Goal: Task Accomplishment & Management: Manage account settings

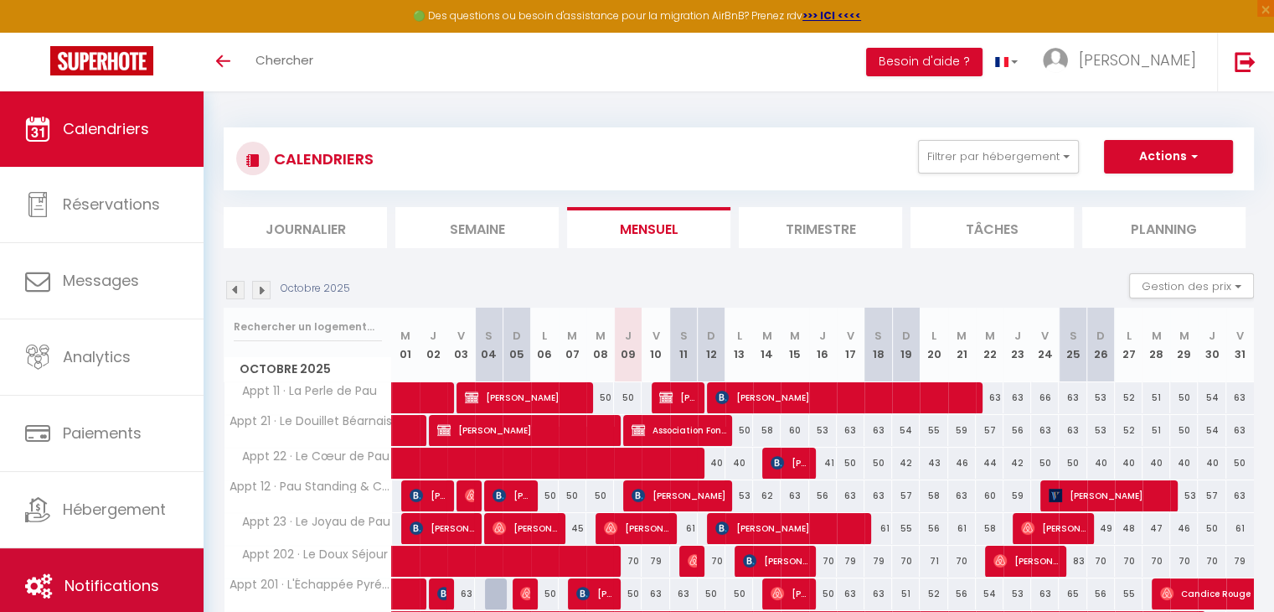
click at [122, 587] on span "Notifications" at bounding box center [112, 585] width 95 height 21
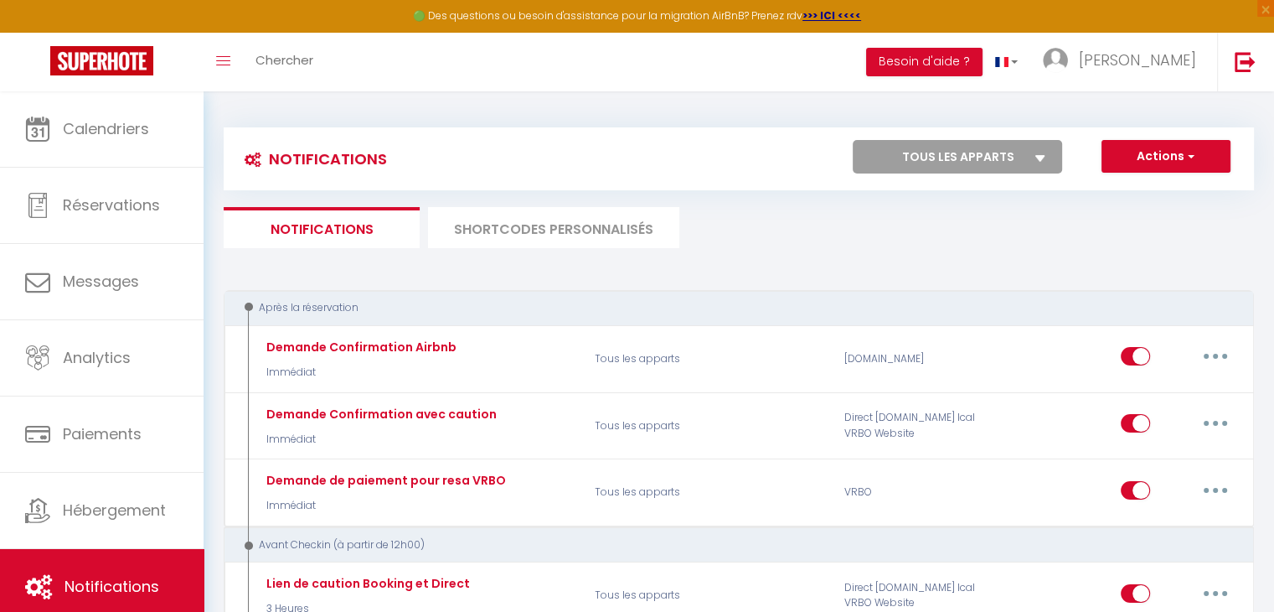
click at [540, 239] on li "SHORTCODES PERSONNALISÉS" at bounding box center [553, 227] width 251 height 41
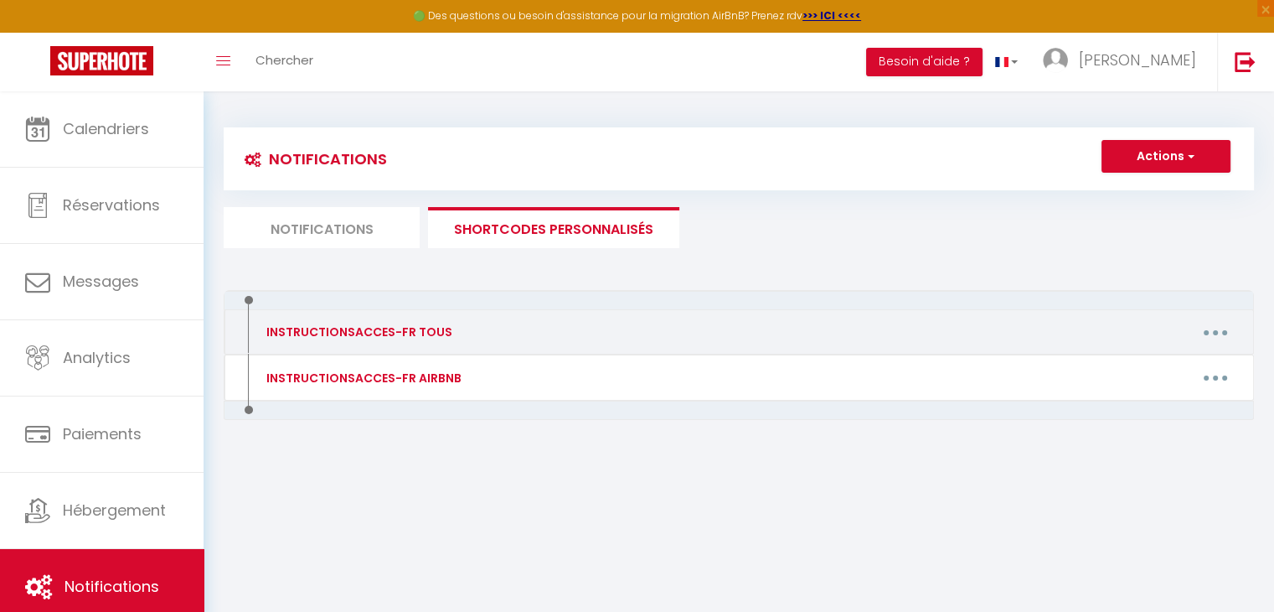
click at [1213, 330] on icon "button" at bounding box center [1215, 332] width 5 height 5
click at [1165, 371] on link "Editer" at bounding box center [1172, 370] width 124 height 28
type input "INSTRUCTIONSACCES-FR TOUS"
type textarea ","
type textarea "Lore ipsu dolorsitam consecteturadip elit seddo eiusmodtemp in utlabo etdolor m…"
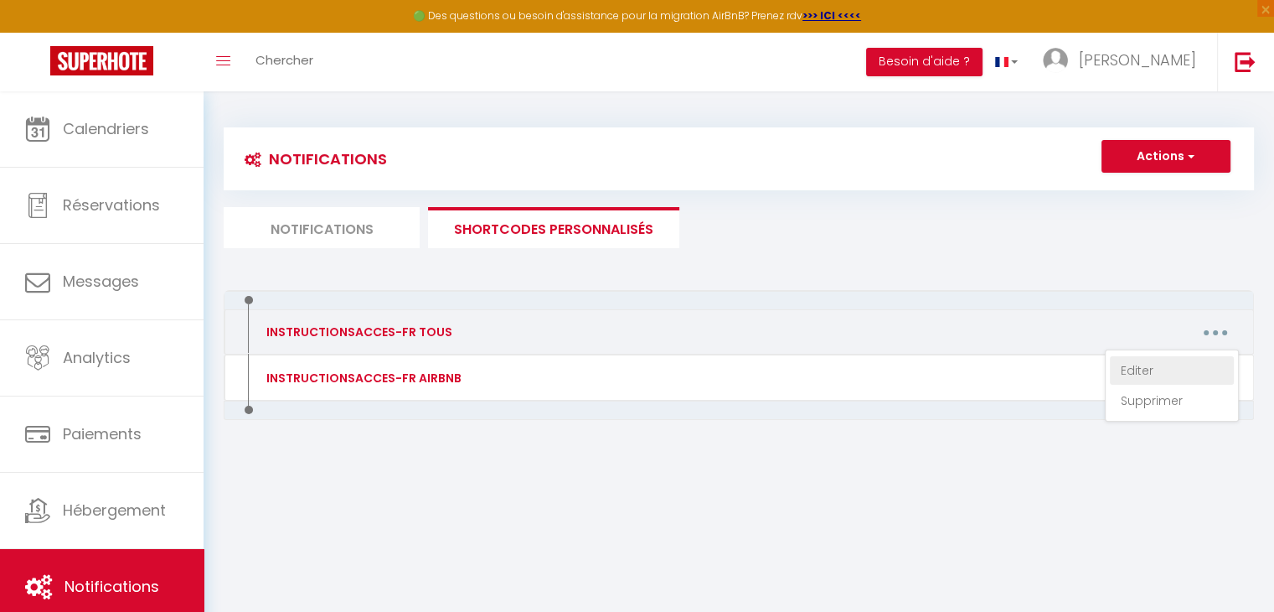
type textarea "Lore ipsu dolorsitam consecteturadip elit seddo eiusmodtemp in utlabo etdolor m…"
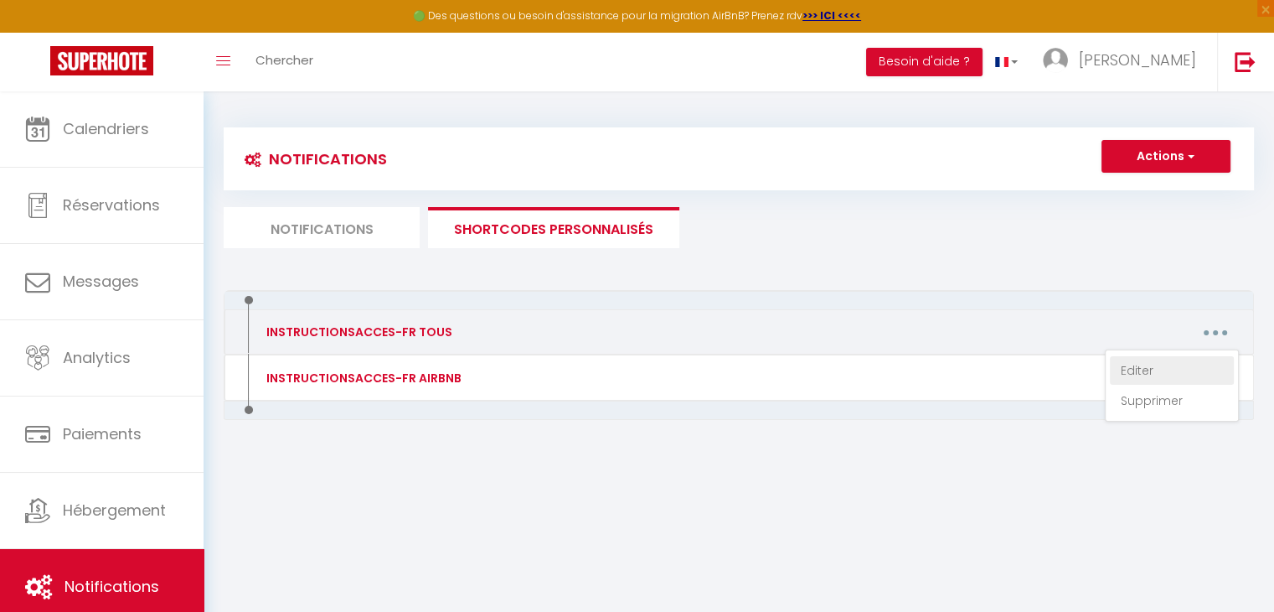
type textarea "Lore ipsu dolorsitam consecteturadip elit seddo eiusmodtemp in utlabo etdolor m…"
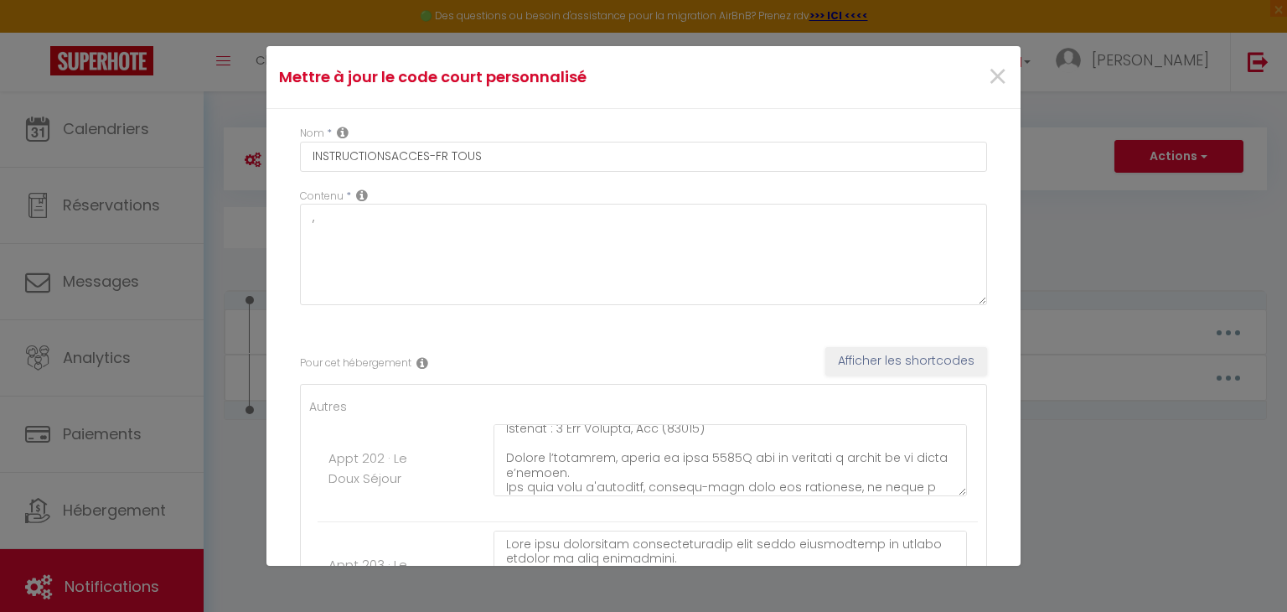
scroll to position [144, 0]
click at [729, 450] on textarea at bounding box center [729, 460] width 473 height 72
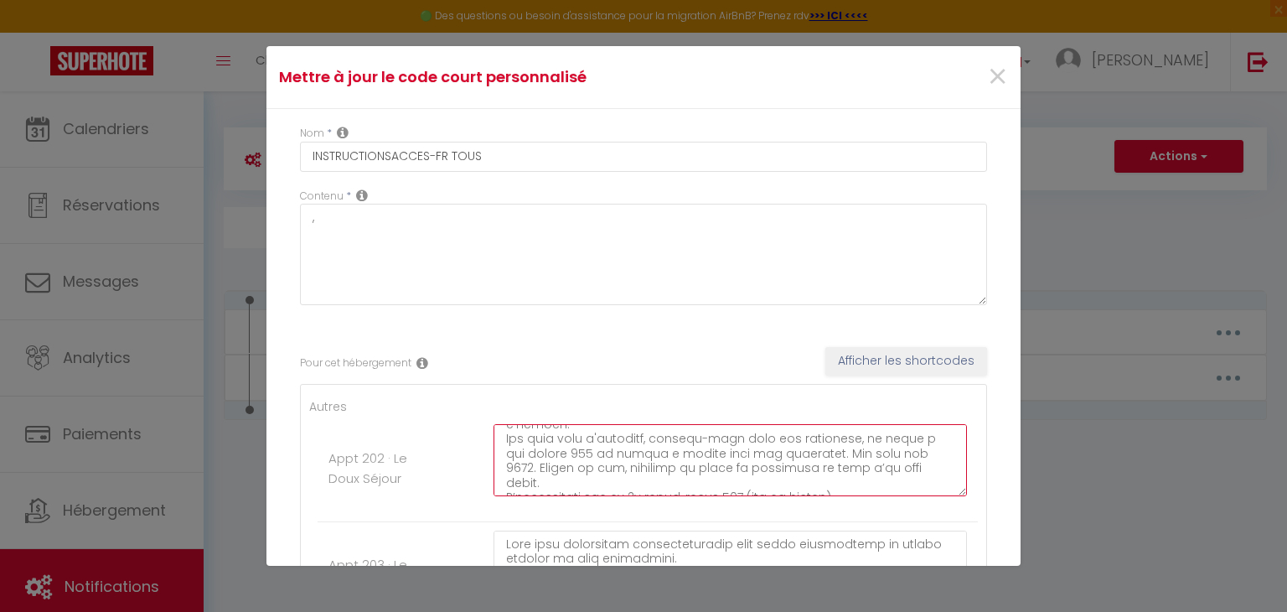
scroll to position [191, 0]
click at [882, 450] on textarea at bounding box center [729, 460] width 473 height 72
type textarea "Lore ipsu dolorsitam consecteturadip elit seddo eiusmodtemp in utlabo etdolor m…"
click at [684, 504] on div at bounding box center [730, 468] width 495 height 89
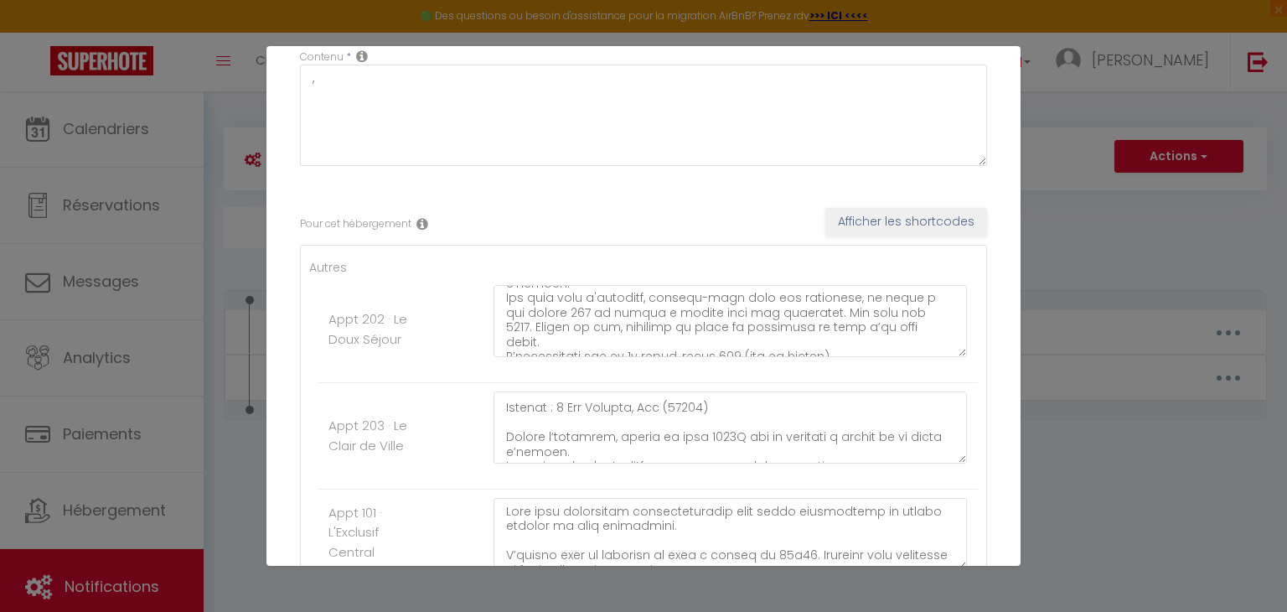
scroll to position [141, 0]
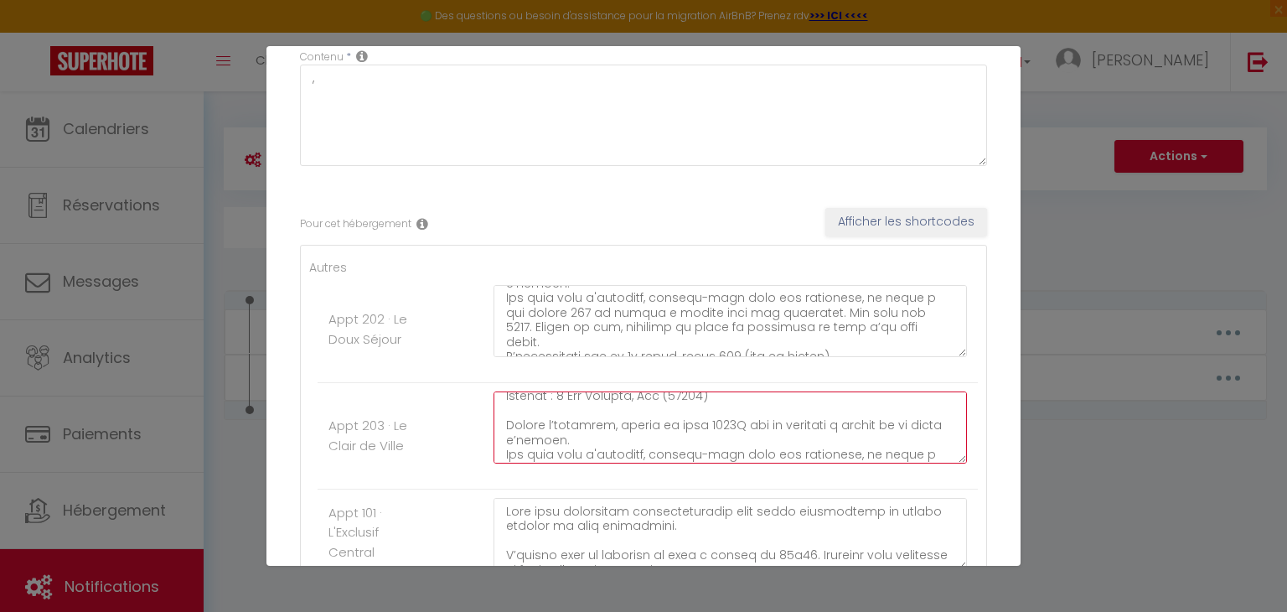
click at [730, 421] on textarea at bounding box center [729, 427] width 473 height 72
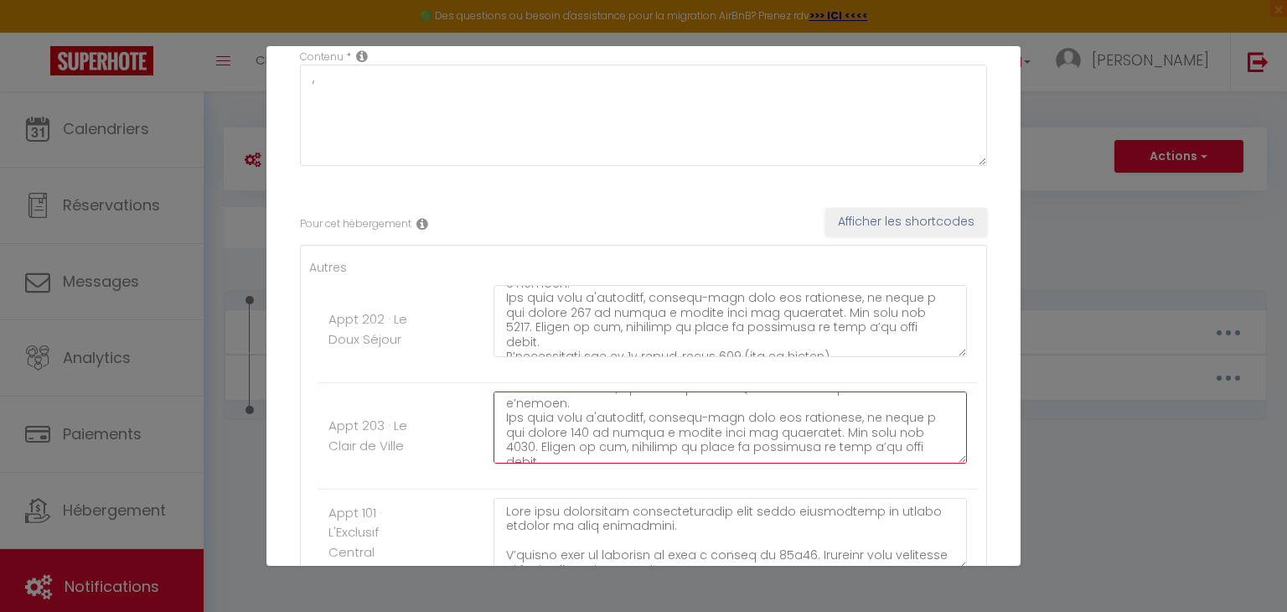
scroll to position [180, 0]
click at [894, 428] on textarea at bounding box center [729, 427] width 473 height 72
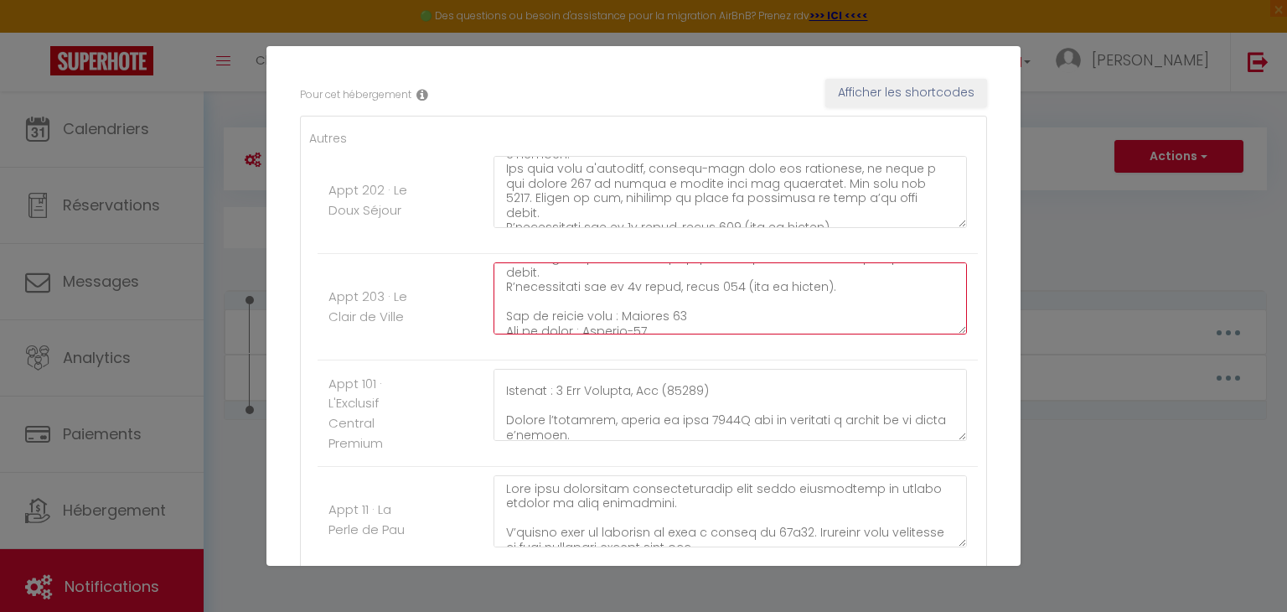
scroll to position [124, 0]
type textarea "Lore ipsu dolorsitam consecteturadip elit seddo eiusmodtemp in utlabo etdolor m…"
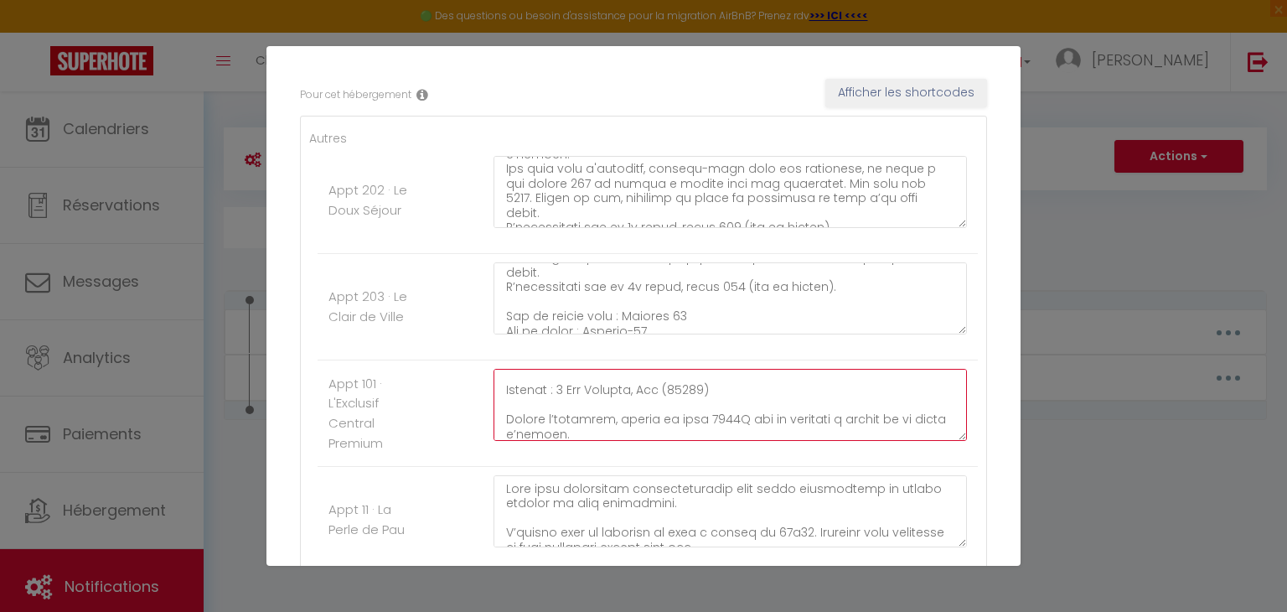
click at [731, 418] on textarea at bounding box center [729, 405] width 473 height 72
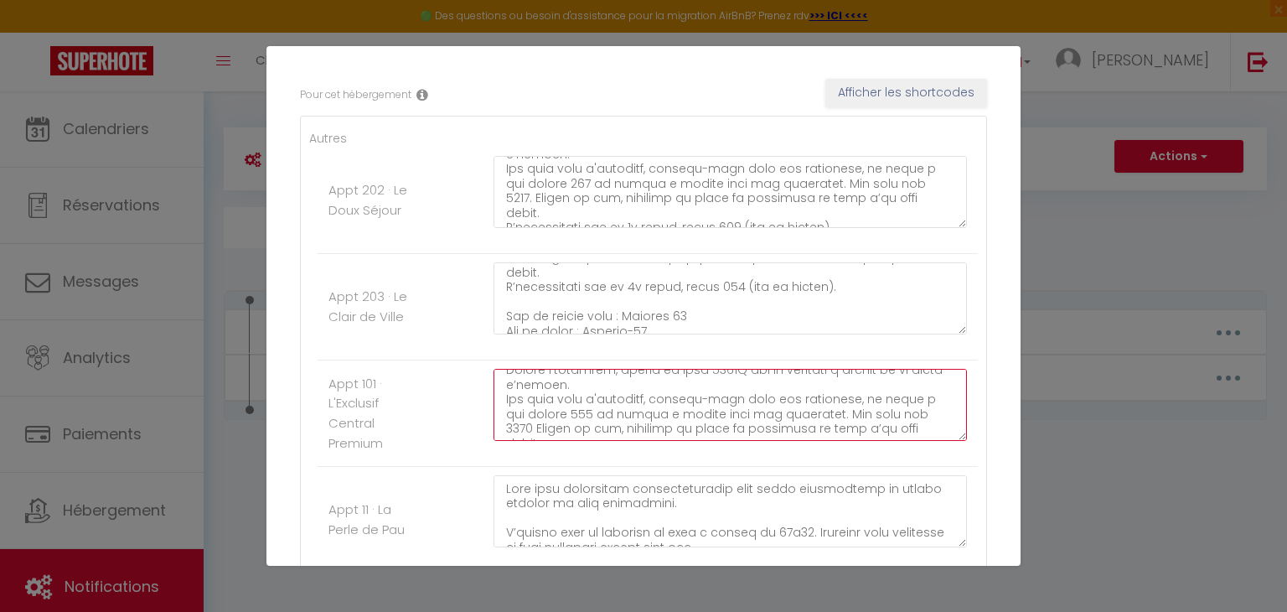
scroll to position [178, 0]
click at [881, 407] on textarea at bounding box center [729, 405] width 473 height 72
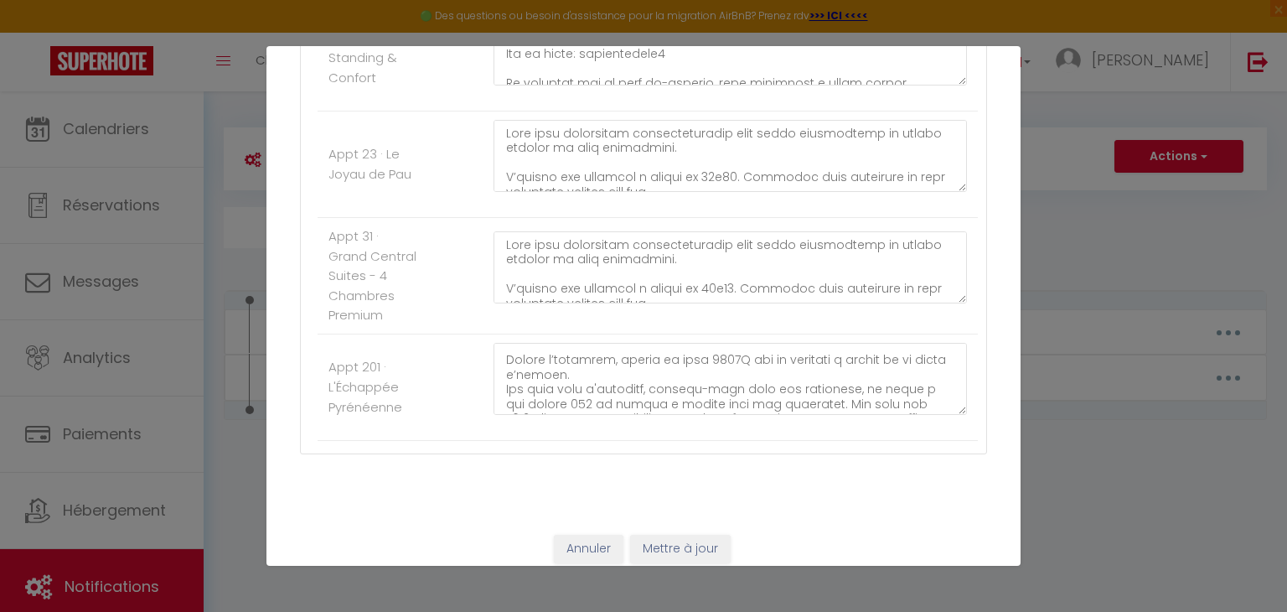
scroll to position [157, 0]
type textarea "Lore ipsu dolorsitam consecteturadip elit seddo eiusmodtemp in utlabo etdolor m…"
click at [728, 375] on textarea at bounding box center [729, 379] width 473 height 72
click at [887, 415] on textarea at bounding box center [729, 379] width 473 height 72
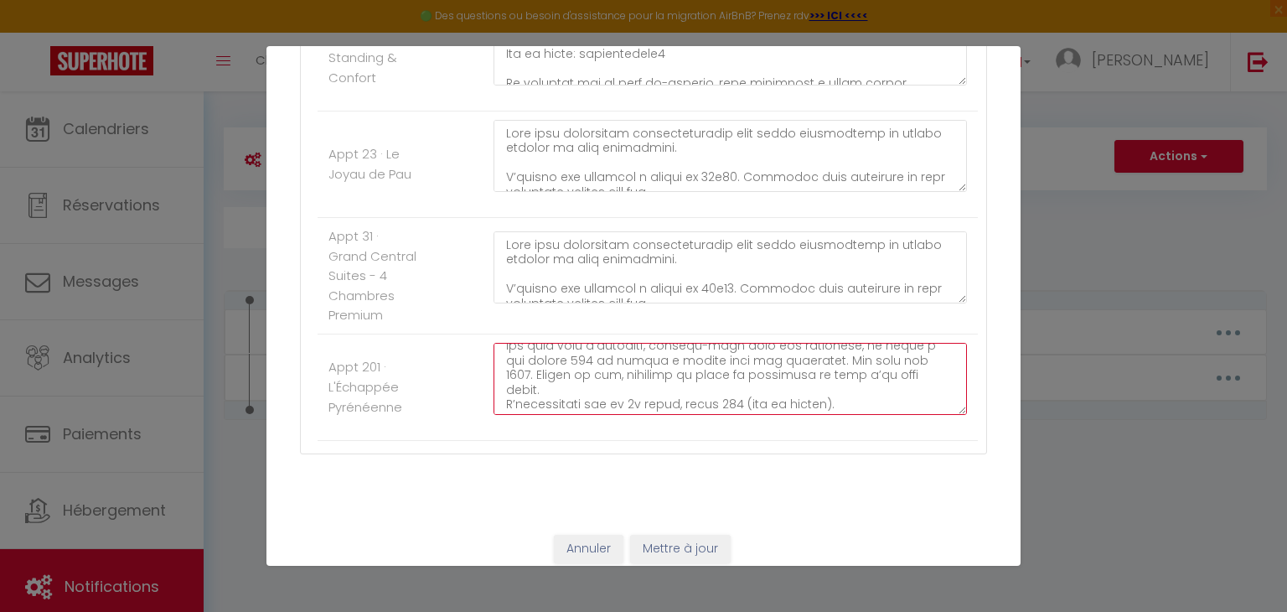
scroll to position [1077, 0]
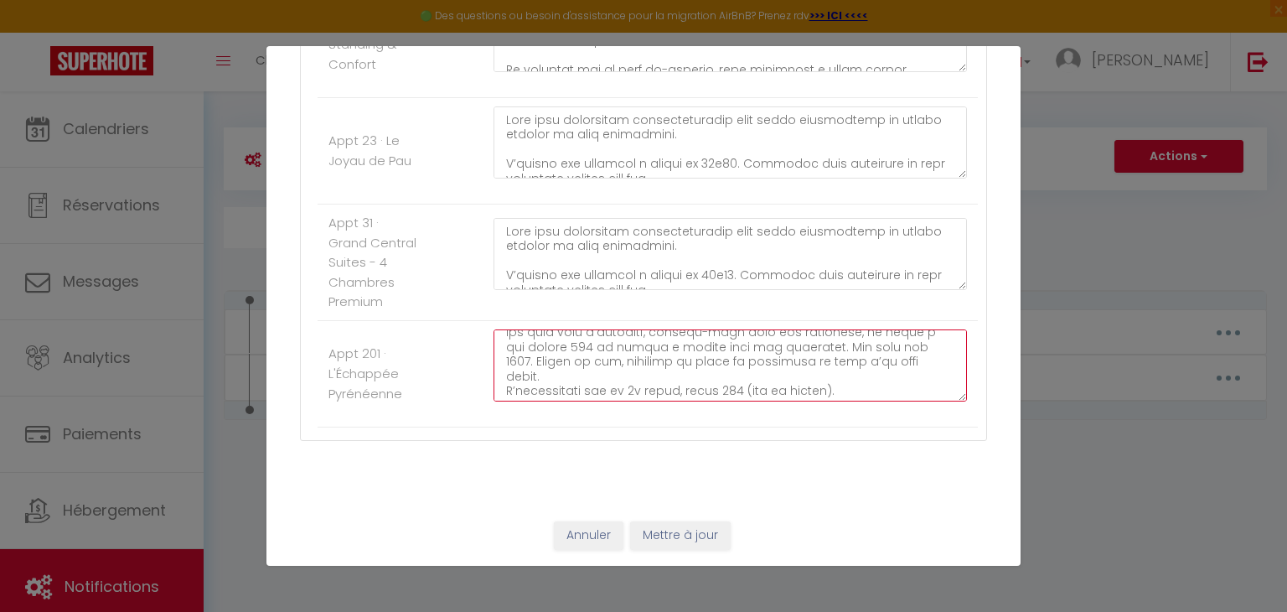
type textarea "Lore ipsu dolorsitam consecteturadip elit seddo eiusmodtemp in utlabo etdolor m…"
click at [684, 535] on button "Mettre à jour" at bounding box center [680, 535] width 101 height 28
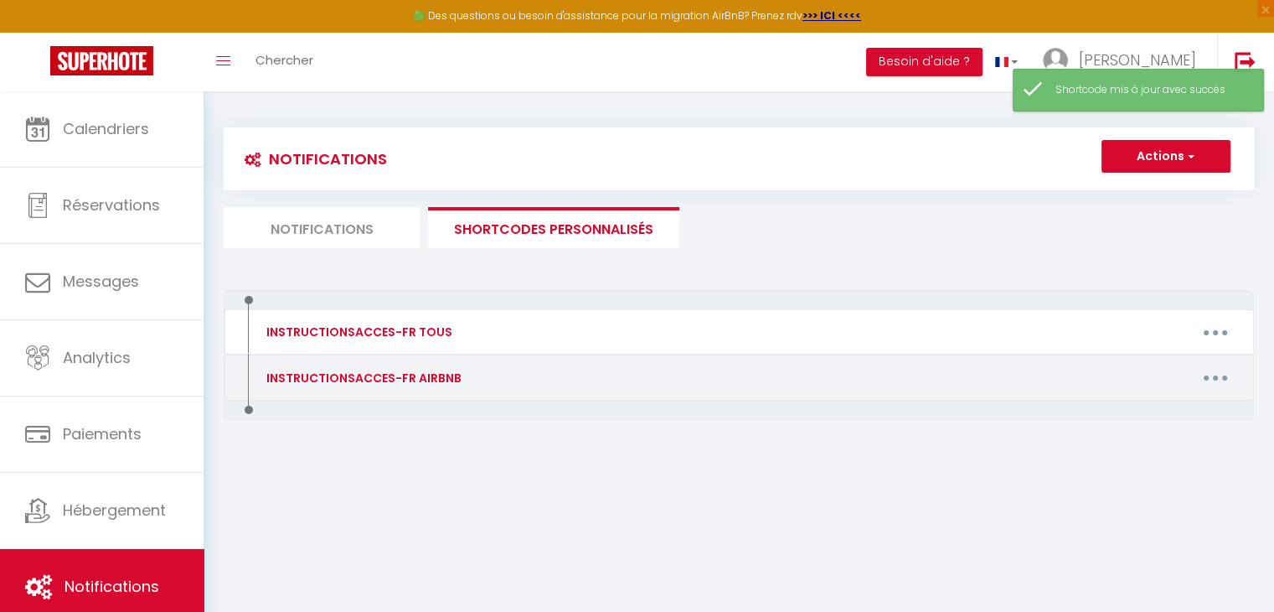
click at [1210, 383] on button "button" at bounding box center [1215, 377] width 47 height 27
click at [1165, 413] on link "Editer" at bounding box center [1172, 415] width 124 height 28
type input "INSTRUCTIONSACCES-FR AIRBNB"
type textarea ","
type textarea "Nous vous remercions chaleureusement pour votre réservation et sommes honorés d…"
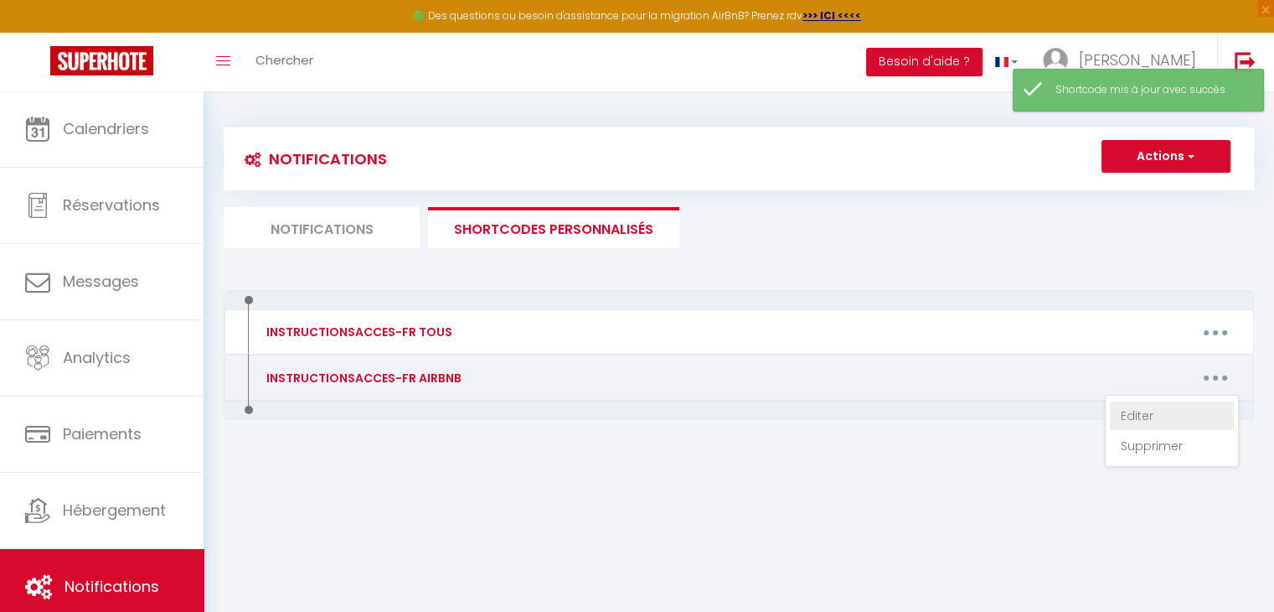
type textarea "Nous vous remercions chaleureusement pour votre réservation et sommes honorés d…"
type textarea "Lore ipsu dolorsitam consecteturadip elit seddo eiusmodtemp in utlabo etdolor m…"
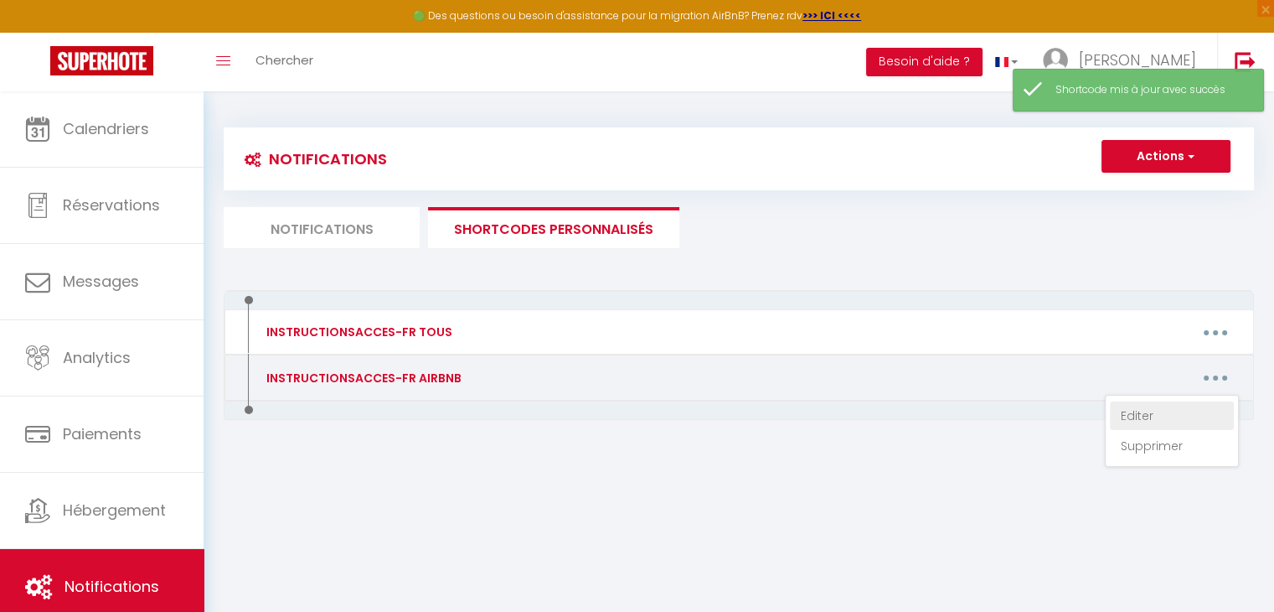
type textarea "Lore ipsu dolorsitam consecteturadip elit seddo eiusmodtemp in utlabo etdolor m…"
type textarea "Nous vous remercions chaleureusement pour votre réservation et sommes honorés d…"
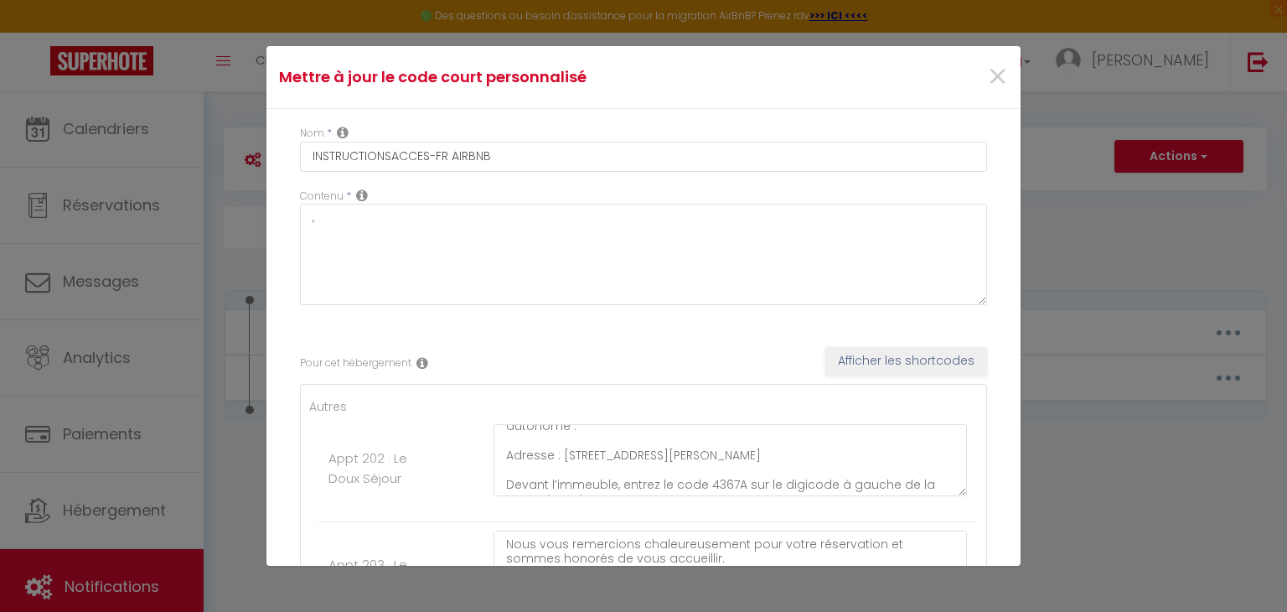
scroll to position [114, 0]
click at [729, 483] on textarea "Nous vous remercions chaleureusement pour votre réservation et sommes honorés d…" at bounding box center [729, 460] width 473 height 72
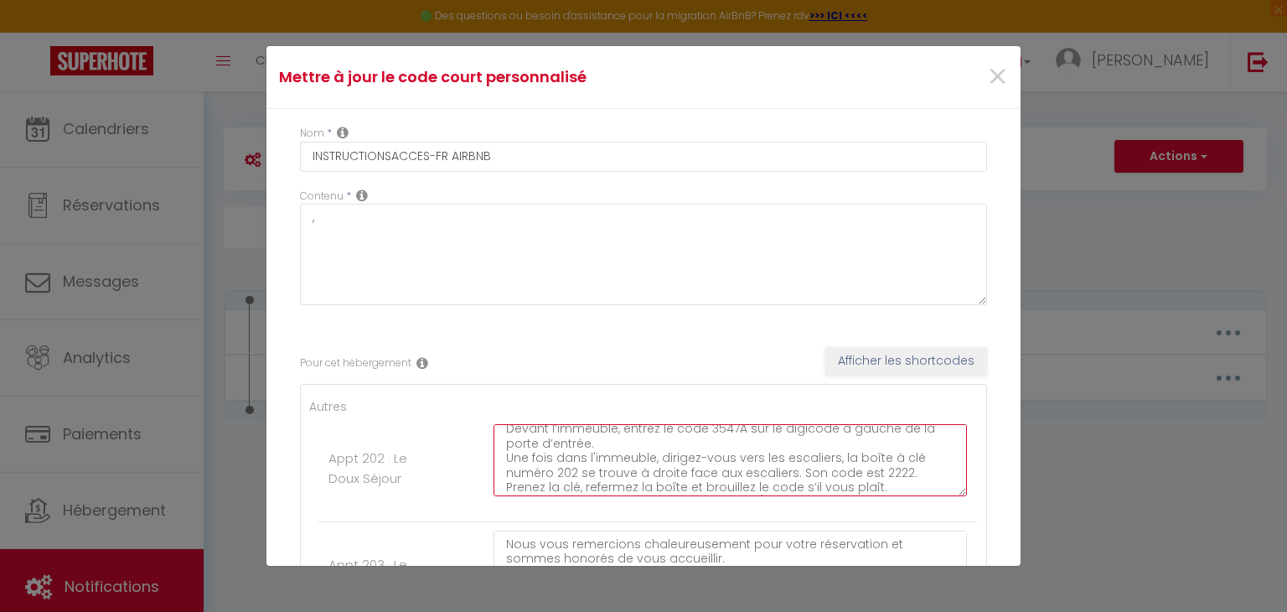
scroll to position [171, 0]
click at [895, 469] on textarea "Nous vous remercions chaleureusement pour votre réservation et sommes honorés d…" at bounding box center [729, 460] width 473 height 72
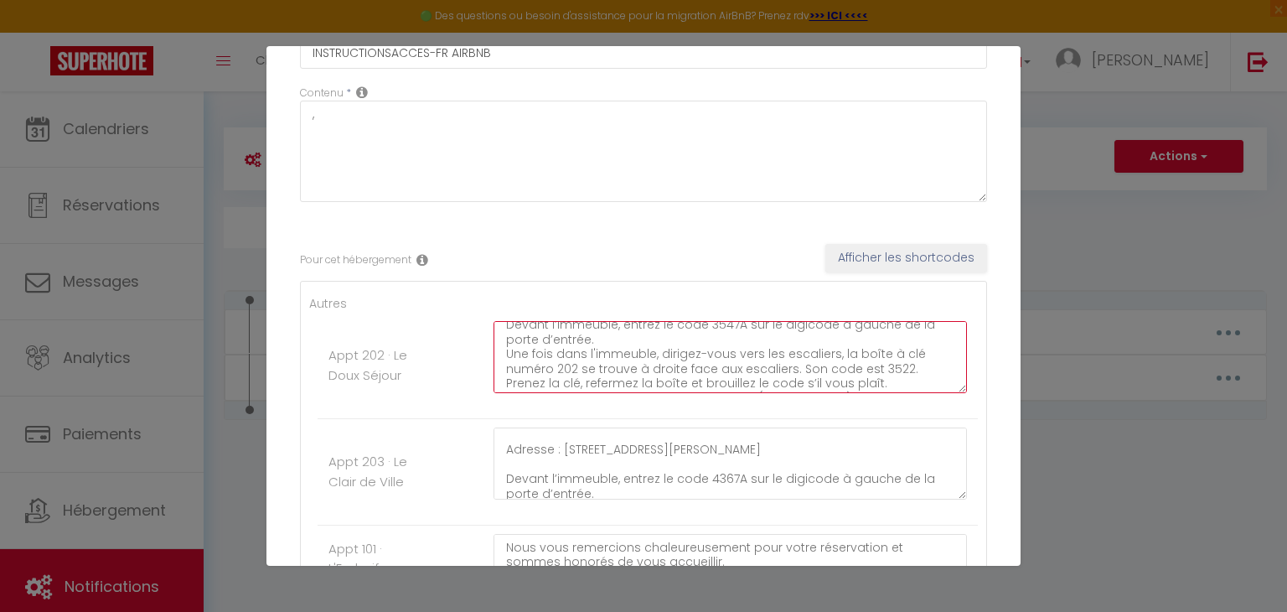
scroll to position [124, 0]
type textarea "Nous vous remercions chaleureusement pour votre réservation et sommes honorés d…"
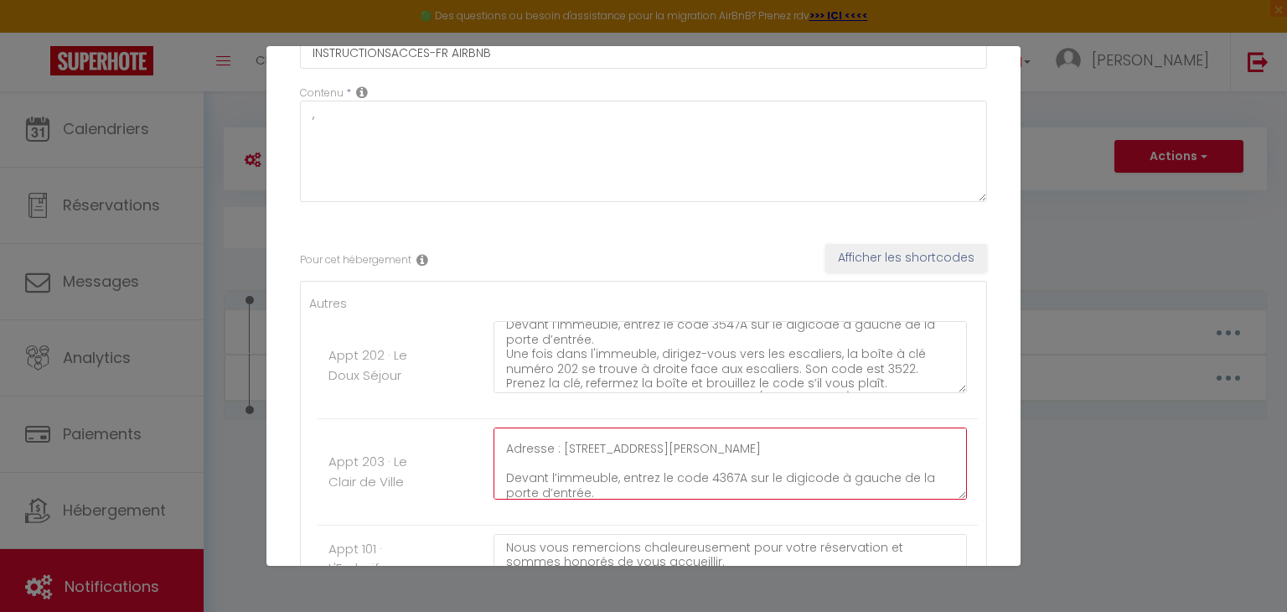
click at [731, 472] on textarea "Nous vous remercions chaleureusement pour votre réservation et sommes honorés d…" at bounding box center [729, 463] width 473 height 72
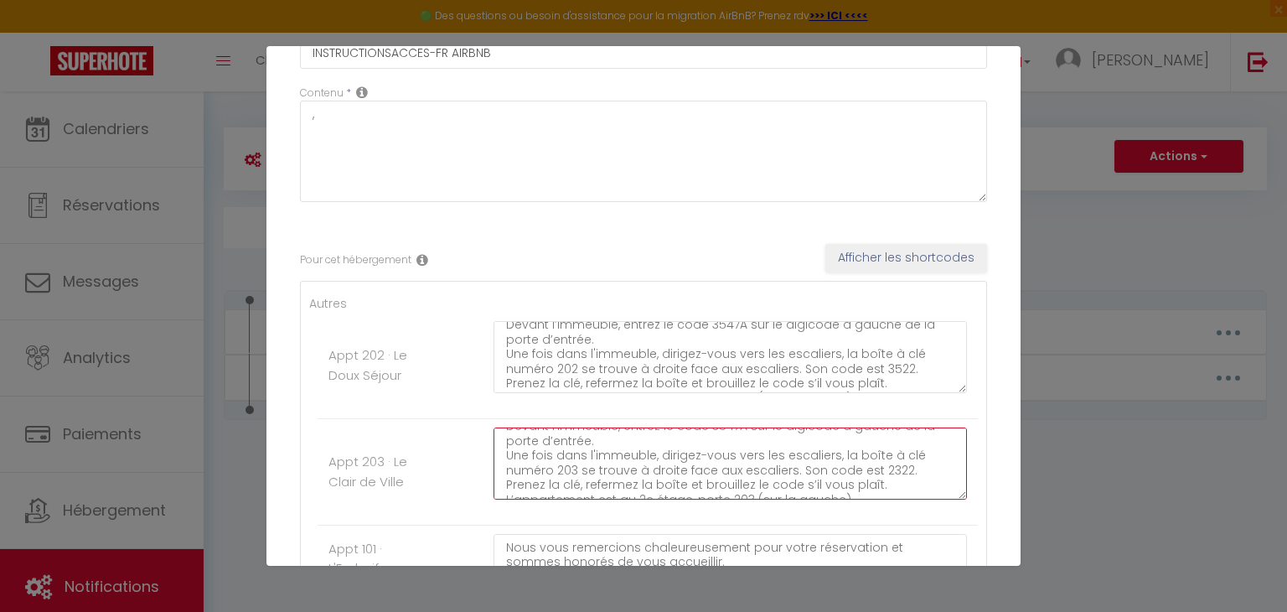
scroll to position [178, 0]
click at [893, 468] on textarea "Nous vous remercions chaleureusement pour votre réservation et sommes honorés d…" at bounding box center [729, 463] width 473 height 72
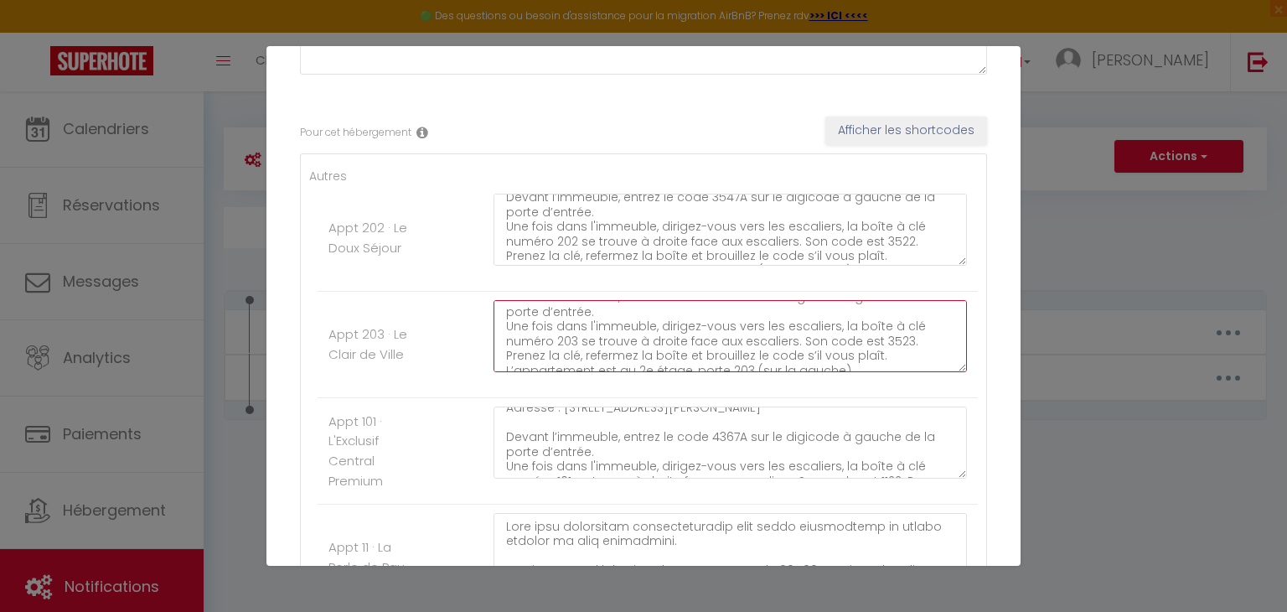
scroll to position [144, 0]
type textarea "Nous vous remercions chaleureusement pour votre réservation et sommes honorés d…"
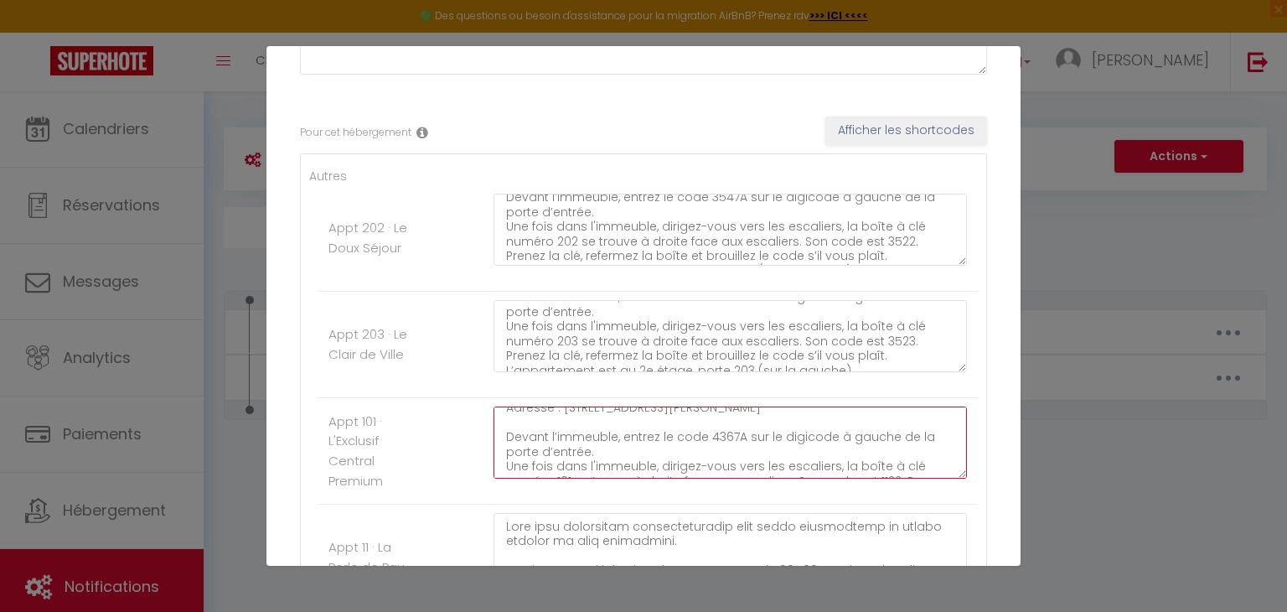
click at [727, 436] on textarea "Nous vous remercions chaleureusement pour votre réservation et sommes honorés d…" at bounding box center [729, 442] width 473 height 72
click at [721, 450] on textarea "Nous vous remercions chaleureusement pour votre réservation et sommes honorés d…" at bounding box center [729, 442] width 473 height 72
click at [725, 437] on textarea "Nous vous remercions chaleureusement pour votre réservation et sommes honorés d…" at bounding box center [729, 442] width 473 height 72
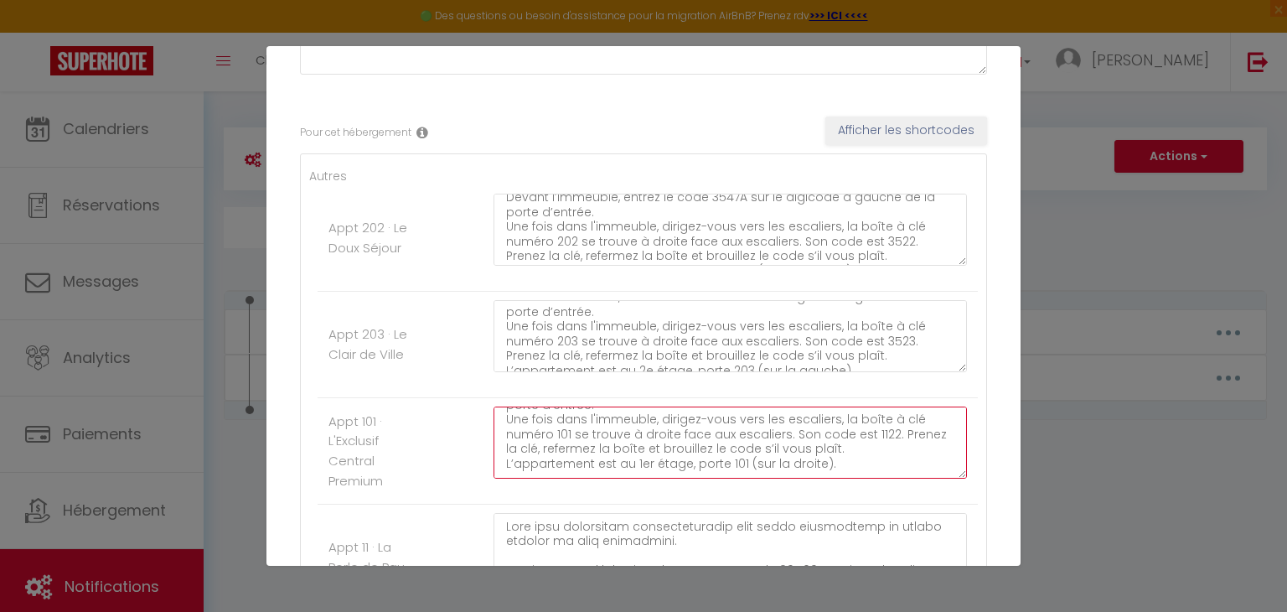
scroll to position [194, 0]
click at [881, 429] on textarea "Nous vous remercions chaleureusement pour votre réservation et sommes honorés d…" at bounding box center [729, 442] width 473 height 72
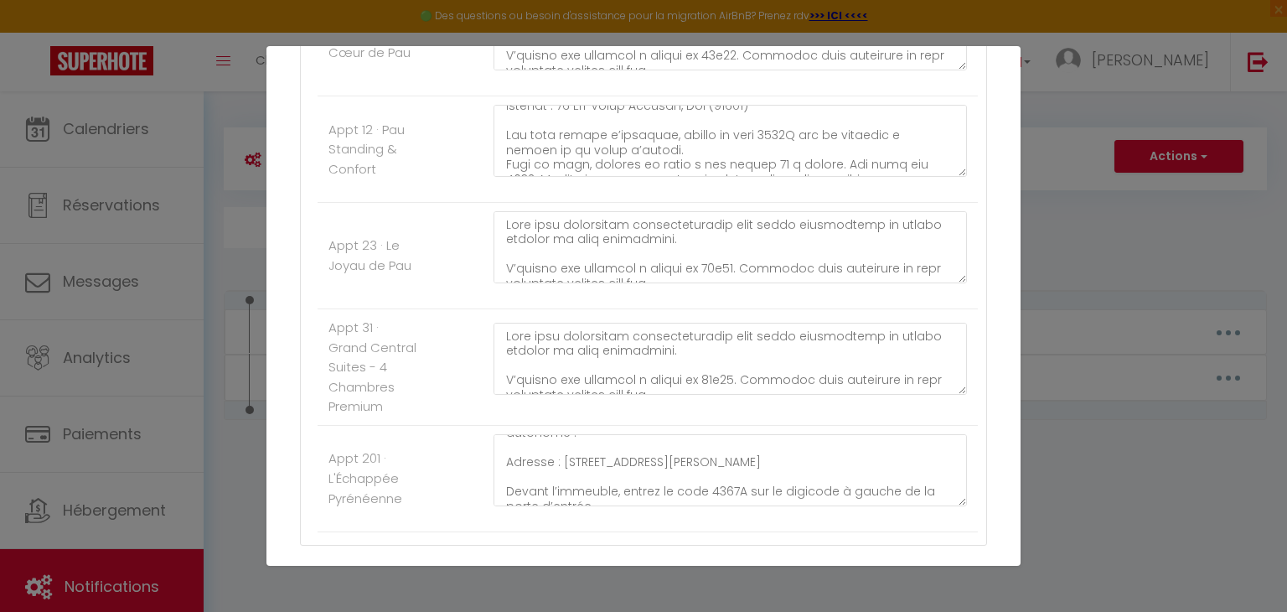
scroll to position [119, 0]
type textarea "Nous vous remercions chaleureusement pour votre réservation et sommes honorés d…"
click at [727, 503] on textarea "Nous vous remercions chaleureusement pour votre réservation et sommes honorés d…" at bounding box center [729, 470] width 473 height 72
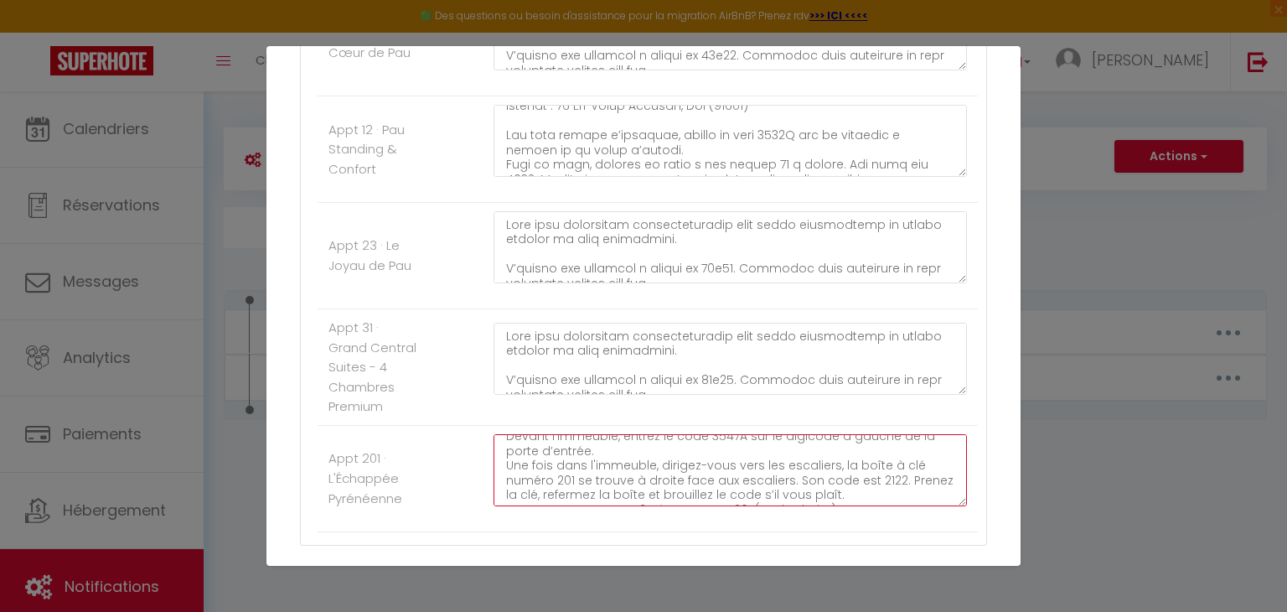
scroll to position [174, 0]
click at [885, 492] on textarea "Nous vous remercions chaleureusement pour votre réservation et sommes honorés d…" at bounding box center [729, 470] width 473 height 72
click at [888, 492] on textarea "Nous vous remercions chaleureusement pour votre réservation et sommes honorés d…" at bounding box center [729, 470] width 473 height 72
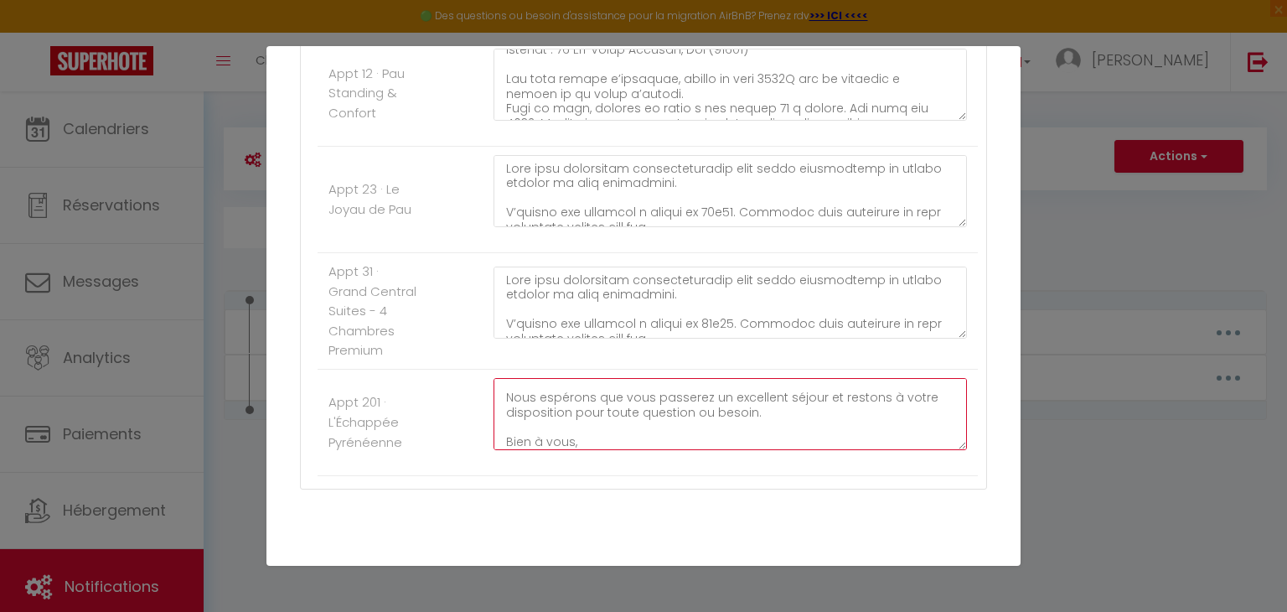
scroll to position [1077, 0]
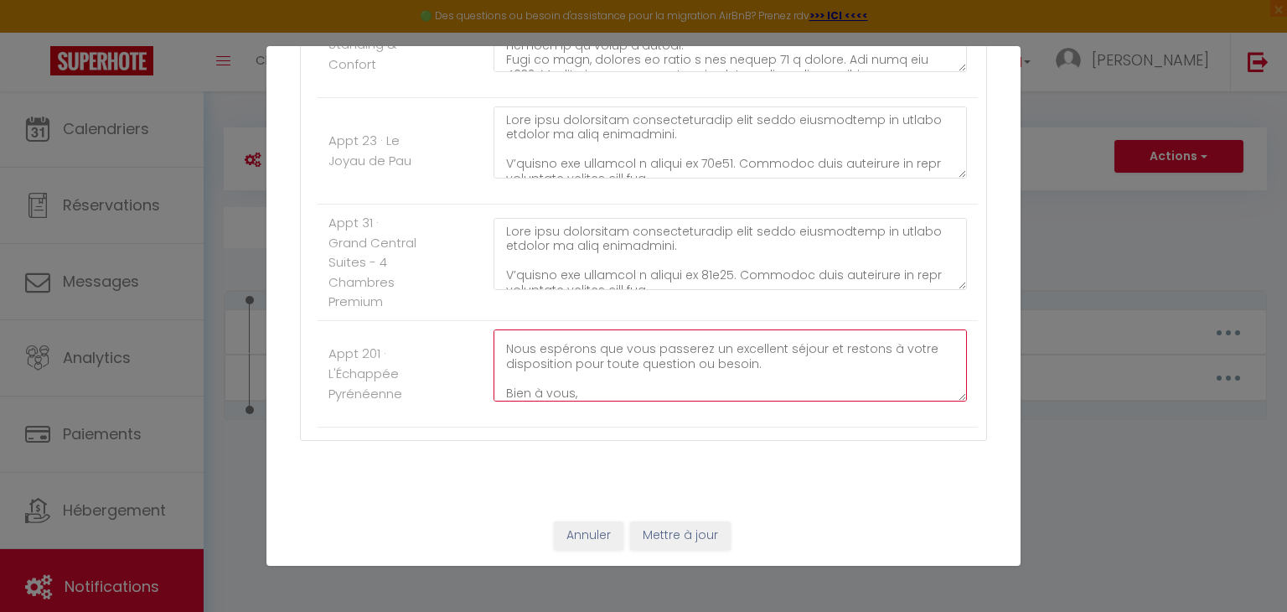
type textarea "Nous vous remercions chaleureusement pour votre réservation et sommes honorés d…"
click at [701, 533] on button "Mettre à jour" at bounding box center [680, 535] width 101 height 28
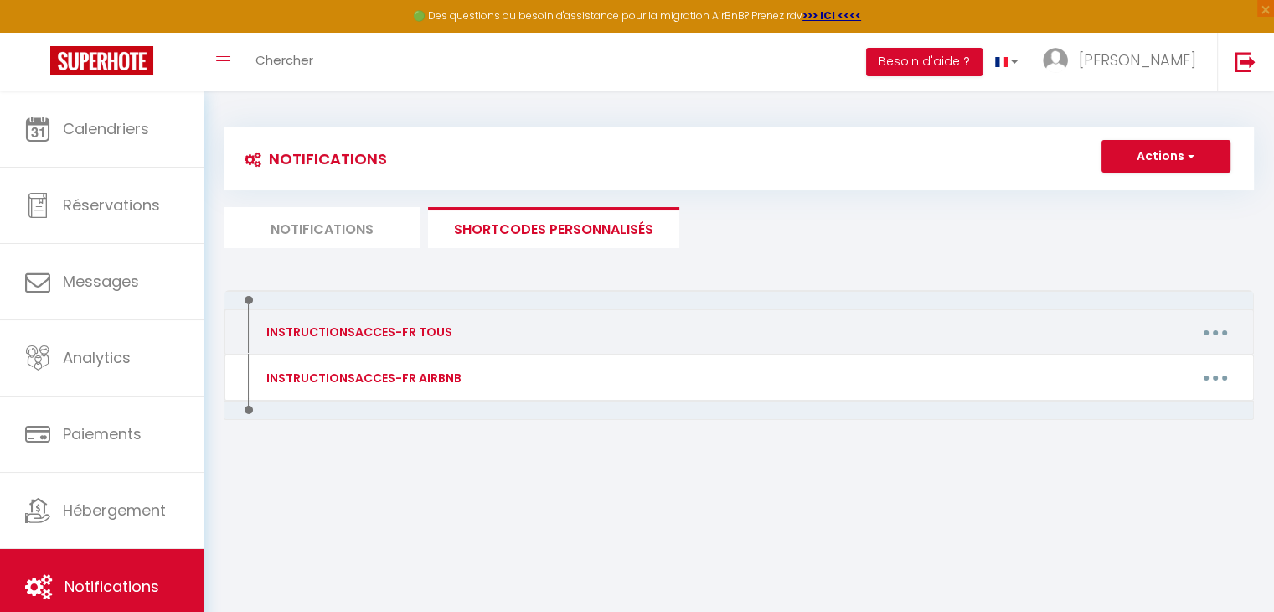
click at [1200, 329] on button "button" at bounding box center [1215, 331] width 47 height 27
click at [1163, 373] on link "Editer" at bounding box center [1172, 370] width 124 height 28
type input "INSTRUCTIONSACCES-FR TOUS"
type textarea ","
type textarea "Lore ipsu dolorsitam consecteturadip elit seddo eiusmodtemp in utlabo etdolor m…"
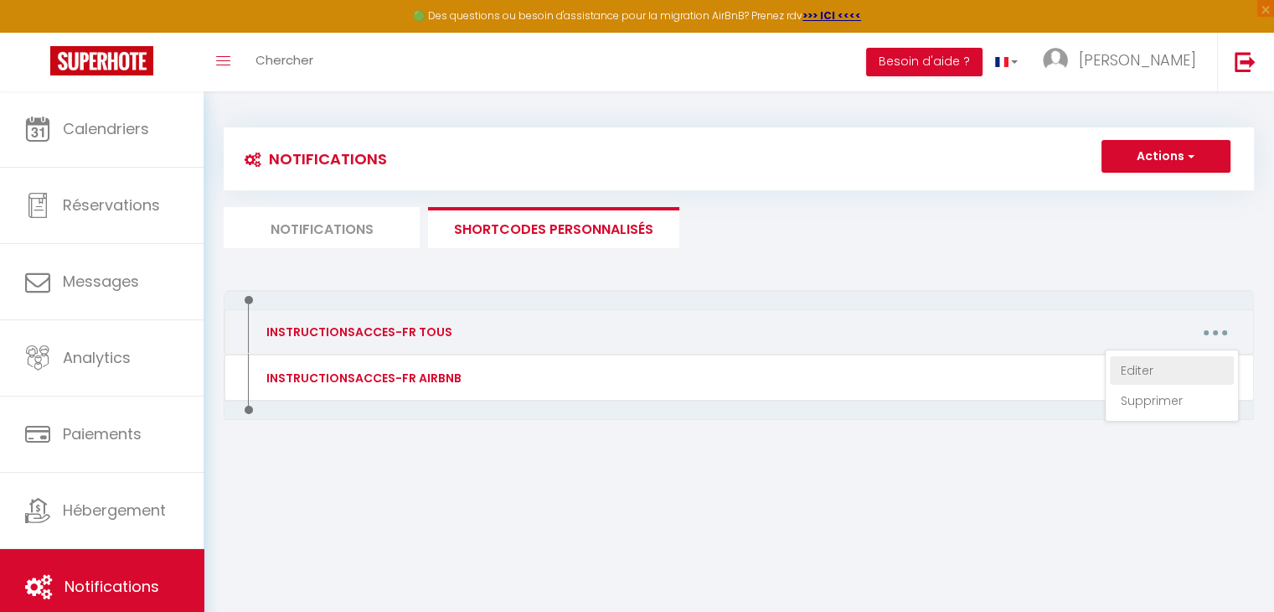
type textarea "Lore ipsu dolorsitam consecteturadip elit seddo eiusmodtemp in utlabo etdolor m…"
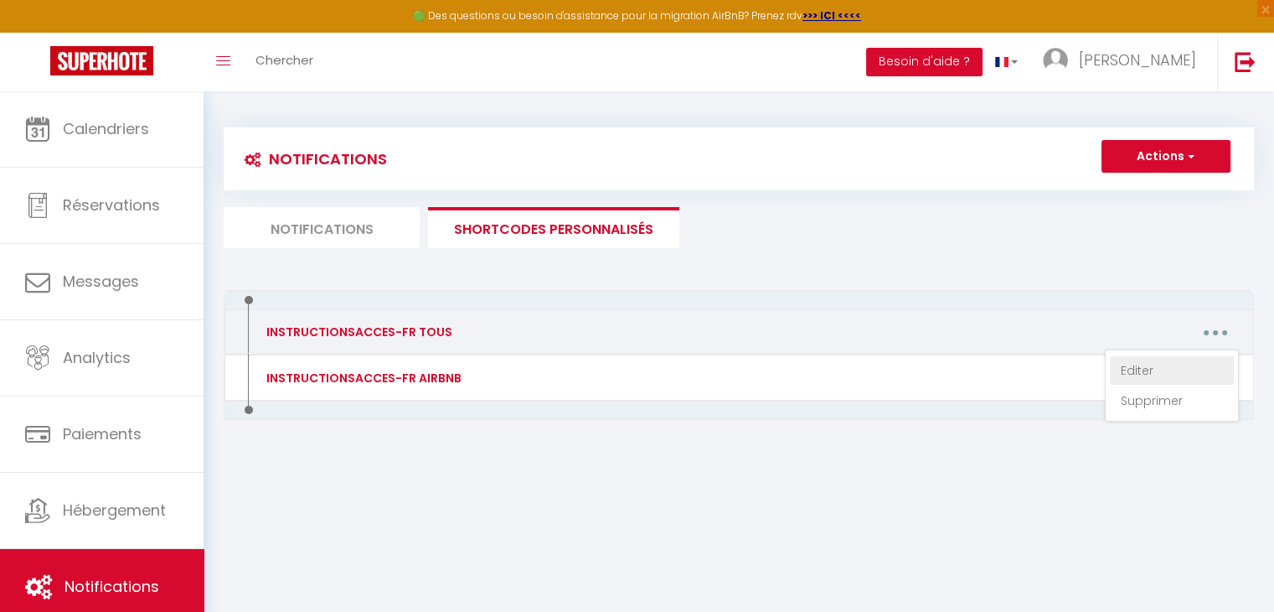
type textarea "Lore ipsu dolorsitam consecteturadip elit seddo eiusmodtemp in utlabo etdolor m…"
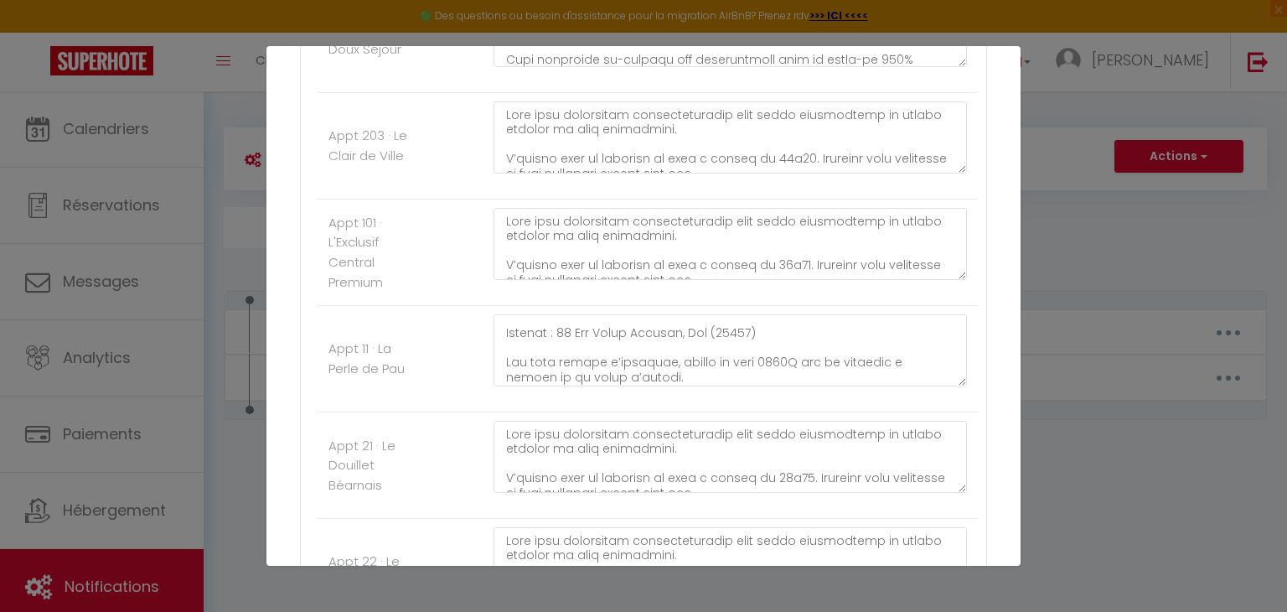
scroll to position [127, 0]
click at [777, 358] on textarea at bounding box center [729, 350] width 473 height 72
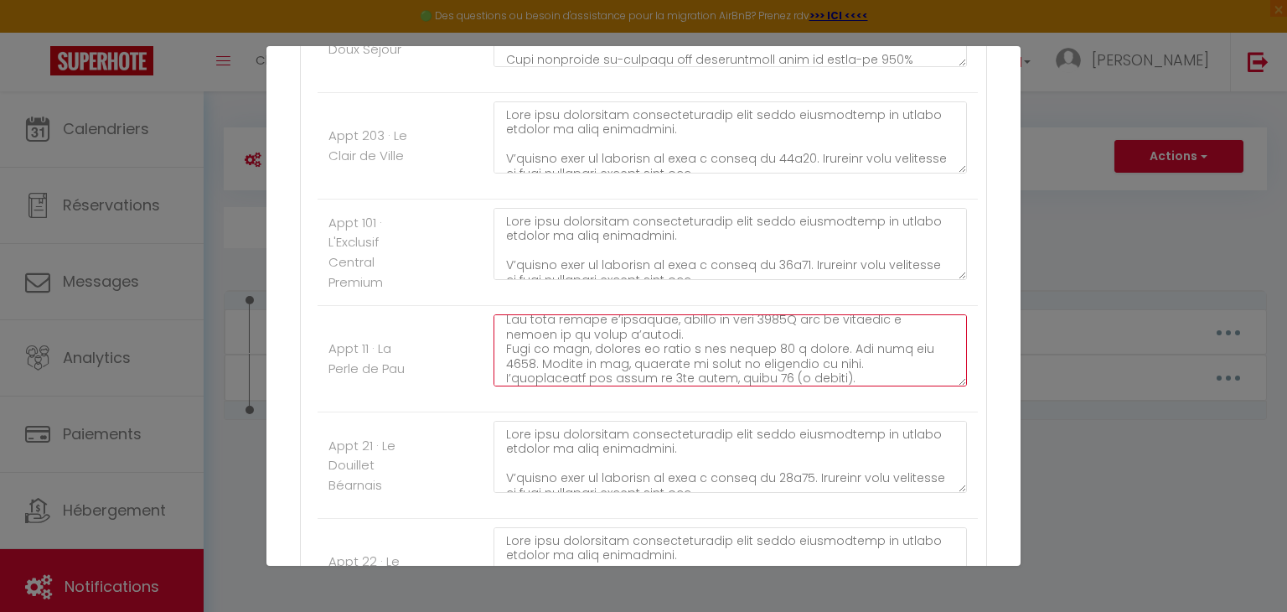
scroll to position [181, 0]
click at [916, 334] on textarea at bounding box center [729, 350] width 473 height 72
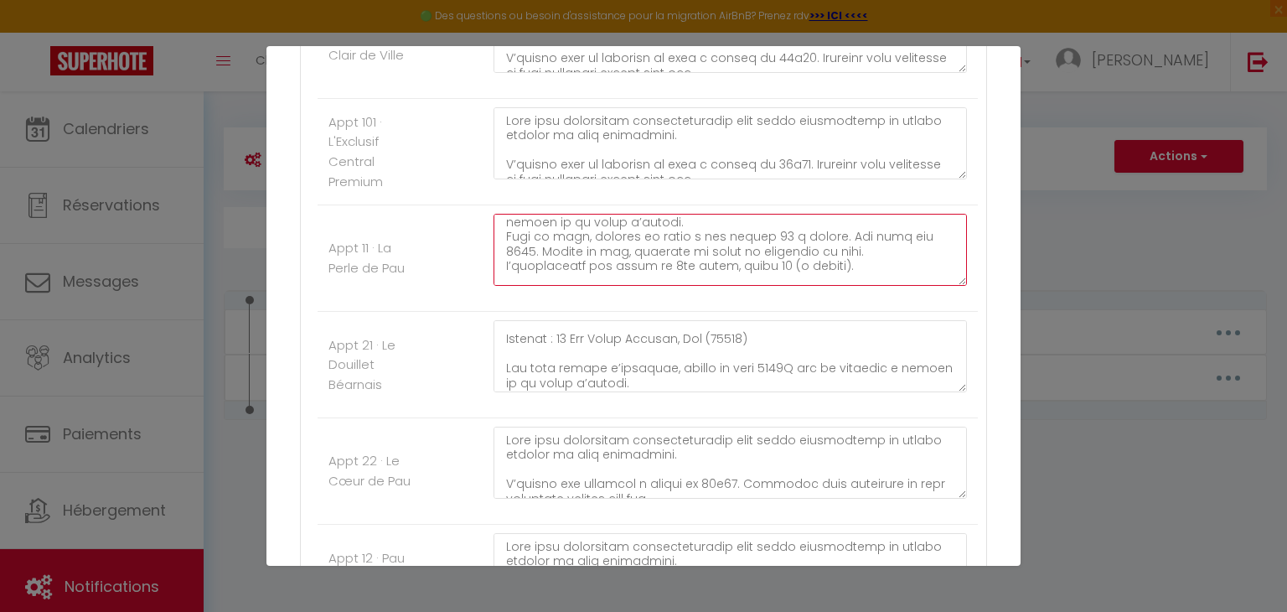
scroll to position [133, 0]
type textarea "Lore ipsu dolorsitam consecteturadip elit seddo eiusmodtemp in utlabo etdolor m…"
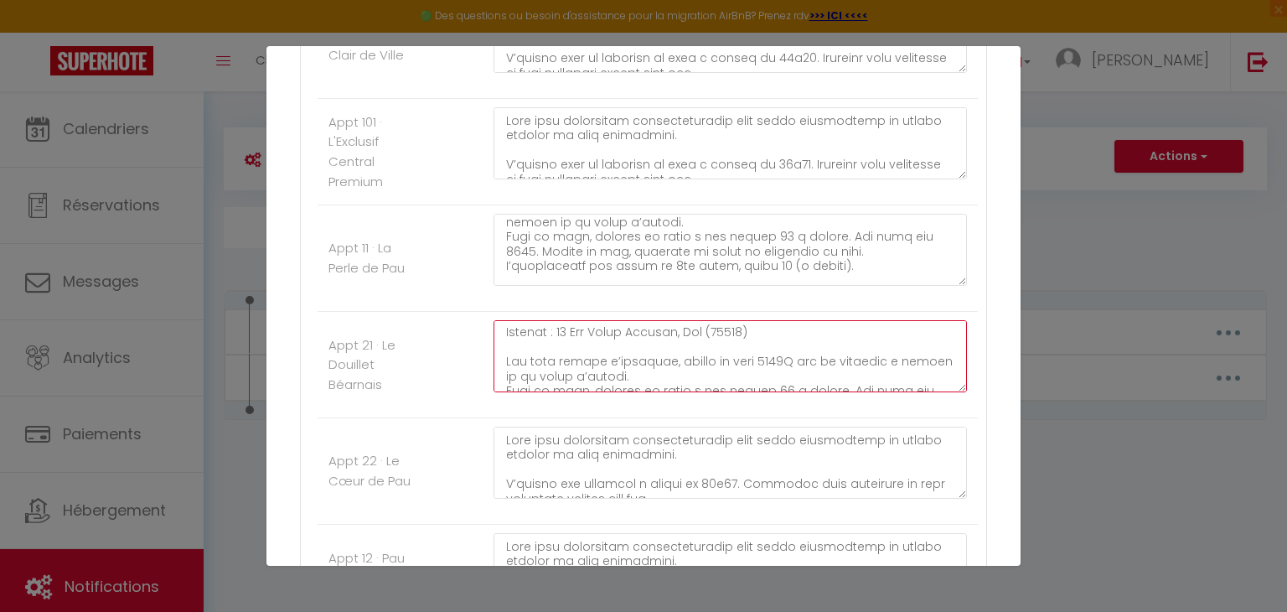
click at [780, 359] on textarea at bounding box center [729, 356] width 473 height 72
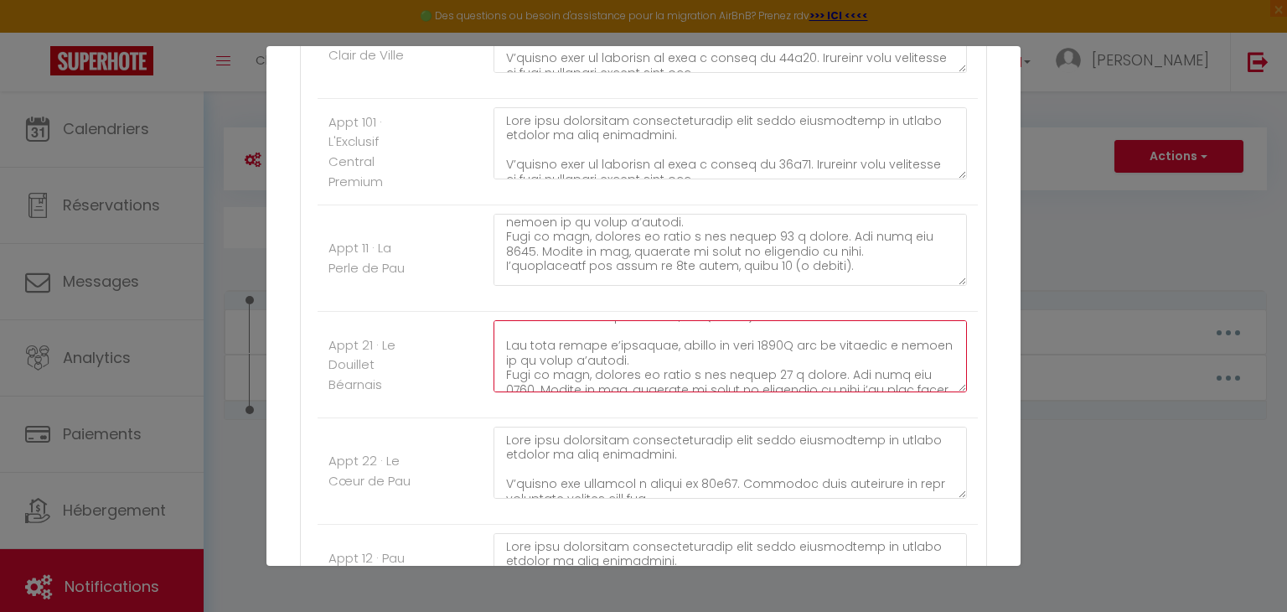
scroll to position [151, 0]
click at [922, 372] on textarea at bounding box center [729, 356] width 473 height 72
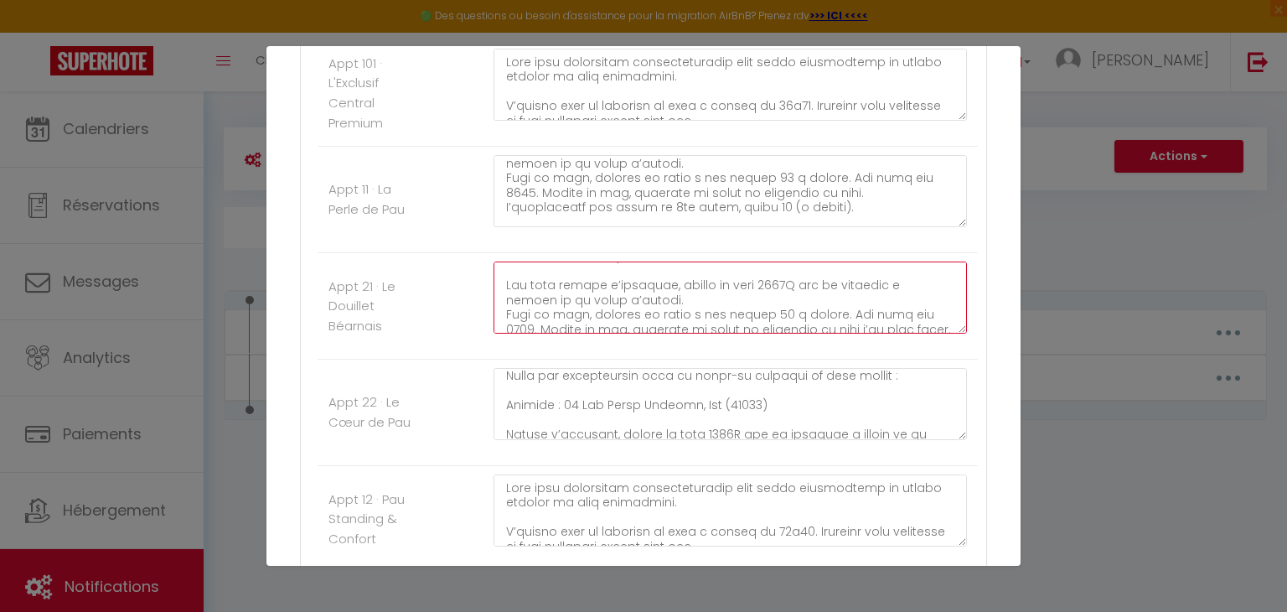
scroll to position [106, 0]
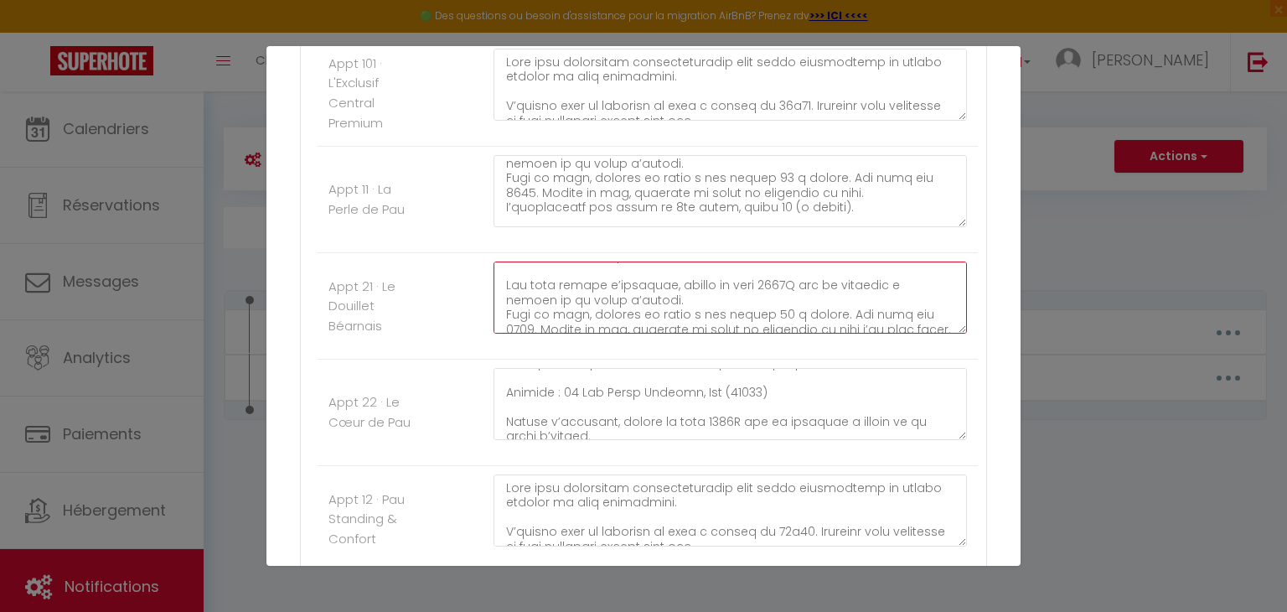
type textarea "Lore ipsu dolorsitam consecteturadip elit seddo eiusmodtemp in utlabo etdolor m…"
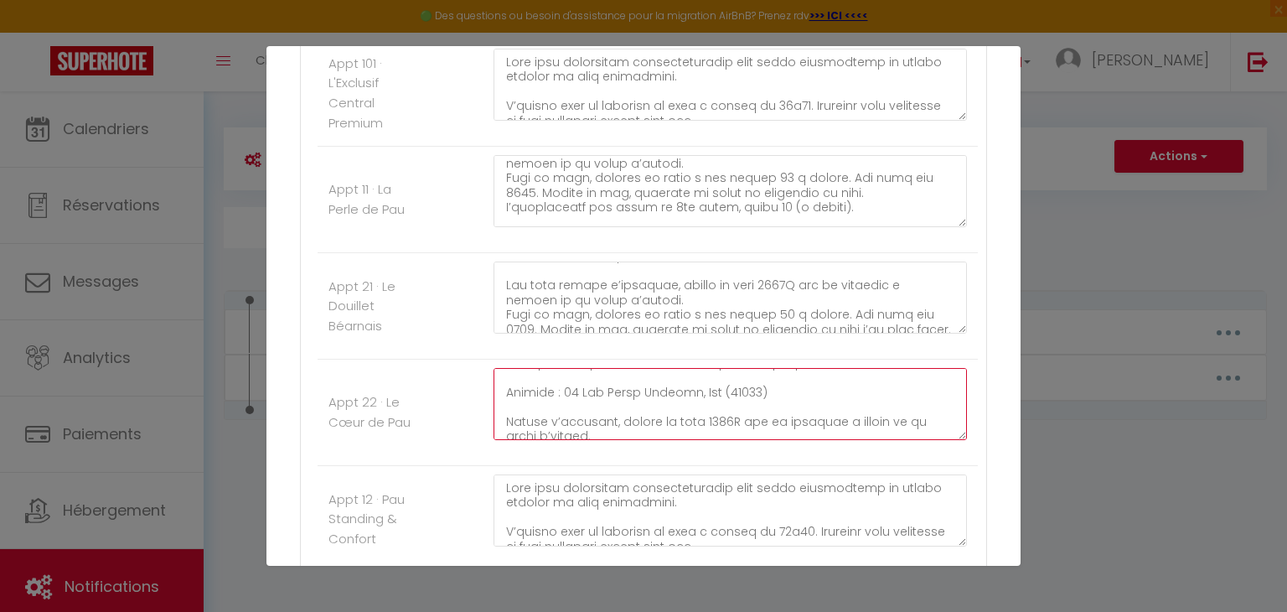
click at [729, 417] on textarea at bounding box center [729, 404] width 473 height 72
click at [527, 422] on textarea at bounding box center [729, 404] width 473 height 72
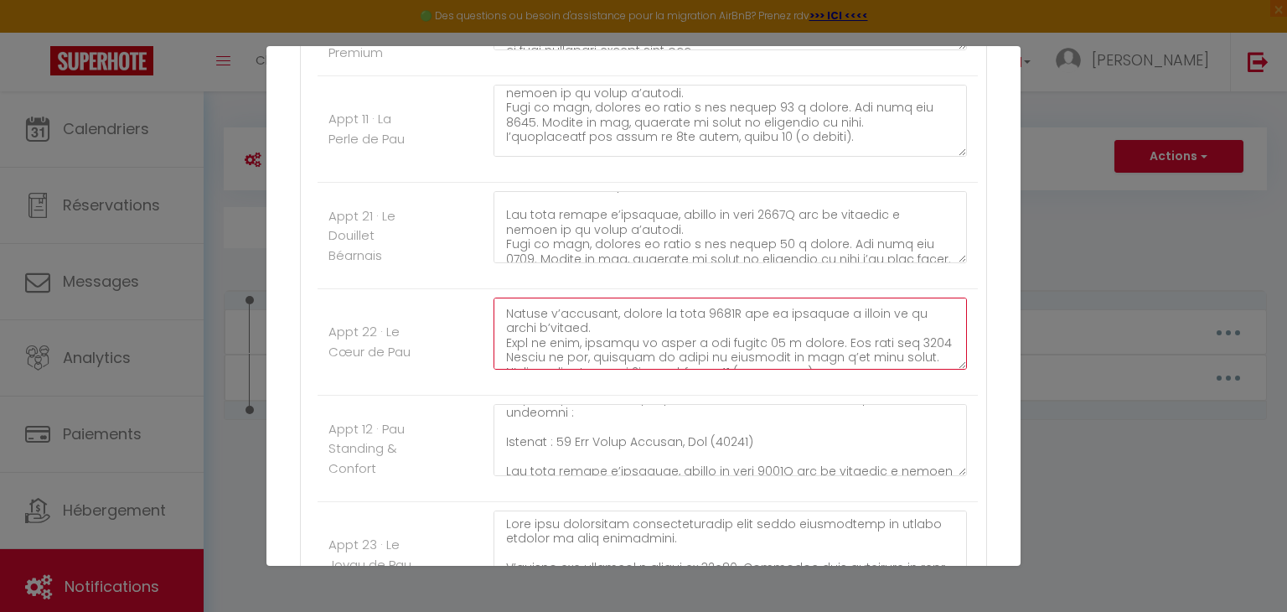
scroll to position [121, 0]
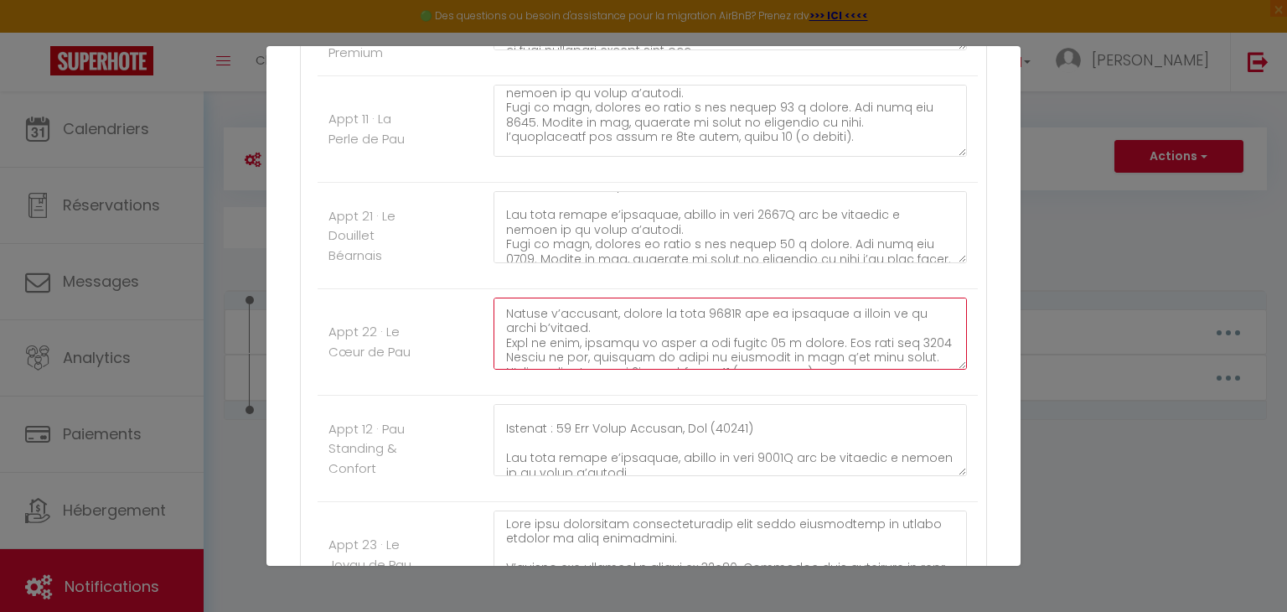
type textarea "Lore ipsu dolorsitam consecteturadip elit seddo eiusmodtemp in utlabo etdolor m…"
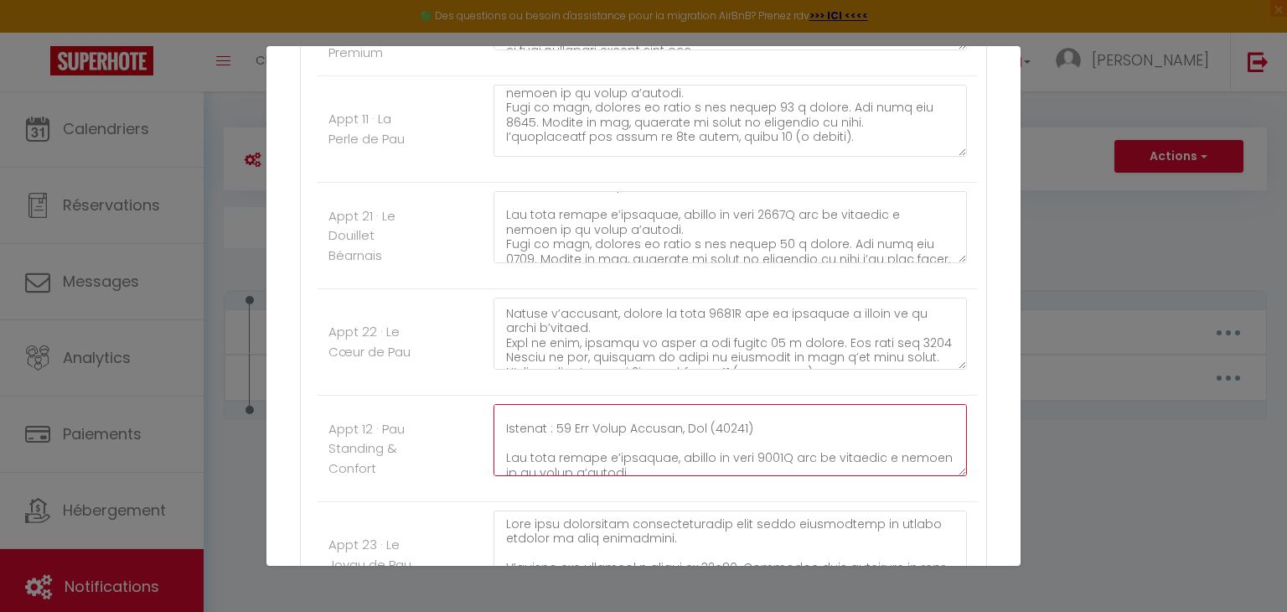
click at [776, 452] on textarea at bounding box center [729, 440] width 473 height 72
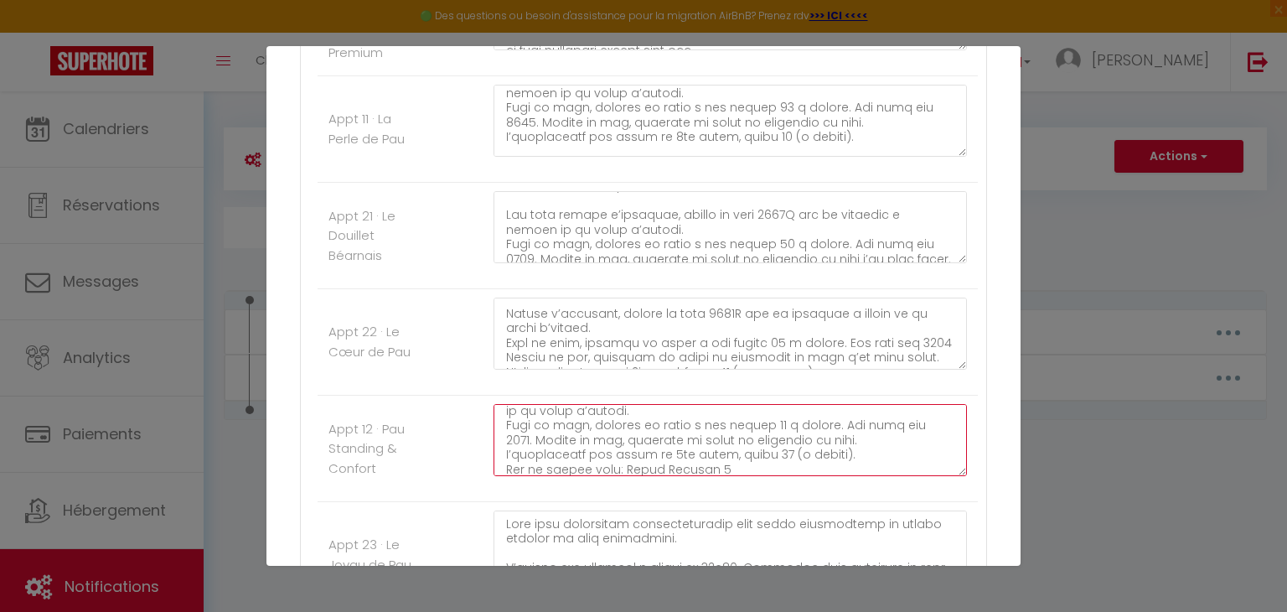
scroll to position [181, 0]
click at [923, 423] on textarea at bounding box center [729, 440] width 473 height 72
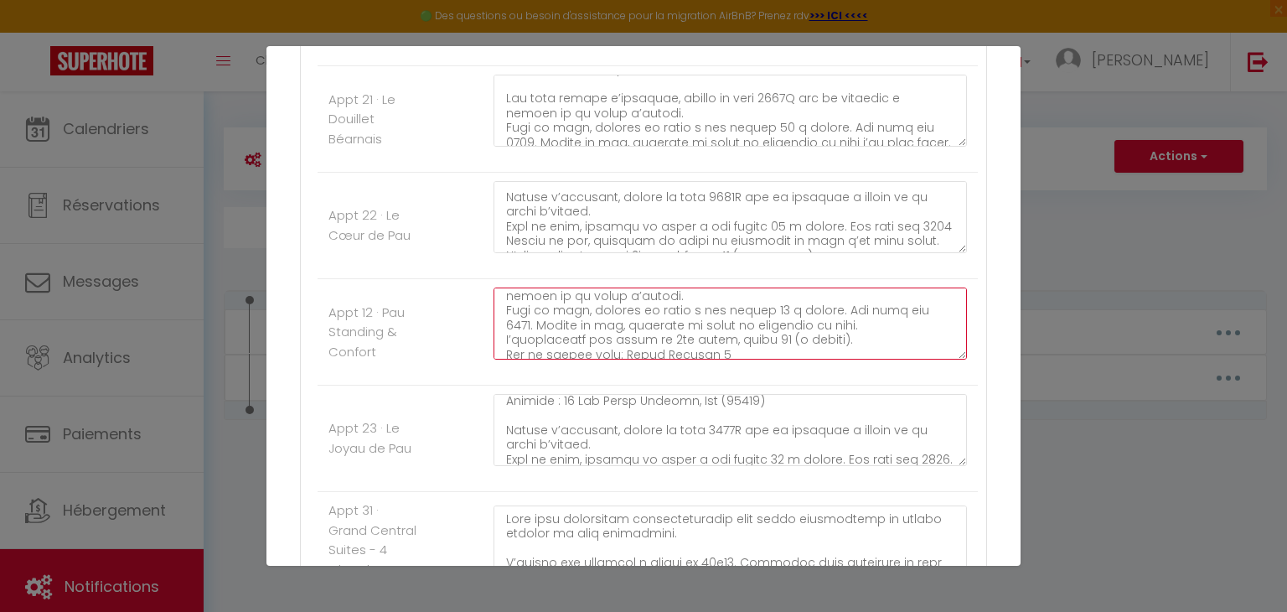
scroll to position [126, 0]
type textarea "Lore ipsu dolorsitam consecteturadip elit seddo eiusmodtemp in utlabo etdolor m…"
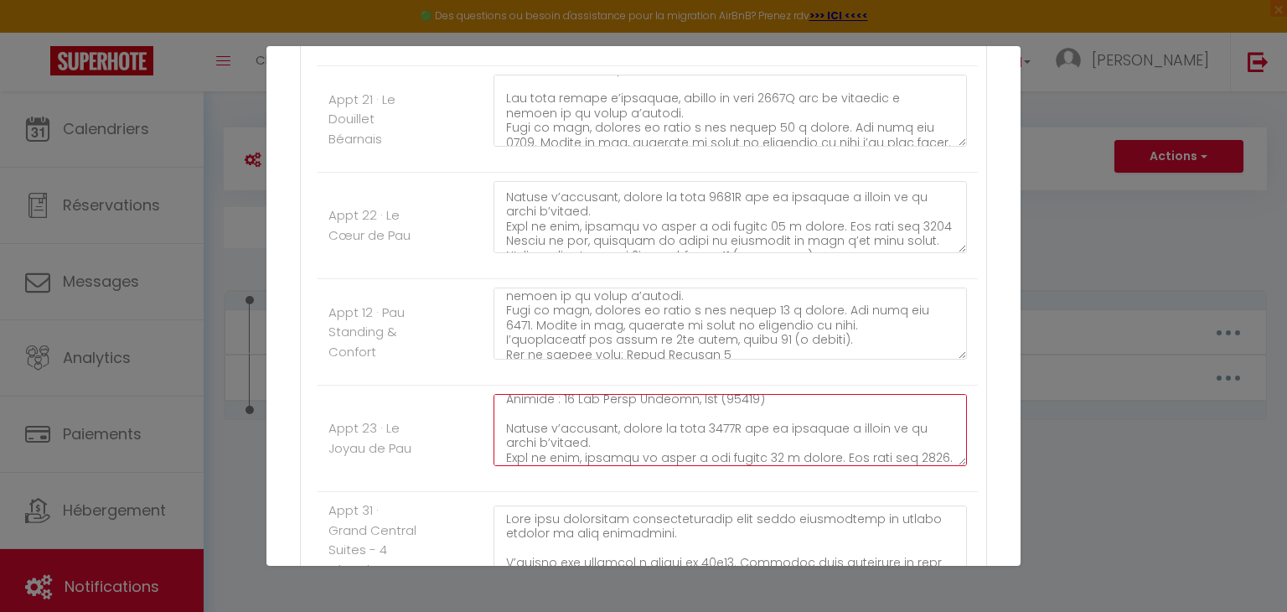
click at [728, 423] on textarea at bounding box center [729, 430] width 473 height 72
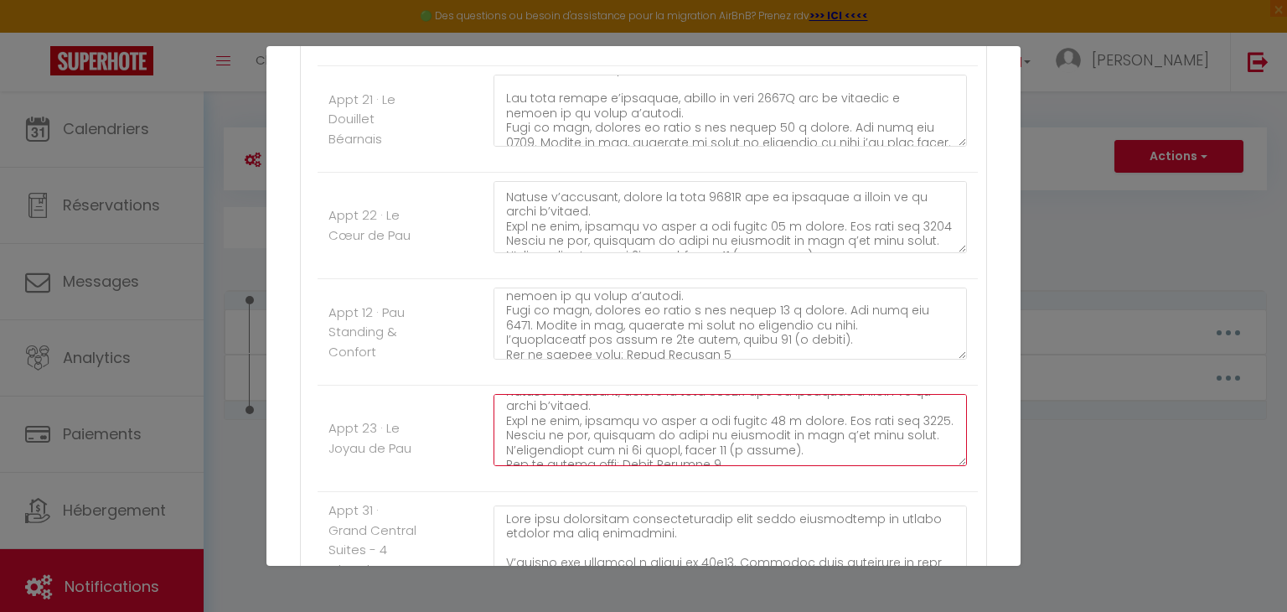
scroll to position [163, 0]
click at [530, 431] on textarea at bounding box center [729, 430] width 473 height 72
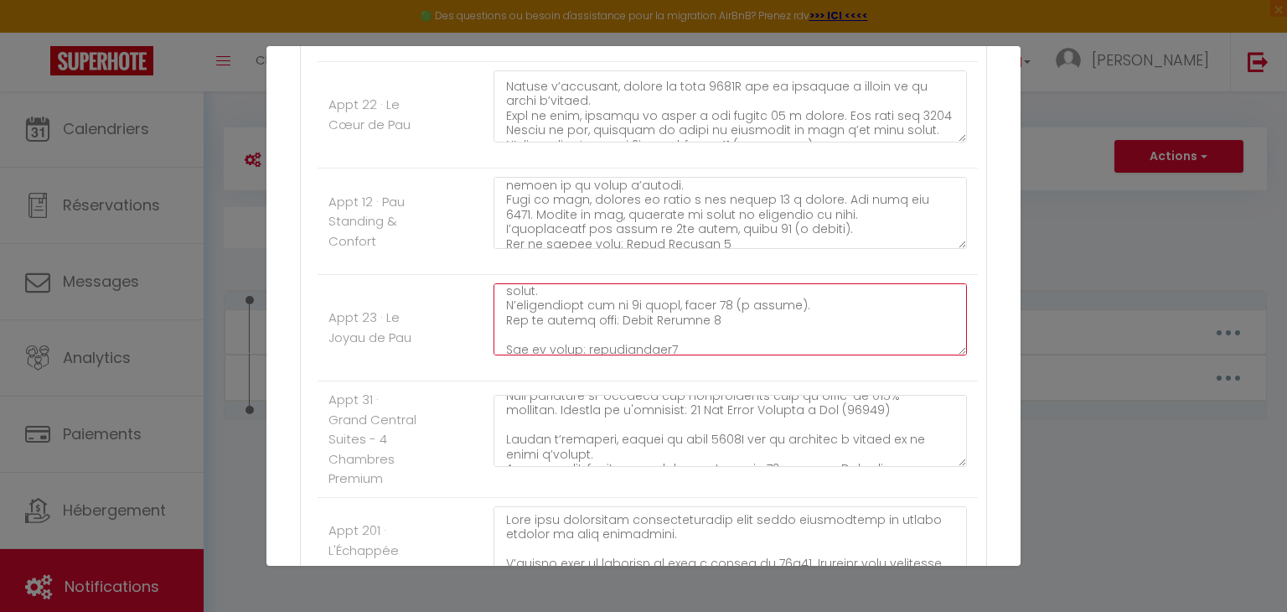
scroll to position [101, 0]
type textarea "Lore ipsu dolorsitam consecteturadip elit seddo eiusmodtemp in utlabo etdolor m…"
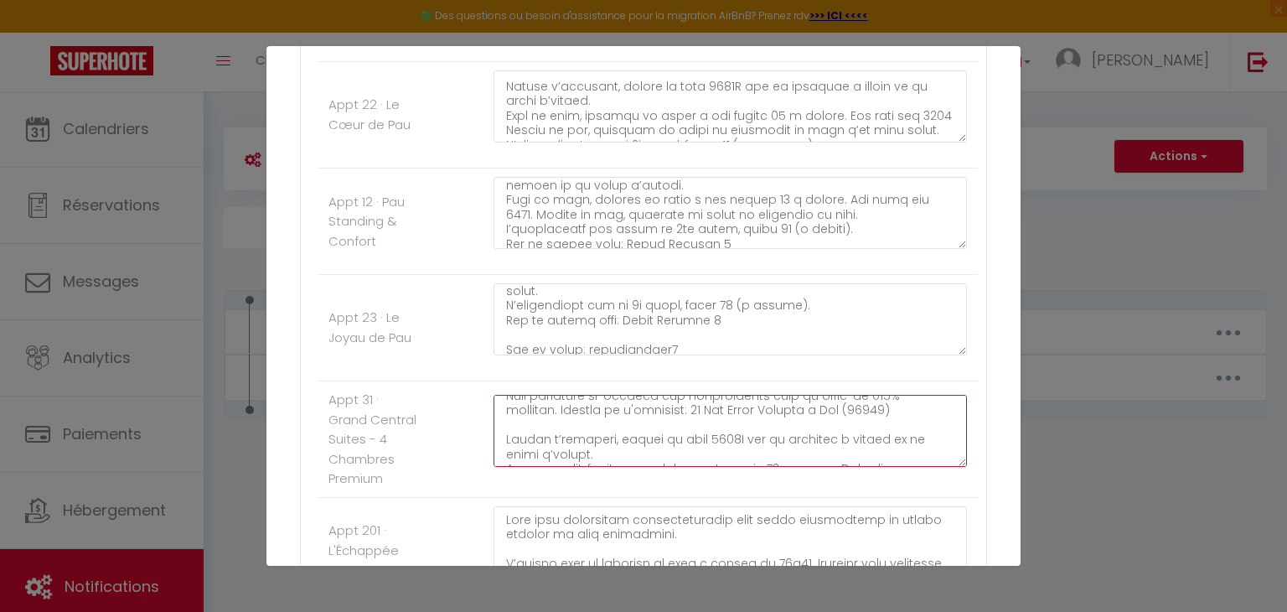
click at [729, 444] on textarea at bounding box center [729, 431] width 473 height 72
click at [912, 431] on textarea at bounding box center [729, 431] width 473 height 72
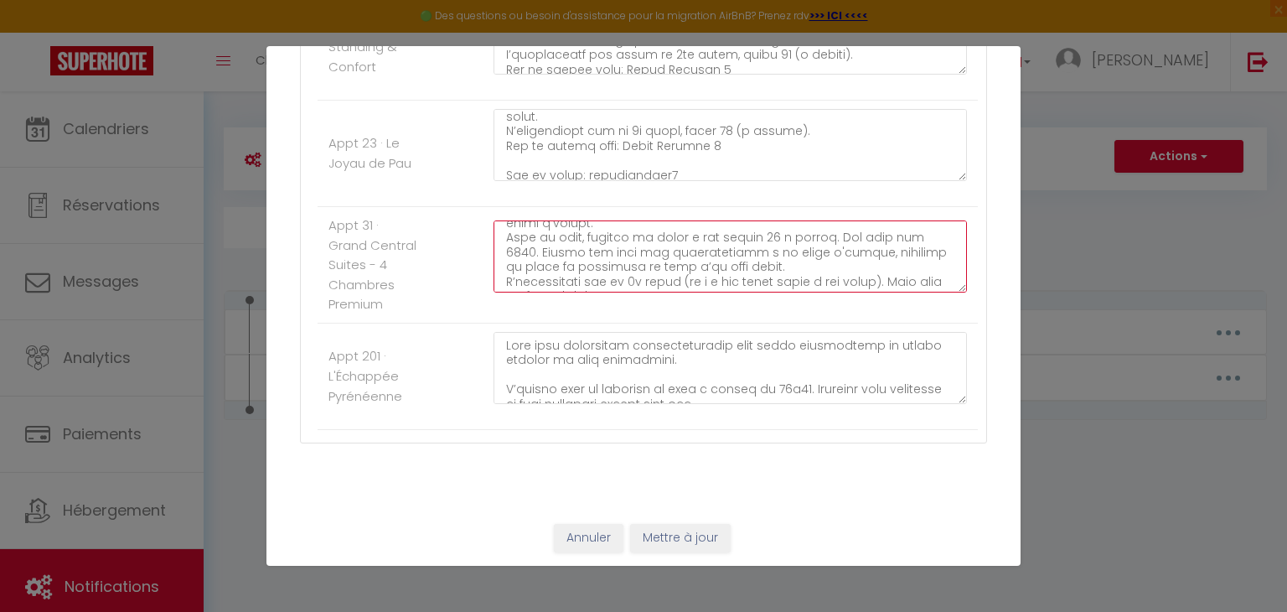
scroll to position [1077, 0]
type textarea "Lore ipsu dolorsitam consecteturadip elit seddo eiusmodtemp in utlabo etdolor m…"
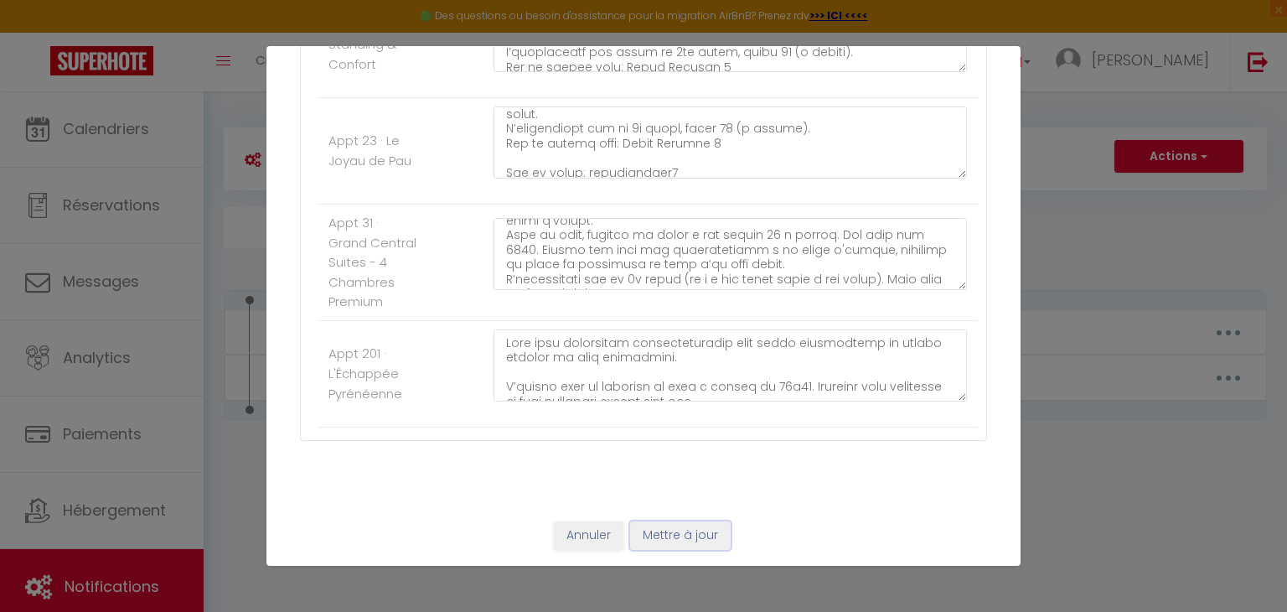
click at [680, 534] on button "Mettre à jour" at bounding box center [680, 535] width 101 height 28
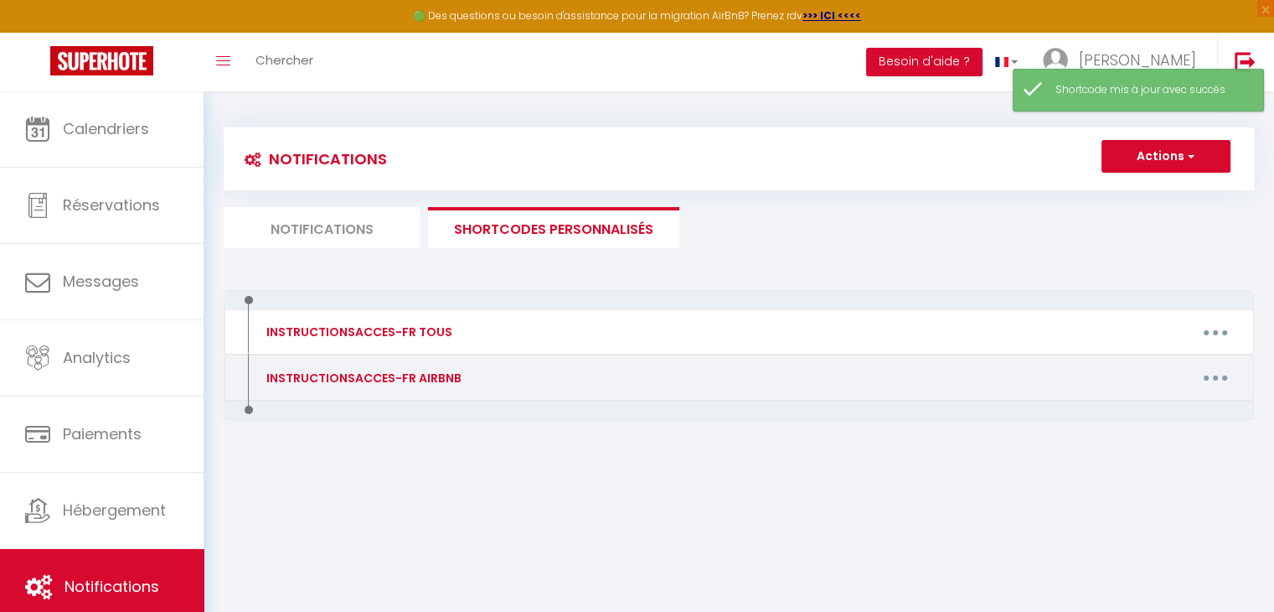
click at [1218, 373] on button "button" at bounding box center [1215, 377] width 47 height 27
click at [1180, 410] on link "Editer" at bounding box center [1172, 415] width 124 height 28
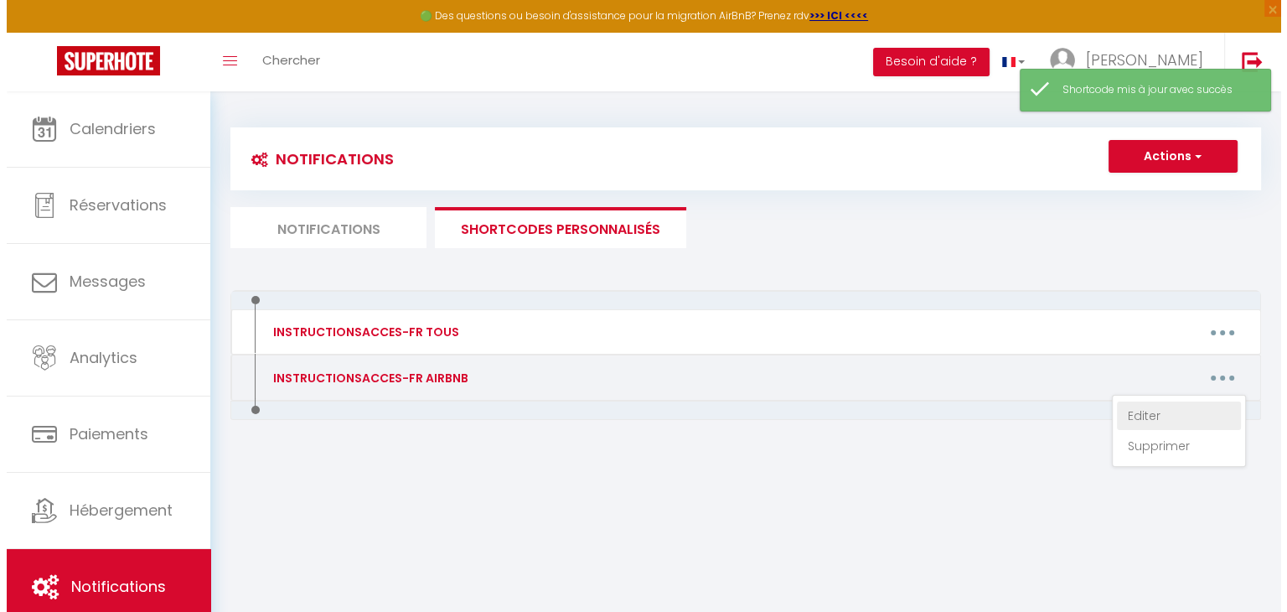
type input "INSTRUCTIONSACCES-FR AIRBNB"
type textarea ","
type textarea "Nous vous remercions chaleureusement pour votre réservation et sommes honorés d…"
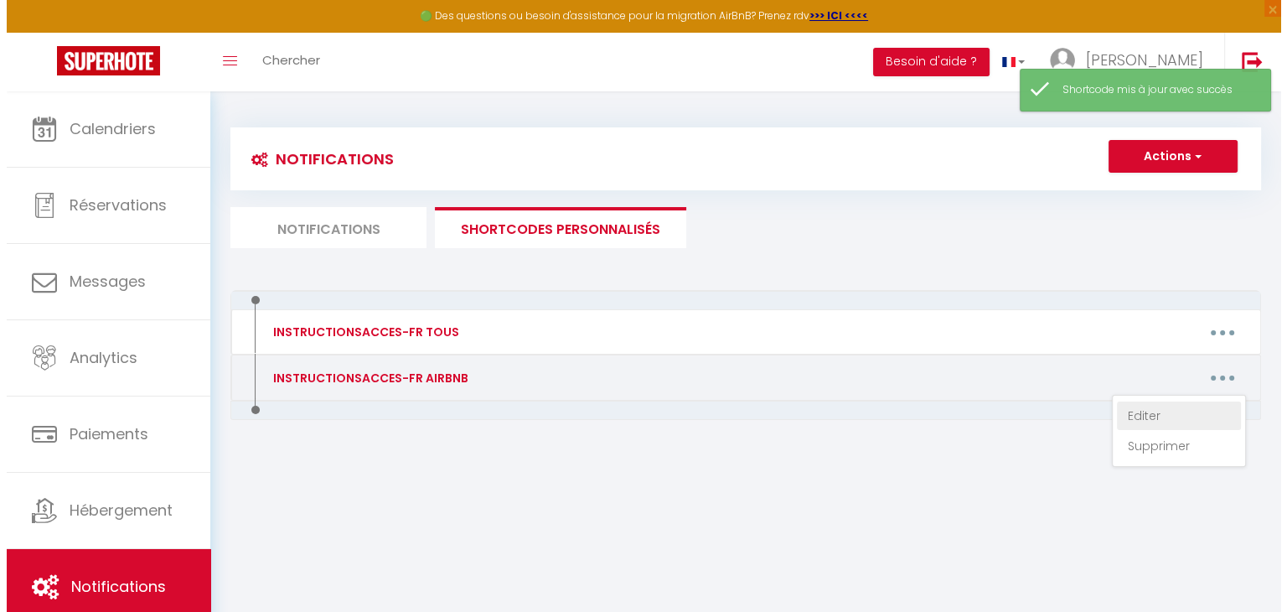
type textarea "Lore ipsu dolorsitam consecteturadip elit seddo eiusmodtemp in utlabo etdolor m…"
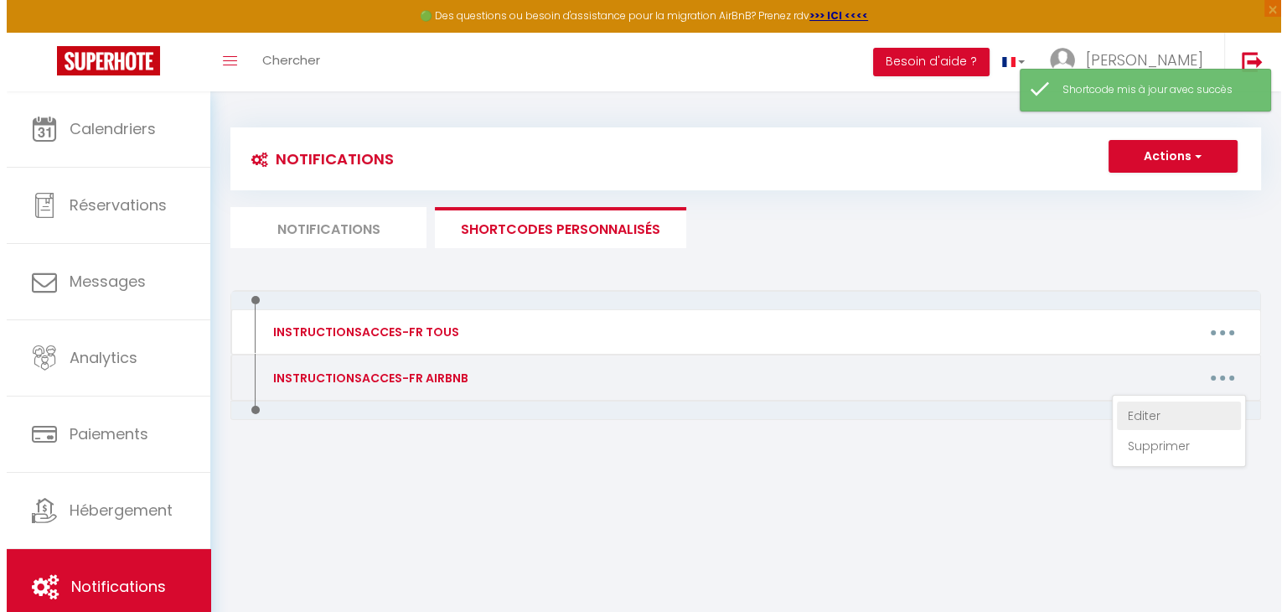
type textarea "Lore ipsu dolorsitam consecteturadip elit seddo eiusmodtemp in utlabo etdolor m…"
type textarea "Nous vous remercions chaleureusement pour votre réservation et sommes honorés d…"
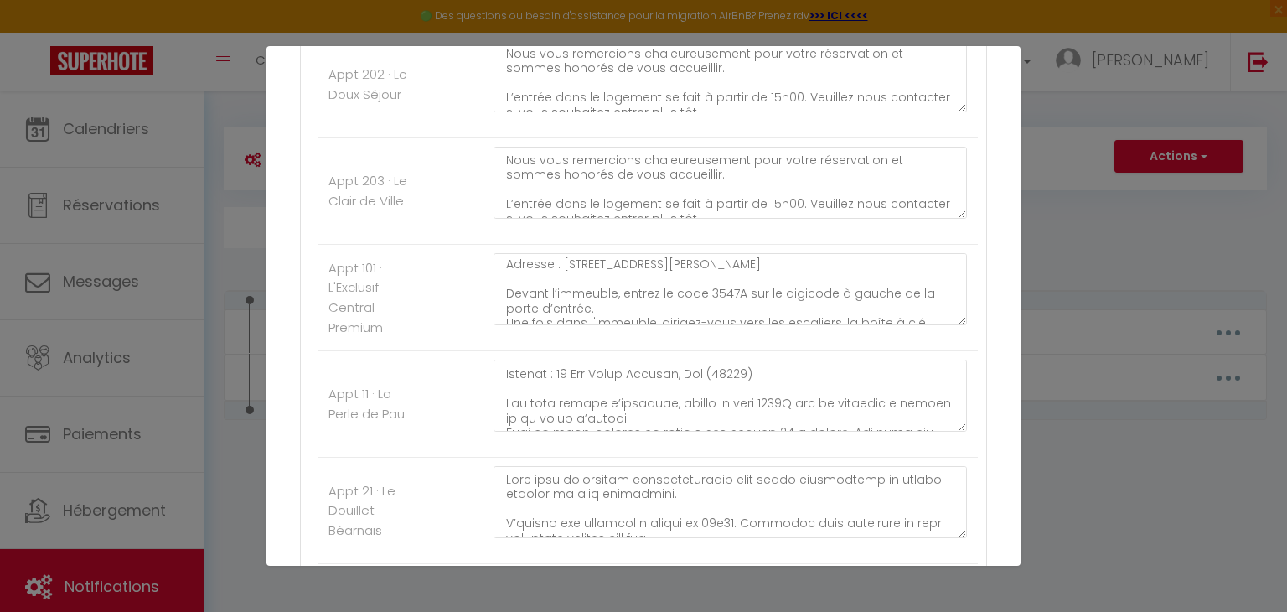
scroll to position [133, 0]
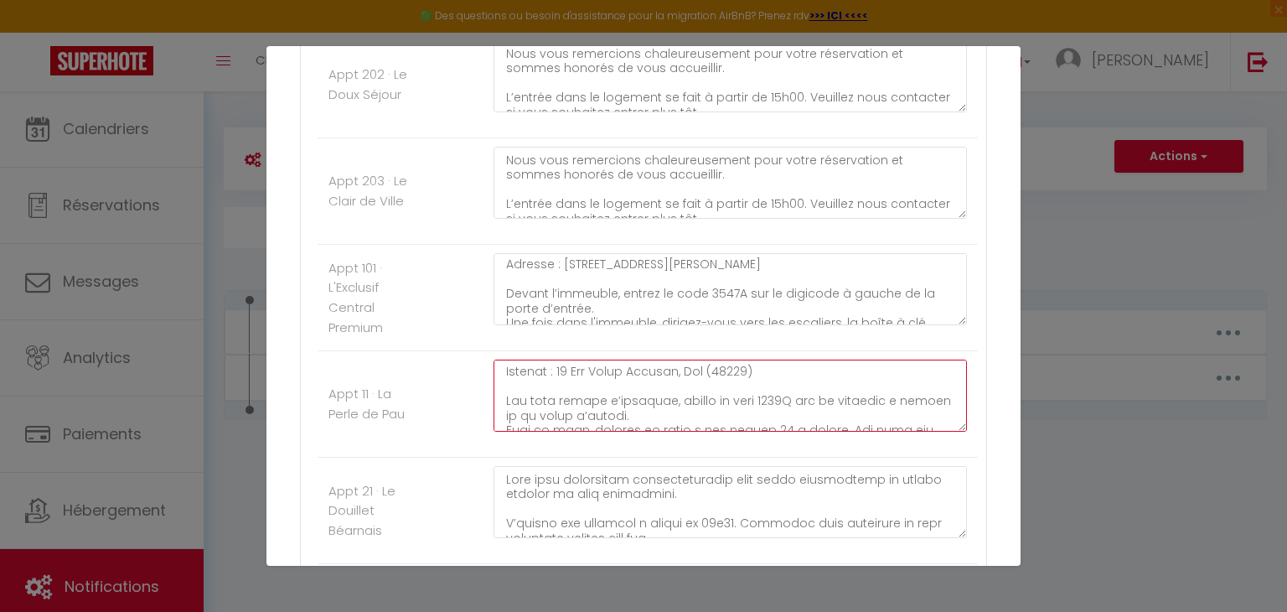
click at [777, 400] on textarea at bounding box center [729, 395] width 473 height 72
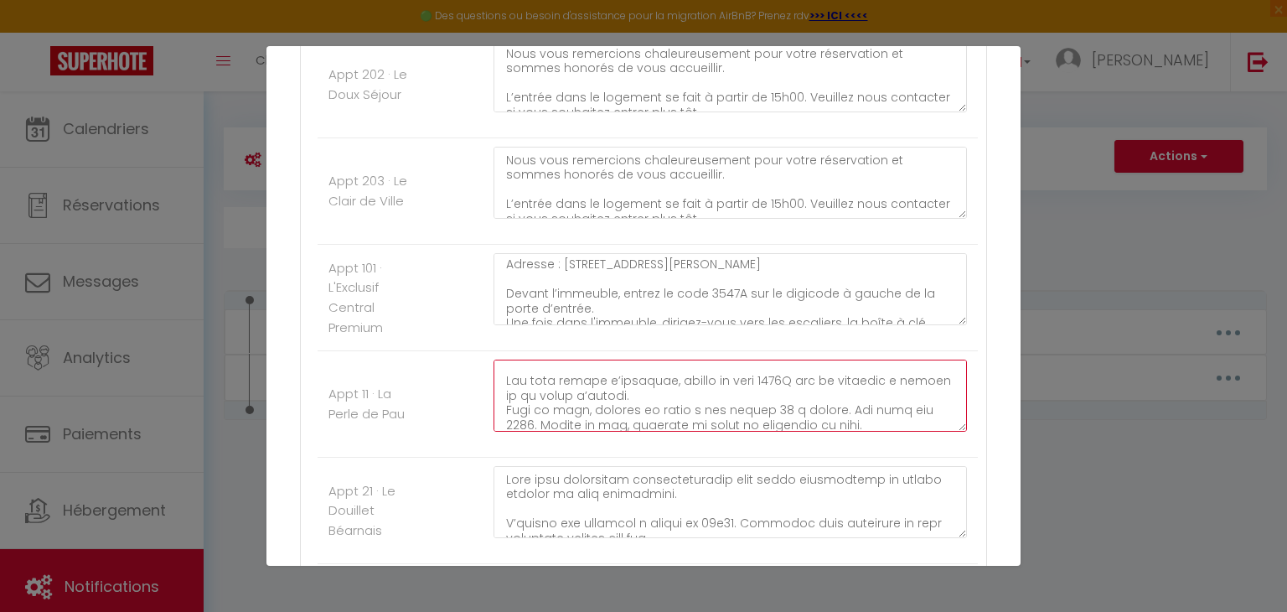
click at [917, 409] on textarea at bounding box center [729, 395] width 473 height 72
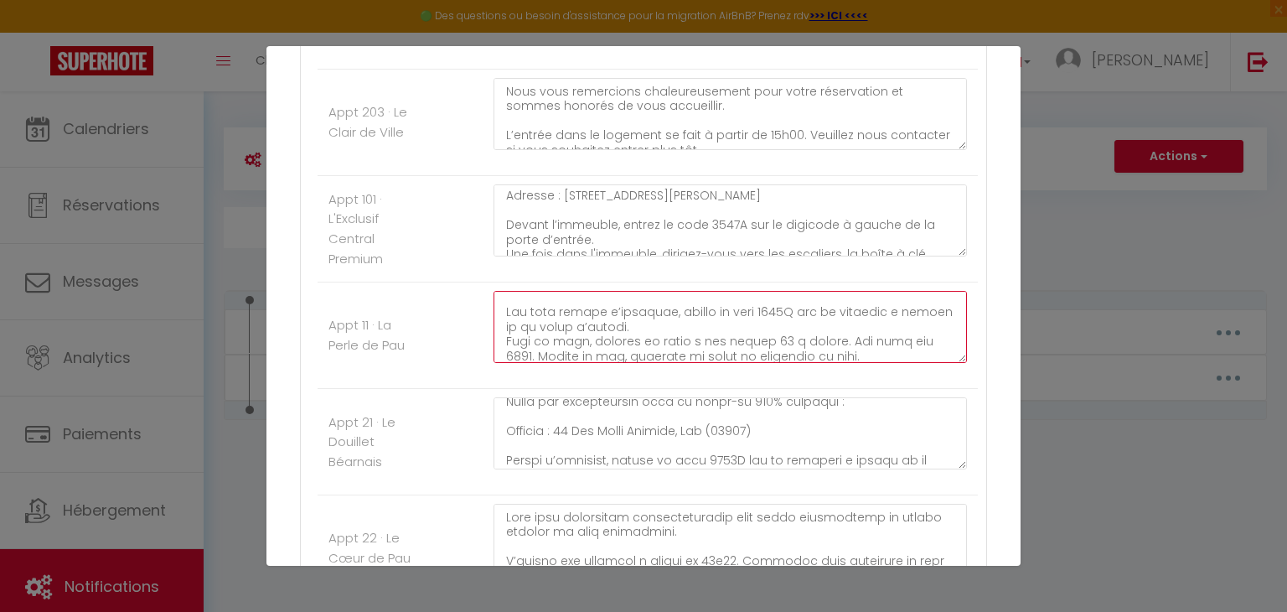
scroll to position [110, 0]
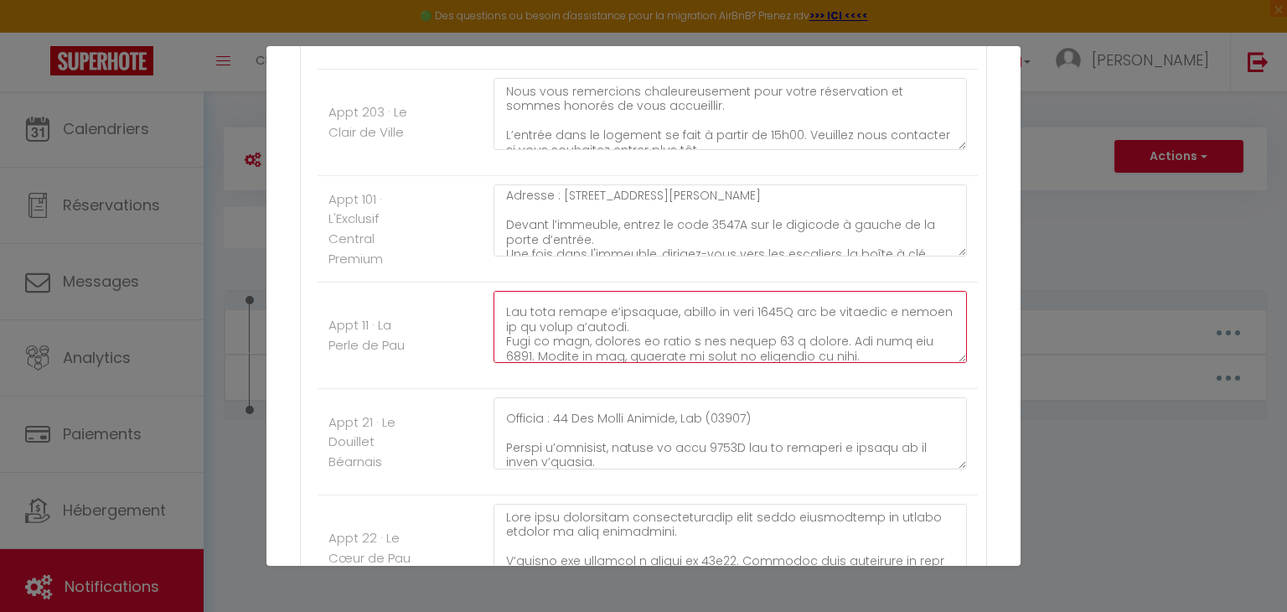
type textarea "Lore ipsu dolorsitam consecteturadip elit seddo eiusmodtemp in utlabo etdolor m…"
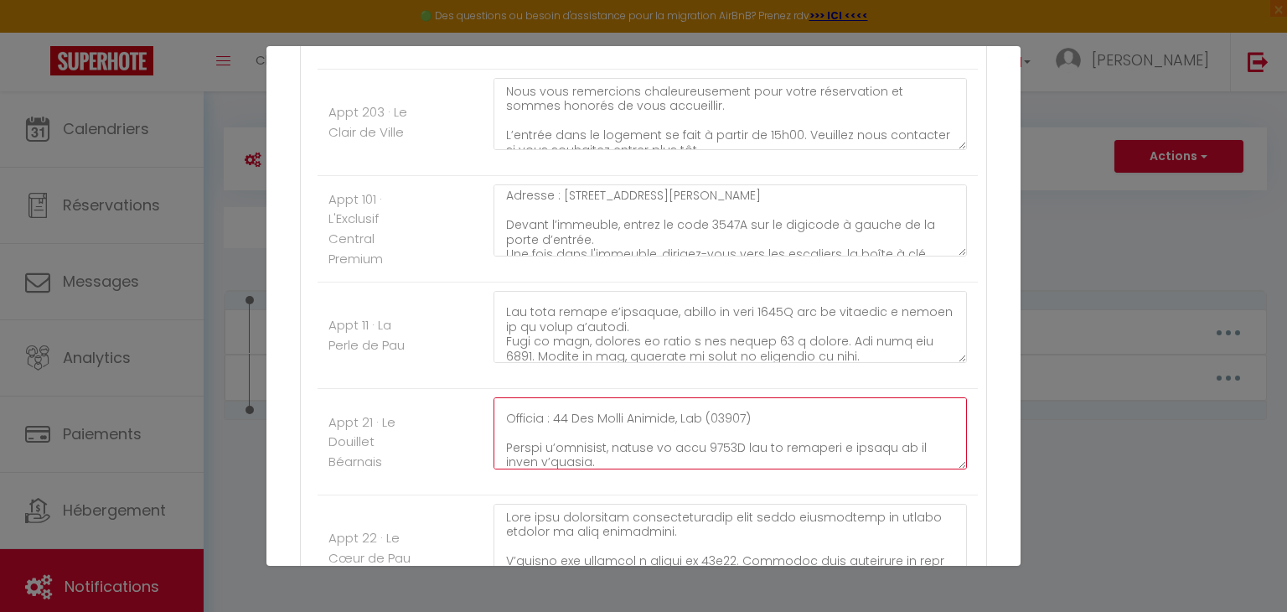
click at [729, 447] on textarea at bounding box center [729, 433] width 473 height 72
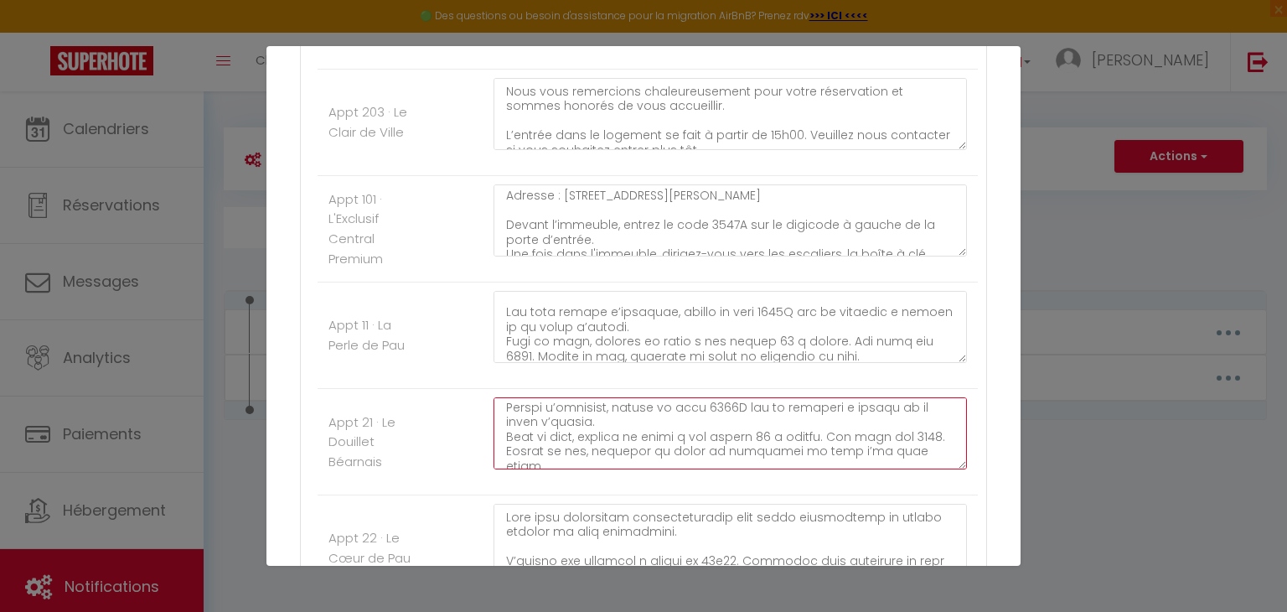
scroll to position [160, 0]
click at [922, 416] on textarea at bounding box center [729, 433] width 473 height 72
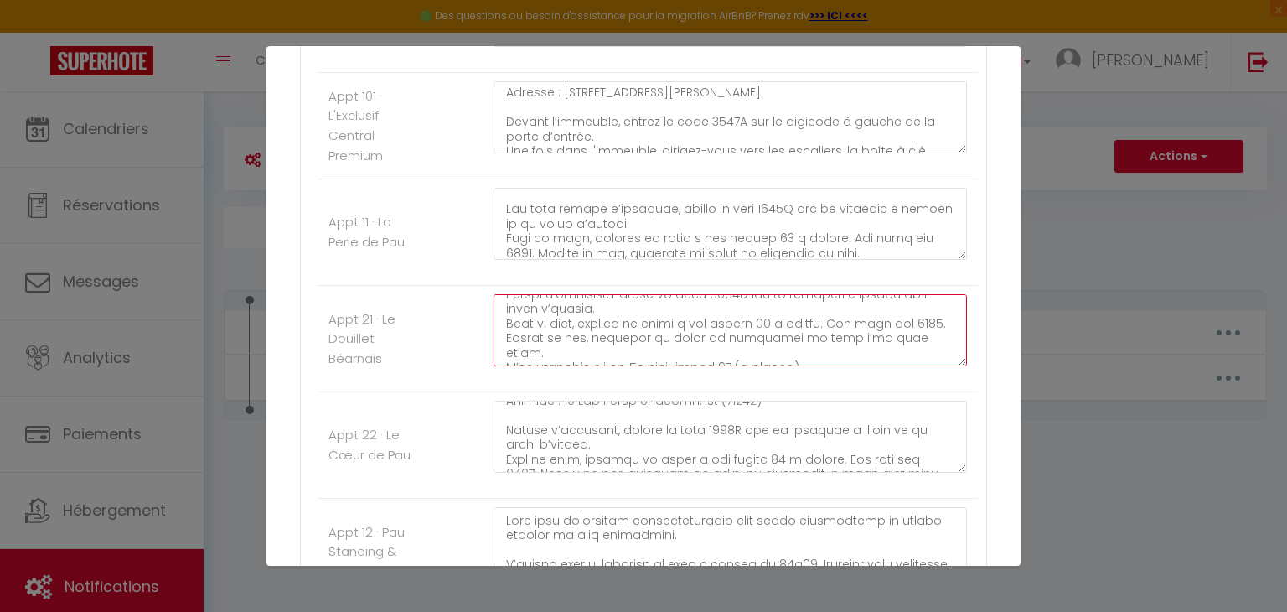
scroll to position [133, 0]
type textarea "Lore ipsu dolorsitam consecteturadip elit seddo eiusmodtemp in utlabo etdolor m…"
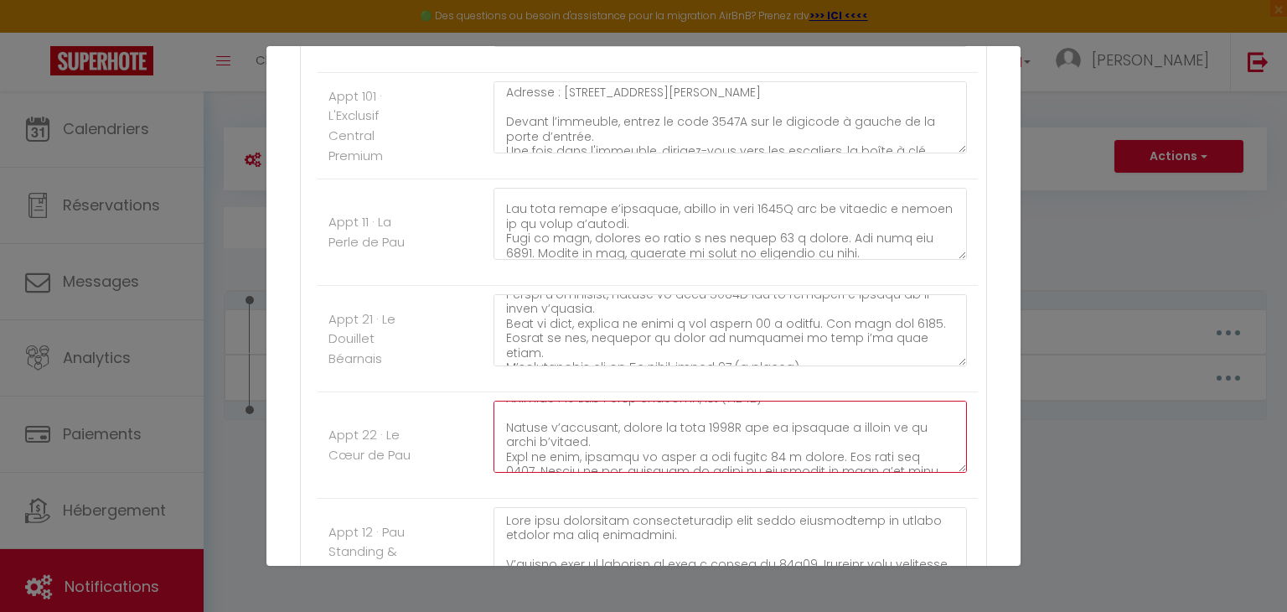
click at [731, 426] on textarea at bounding box center [729, 436] width 473 height 72
click at [526, 443] on textarea at bounding box center [729, 436] width 473 height 72
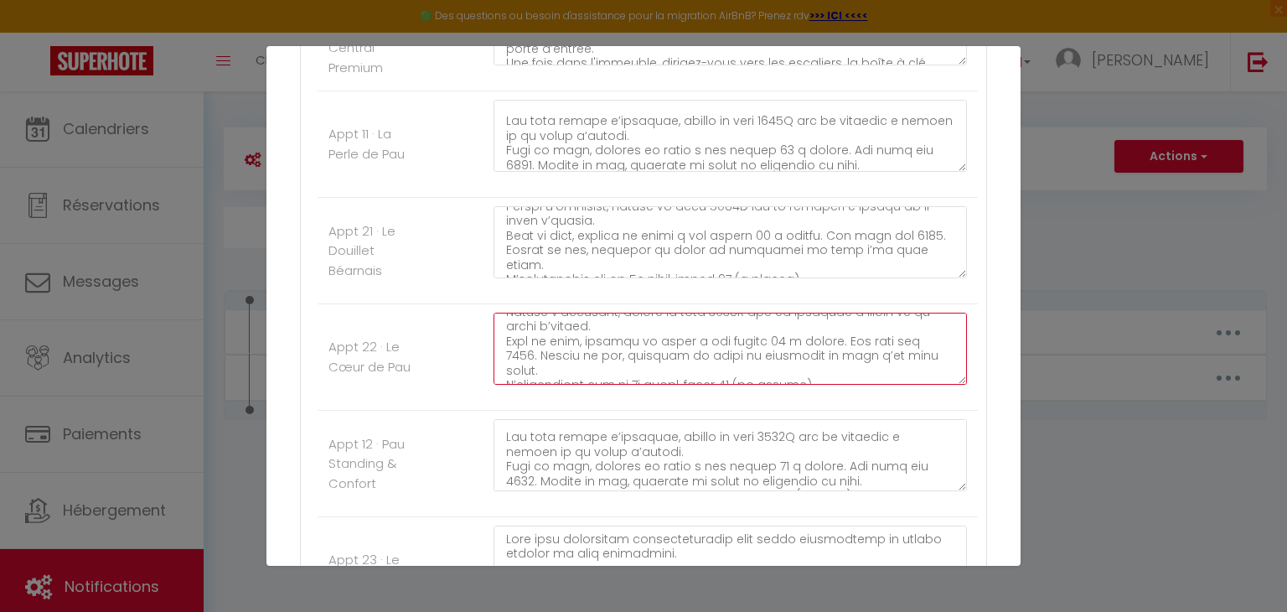
scroll to position [158, 0]
type textarea "Lore ipsu dolorsitam consecteturadip elit seddo eiusmodtemp in utlabo etdolor m…"
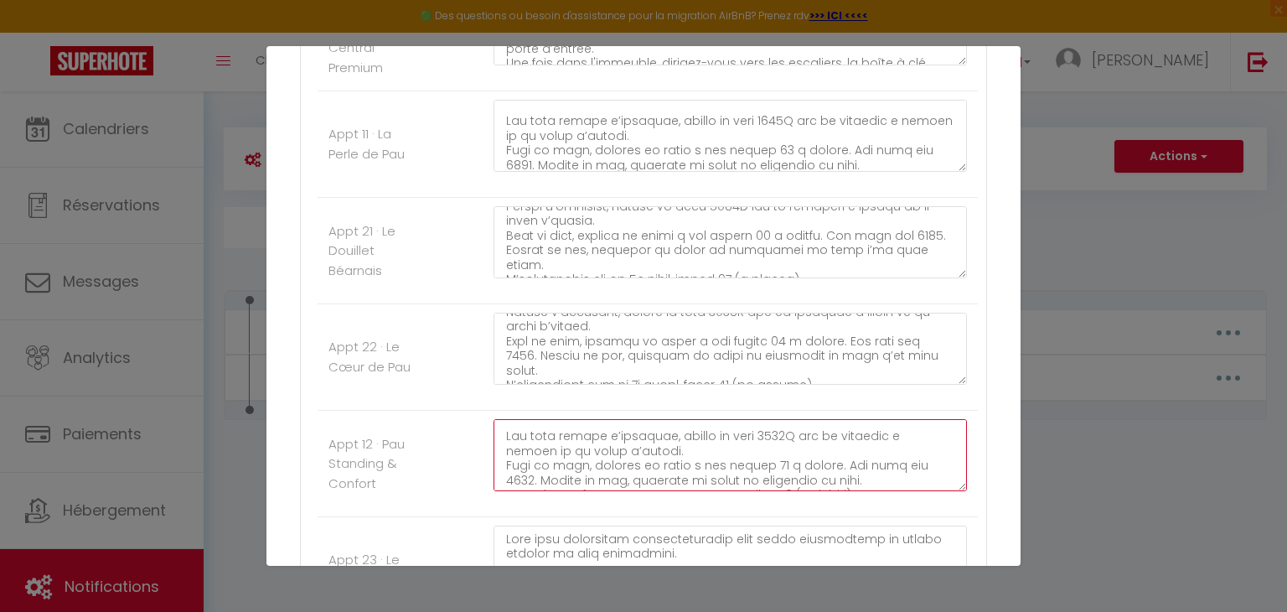
click at [776, 432] on textarea at bounding box center [729, 455] width 473 height 72
click at [922, 462] on textarea at bounding box center [729, 455] width 473 height 72
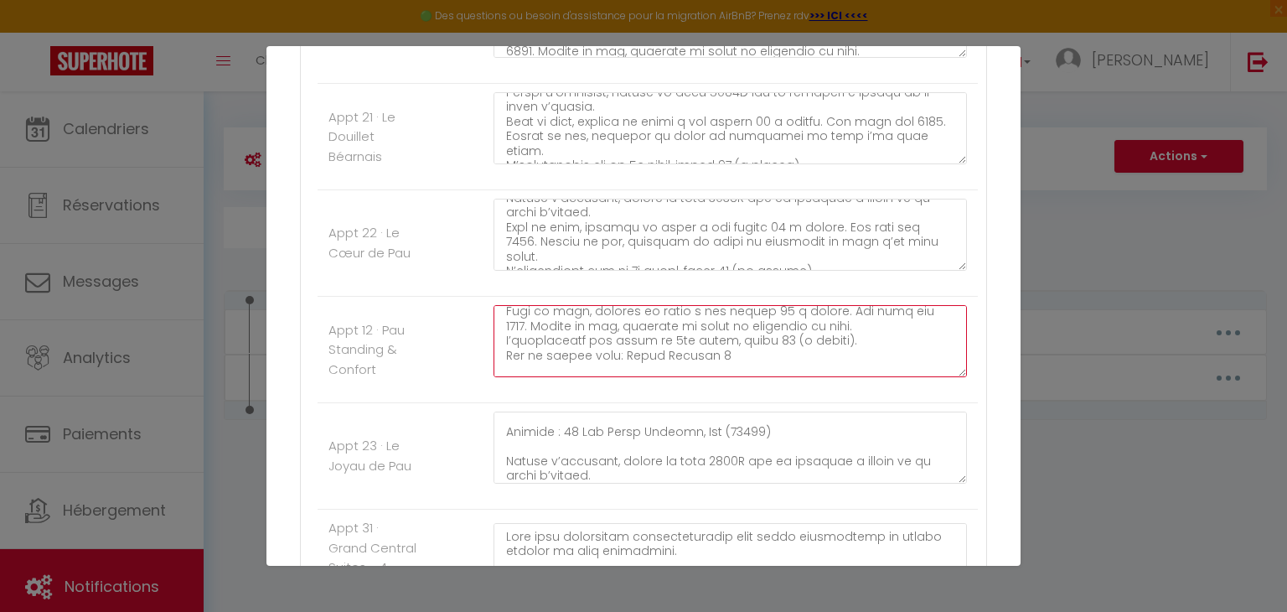
scroll to position [112, 0]
type textarea "Lore ipsu dolorsitam consecteturadip elit seddo eiusmodtemp in utlabo etdolor m…"
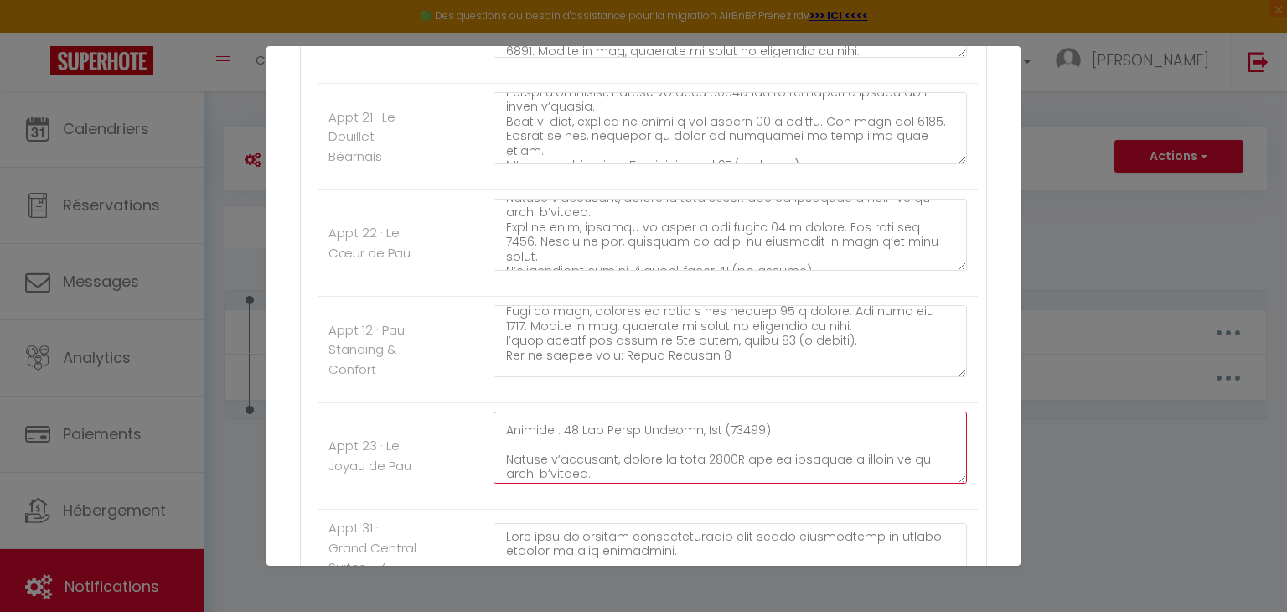
click at [727, 455] on textarea at bounding box center [729, 447] width 473 height 72
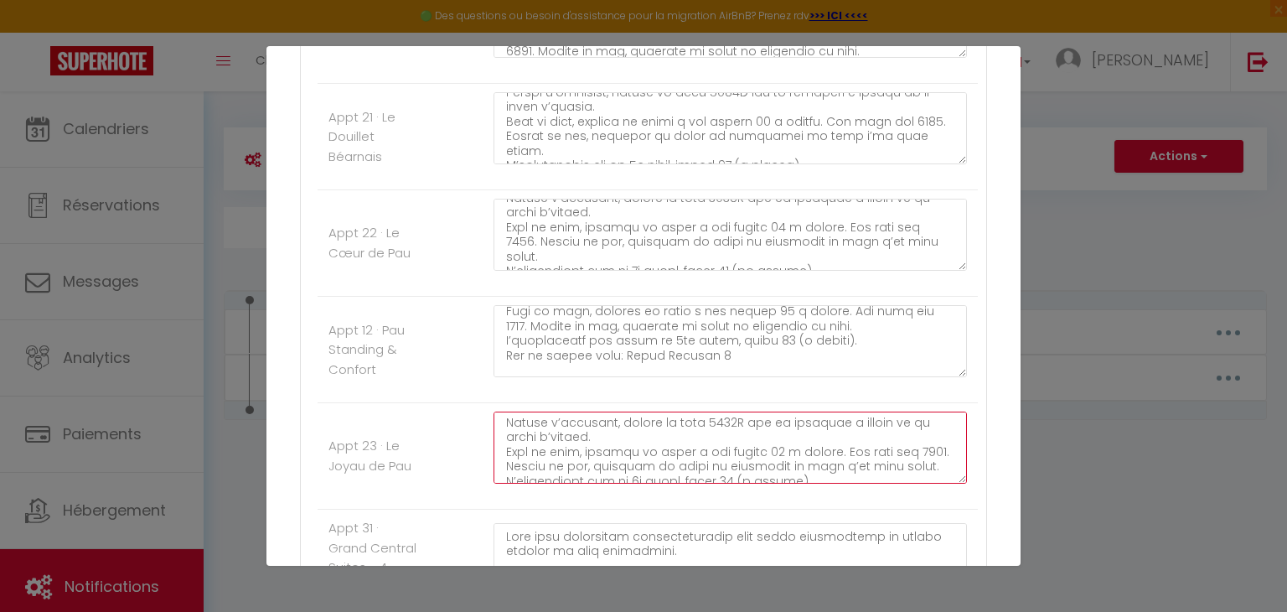
scroll to position [151, 0]
click at [526, 459] on textarea at bounding box center [729, 447] width 473 height 72
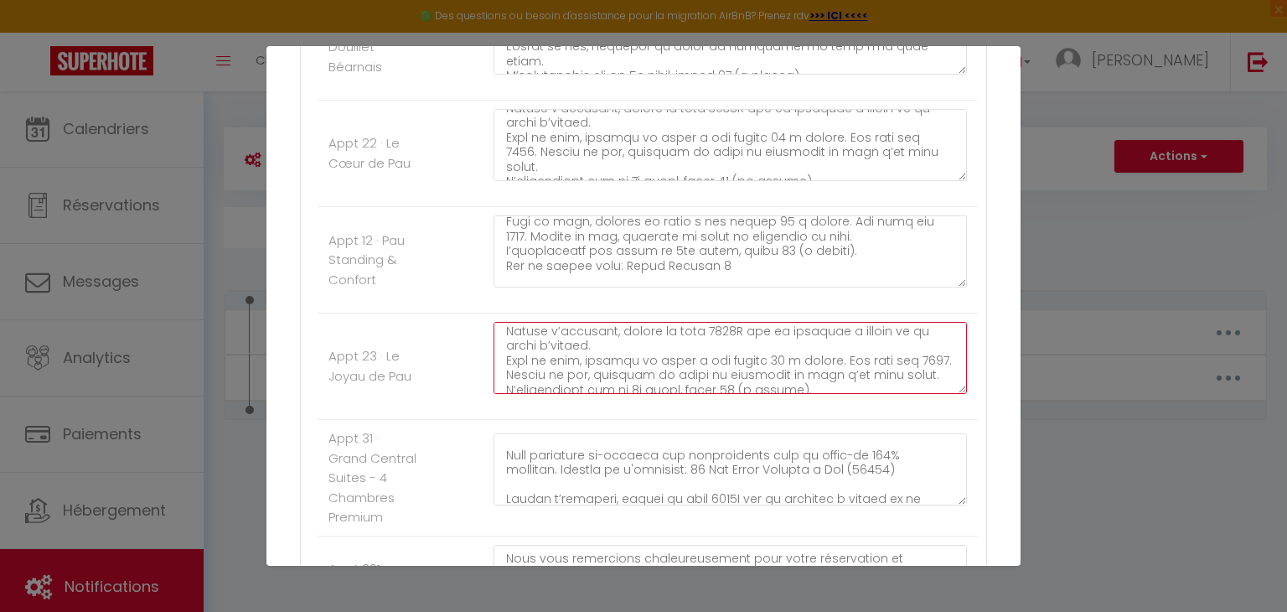
scroll to position [80, 0]
type textarea "Lore ipsu dolorsitam consecteturadip elit seddo eiusmodtemp in utlabo etdolor m…"
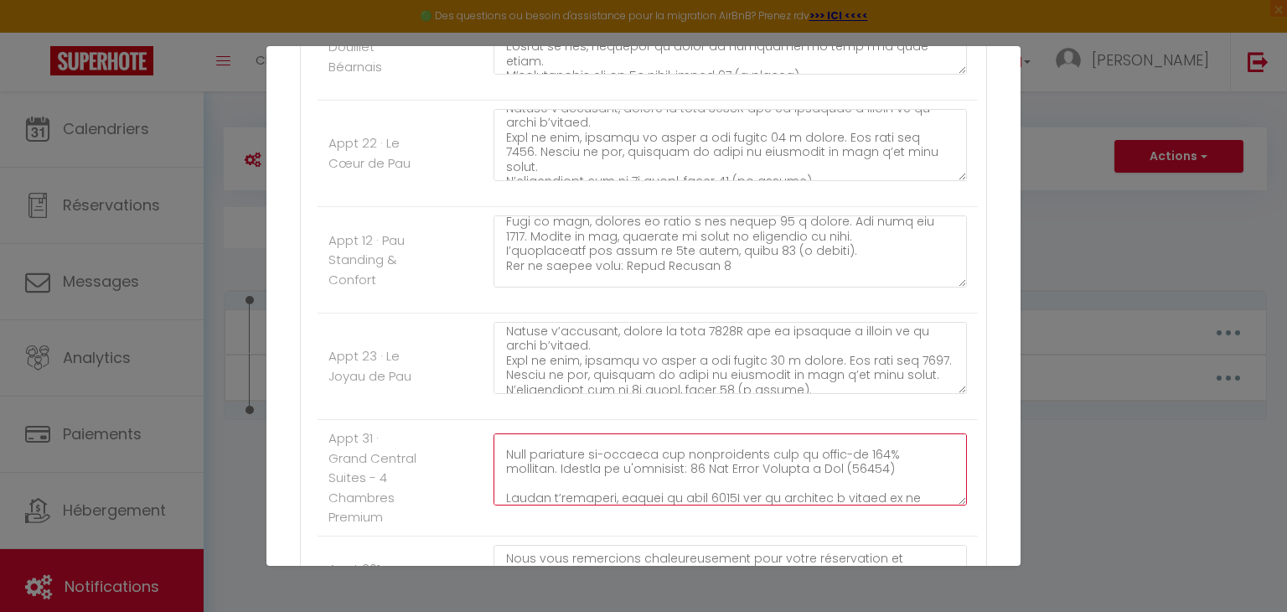
click at [726, 499] on textarea at bounding box center [729, 469] width 473 height 72
click at [728, 500] on textarea at bounding box center [729, 469] width 473 height 72
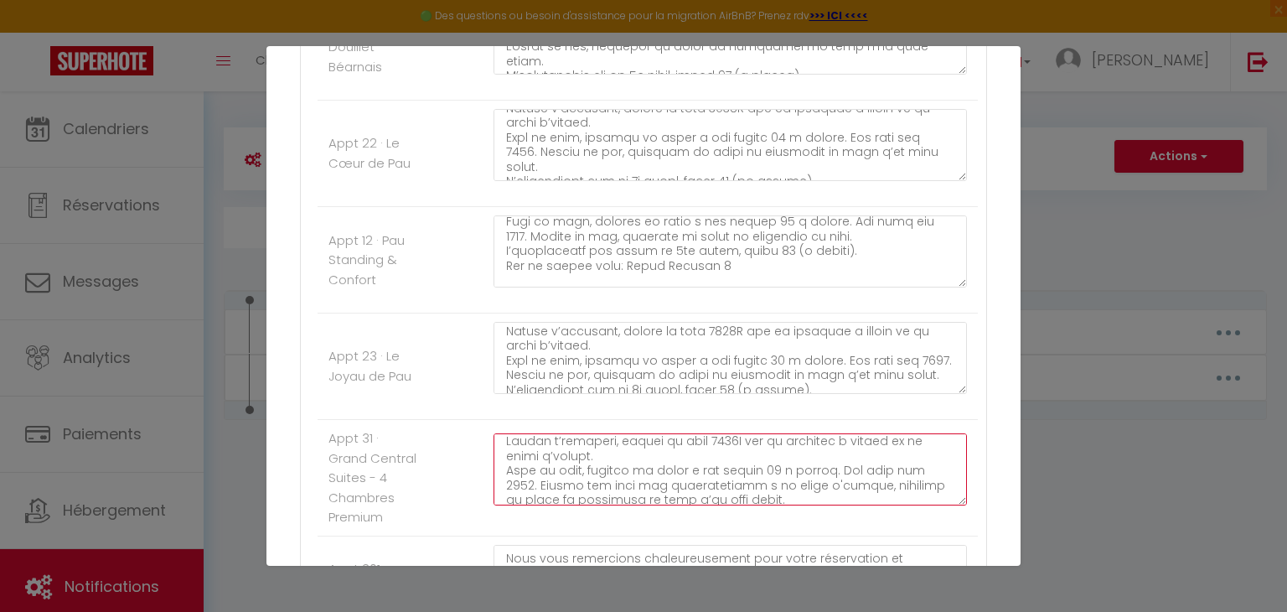
scroll to position [140, 0]
click at [912, 473] on textarea at bounding box center [729, 469] width 473 height 72
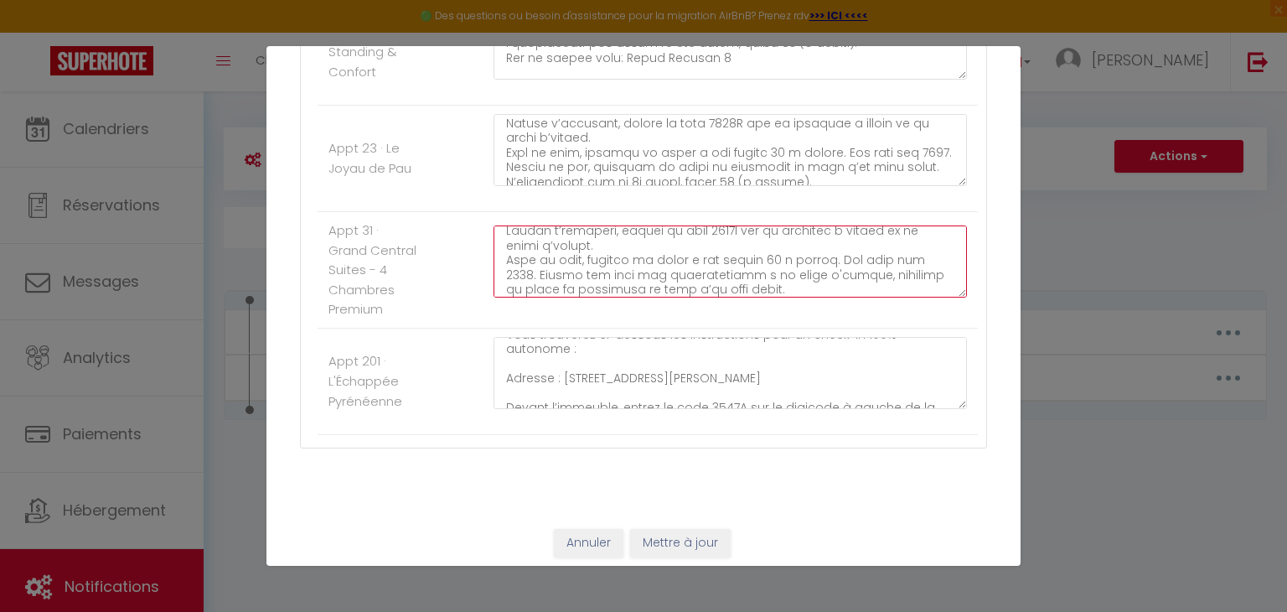
scroll to position [1059, 0]
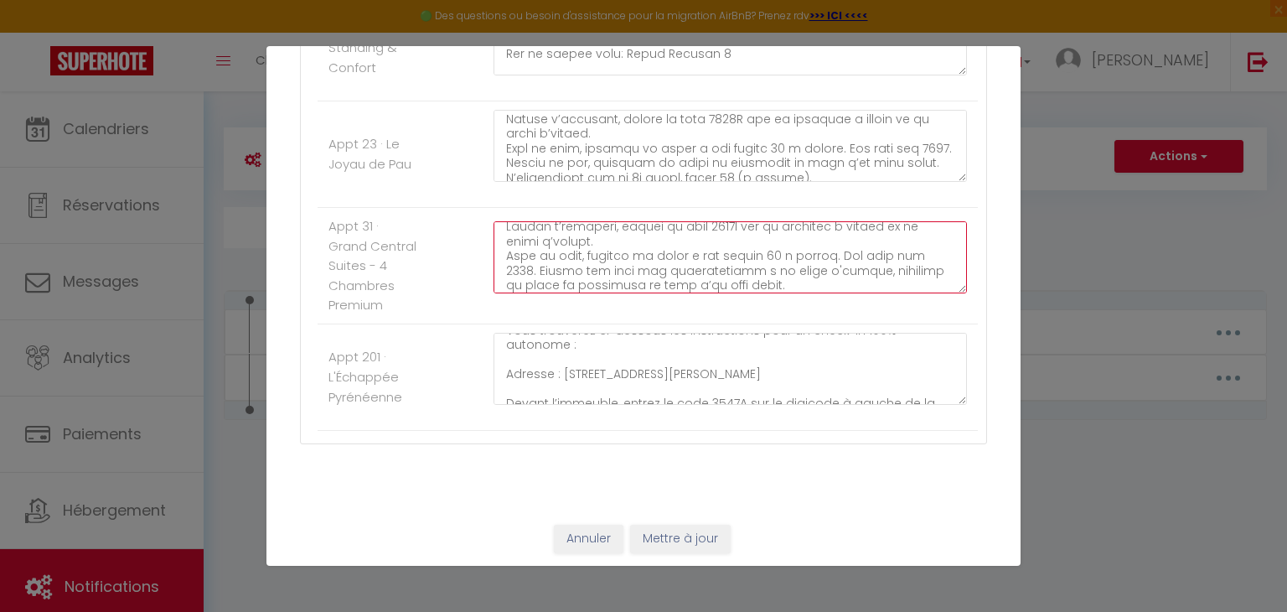
type textarea "Lore ipsu dolorsitam consecteturadip elit seddo eiusmodtemp in utlabo etdolor m…"
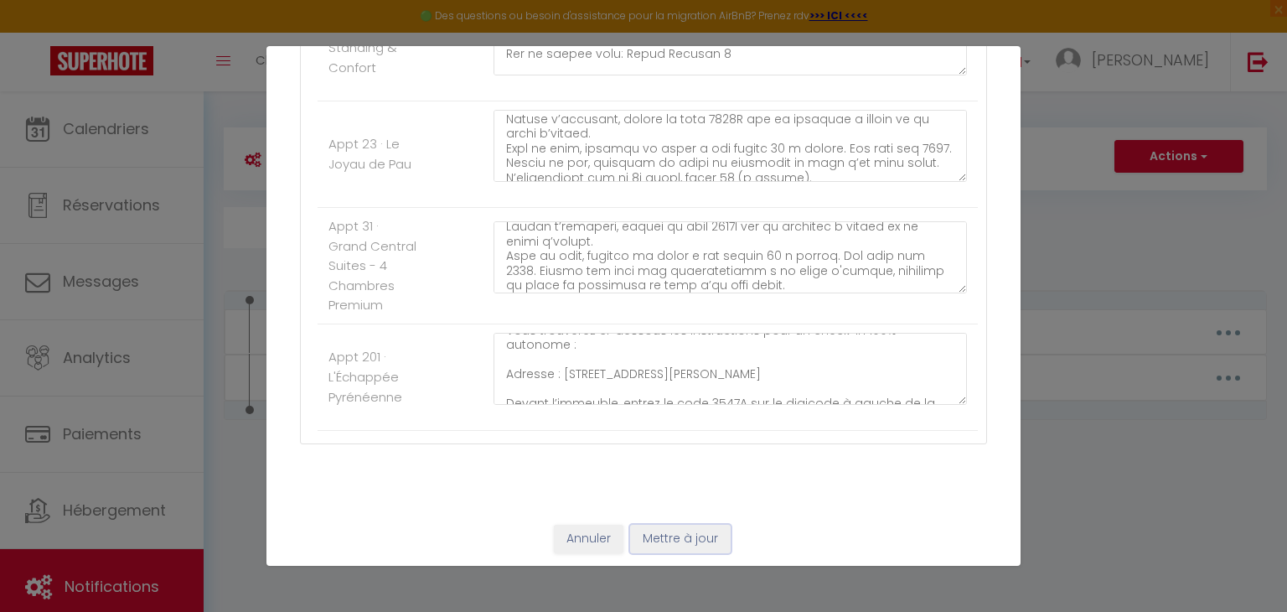
click at [677, 547] on button "Mettre à jour" at bounding box center [680, 538] width 101 height 28
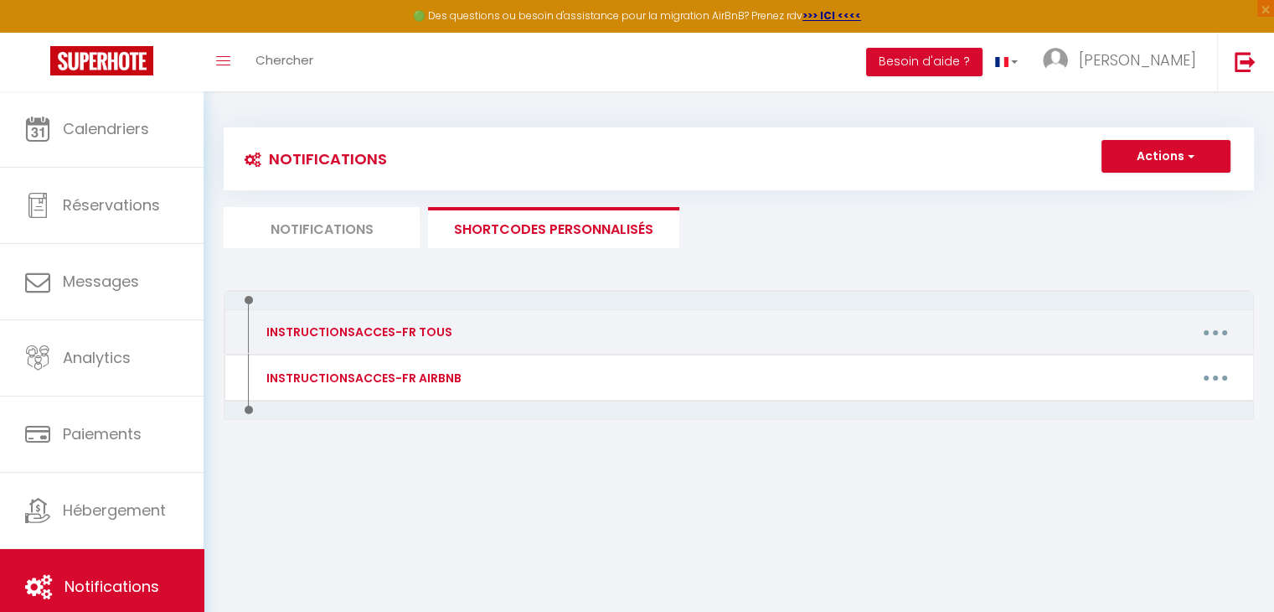
click at [1200, 333] on button "button" at bounding box center [1215, 331] width 47 height 27
click at [1162, 361] on link "Editer" at bounding box center [1172, 370] width 124 height 28
type input "INSTRUCTIONSACCES-FR TOUS"
type textarea ","
type textarea "Lore ipsu dolorsitam consecteturadip elit seddo eiusmodtemp in utlabo etdolor m…"
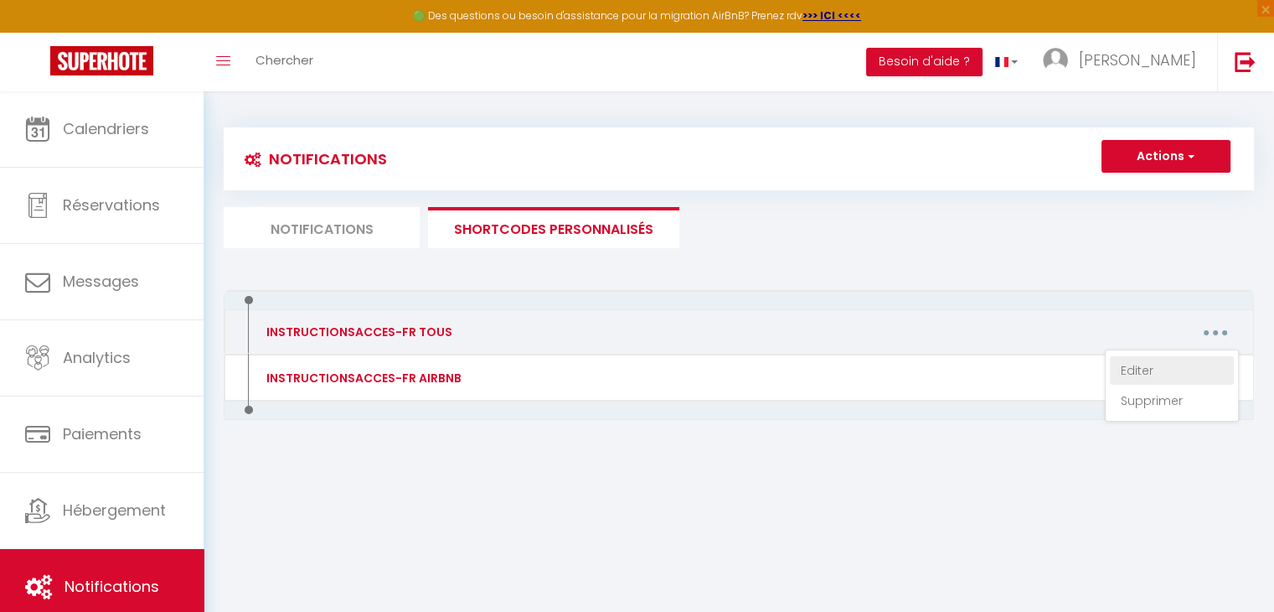
type textarea "Lore ipsu dolorsitam consecteturadip elit seddo eiusmodtemp in utlabo etdolor m…"
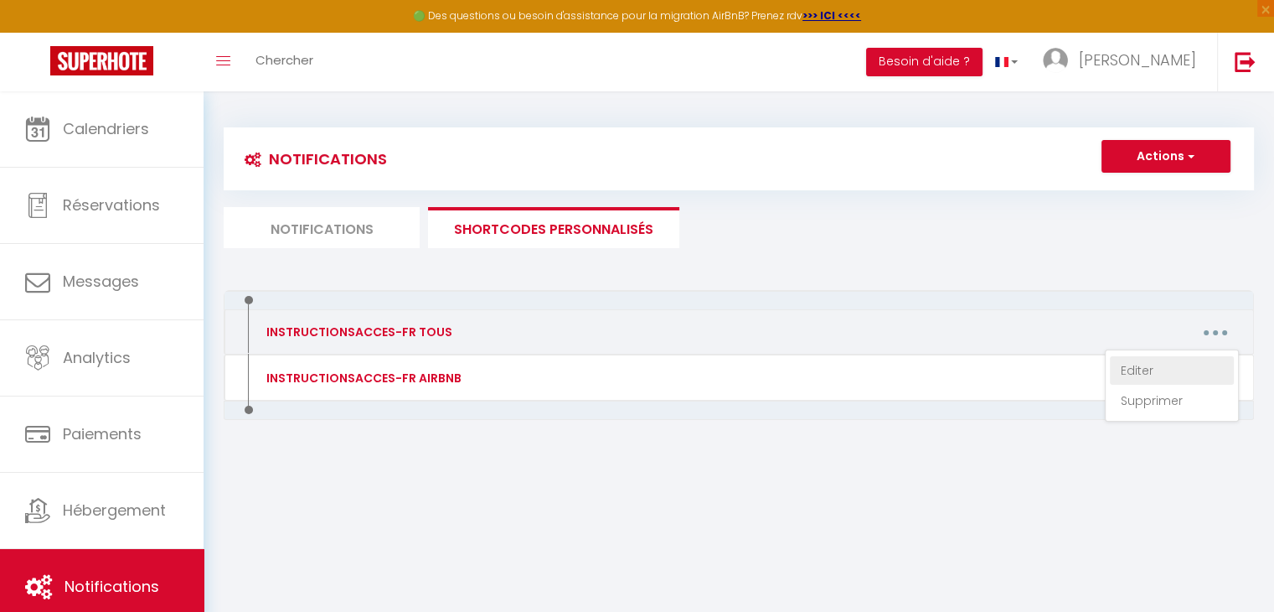
type textarea "Lore ipsu dolorsitam consecteturadip elit seddo eiusmodtemp in utlabo etdolor m…"
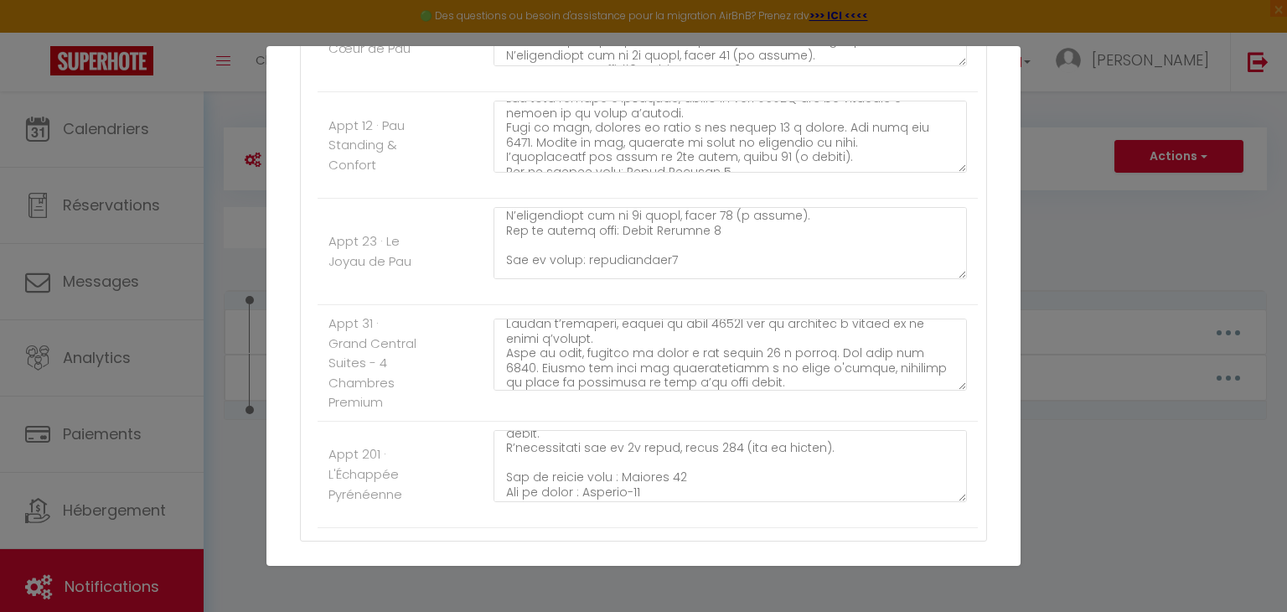
scroll to position [1077, 0]
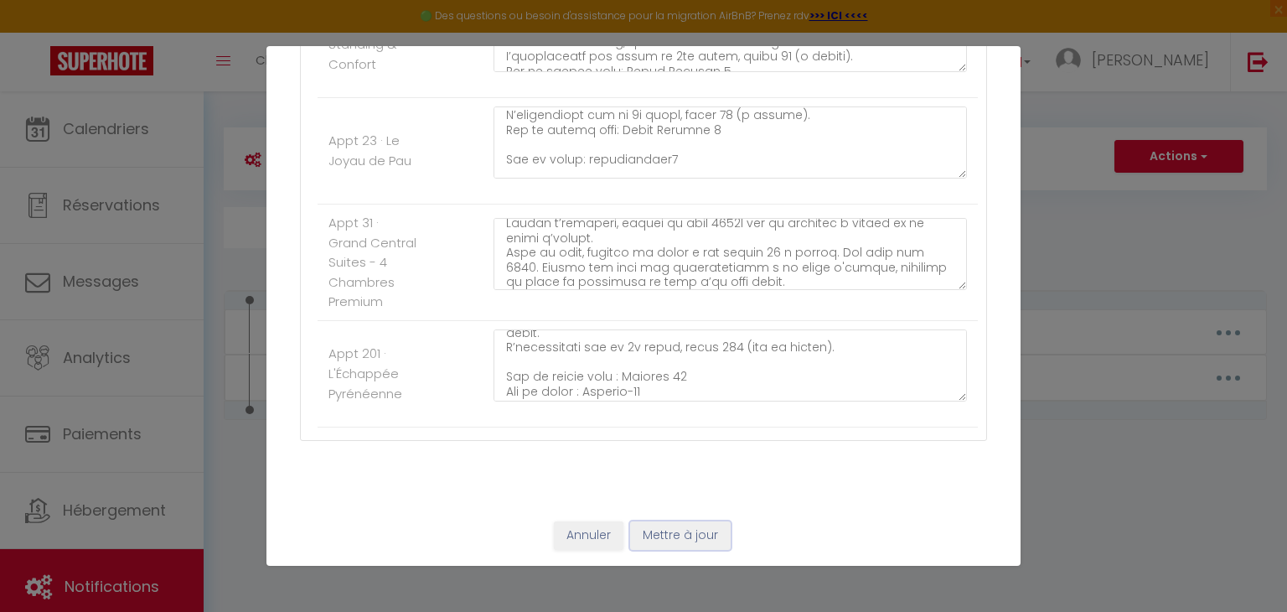
click at [667, 545] on button "Mettre à jour" at bounding box center [680, 535] width 101 height 28
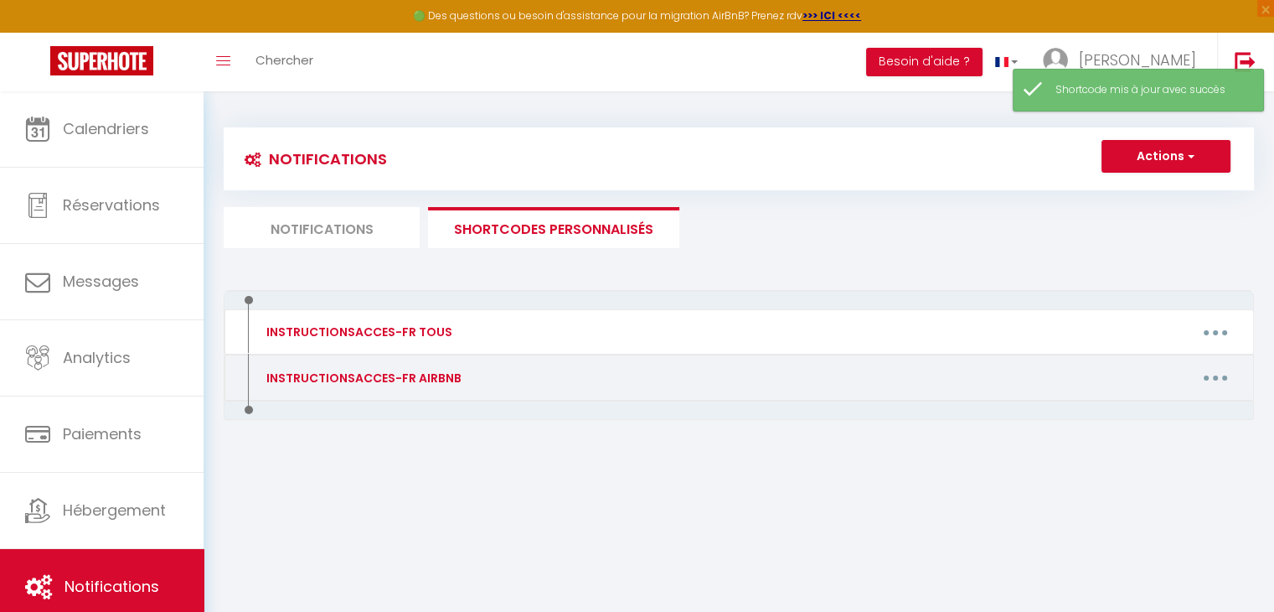
click at [1213, 373] on button "button" at bounding box center [1215, 377] width 47 height 27
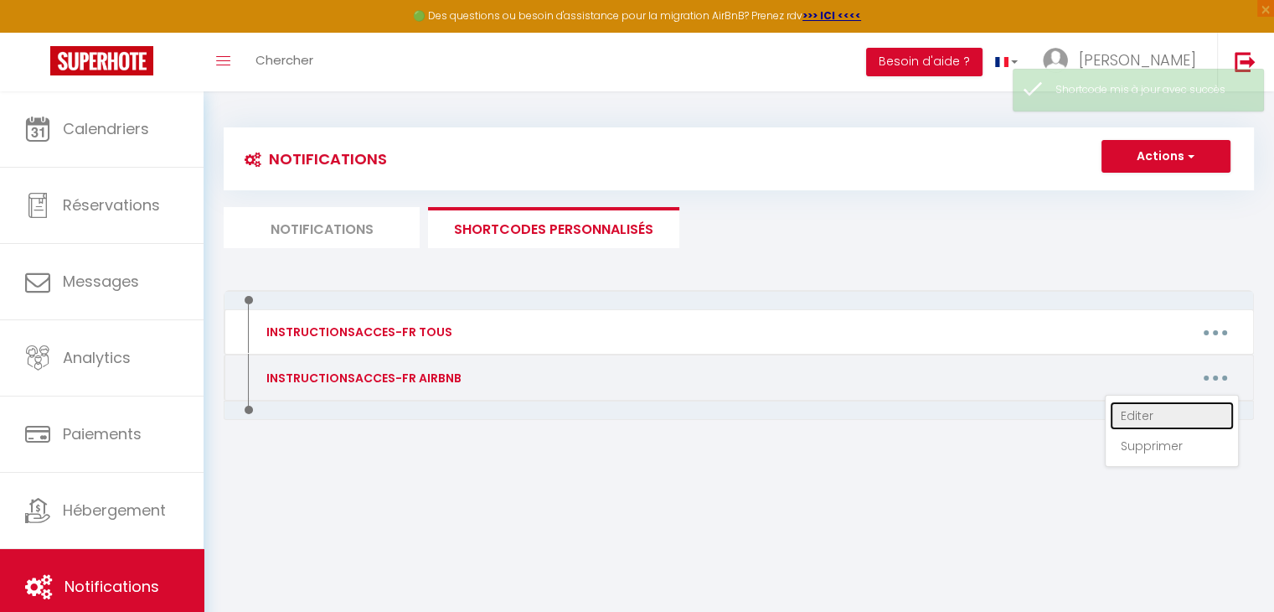
click at [1176, 406] on link "Editer" at bounding box center [1172, 415] width 124 height 28
type input "INSTRUCTIONSACCES-FR AIRBNB"
type textarea ","
type textarea "Nous vous remercions chaleureusement pour votre réservation et sommes honorés d…"
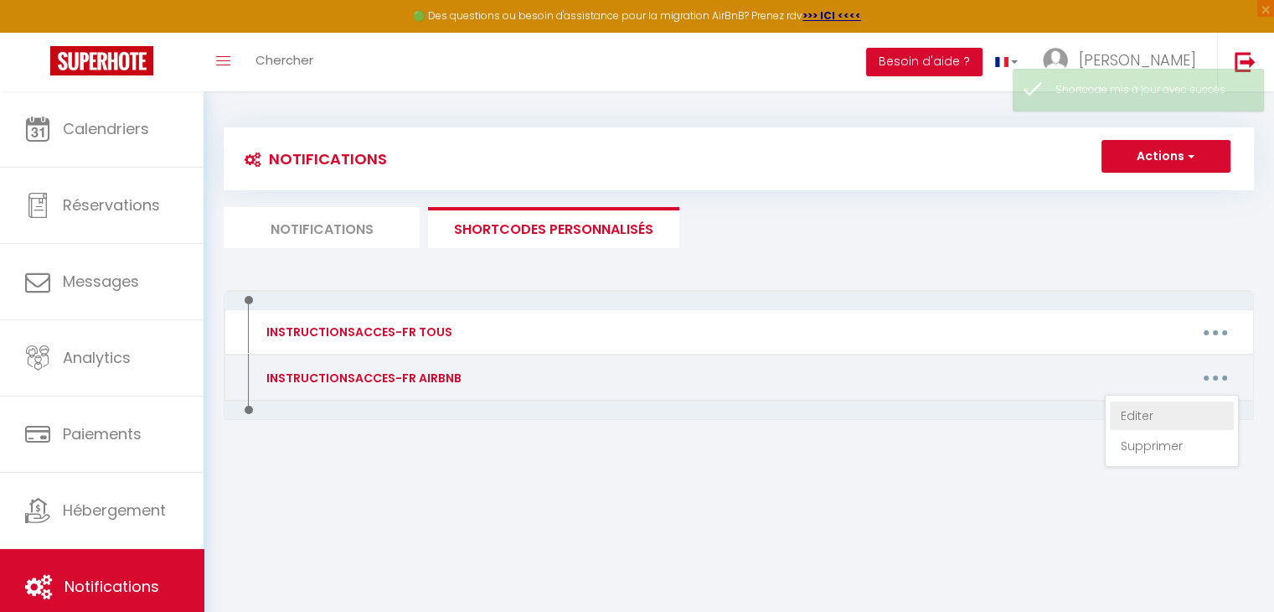
type textarea "Nous vous remercions chaleureusement pour votre réservation et sommes honorés d…"
type textarea "Lore ipsu dolorsitam consecteturadip elit seddo eiusmodtemp in utlabo etdolor m…"
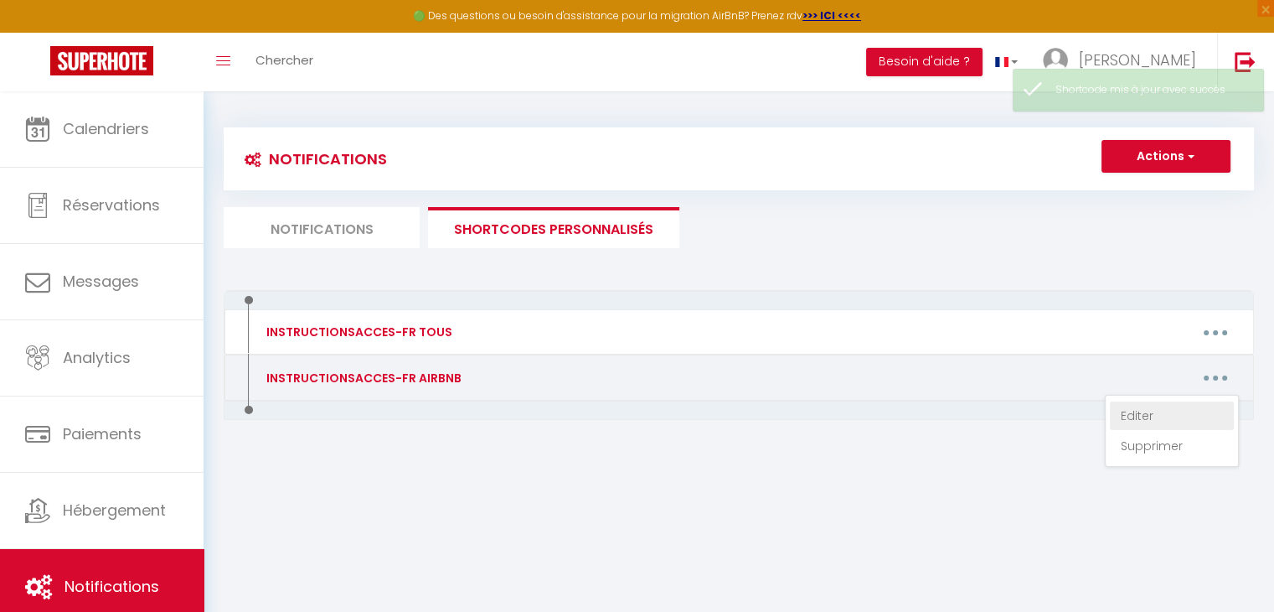
type textarea "Lore ipsu dolorsitam consecteturadip elit seddo eiusmodtemp in utlabo etdolor m…"
type textarea "Nous vous remercions chaleureusement pour votre réservation et sommes honorés d…"
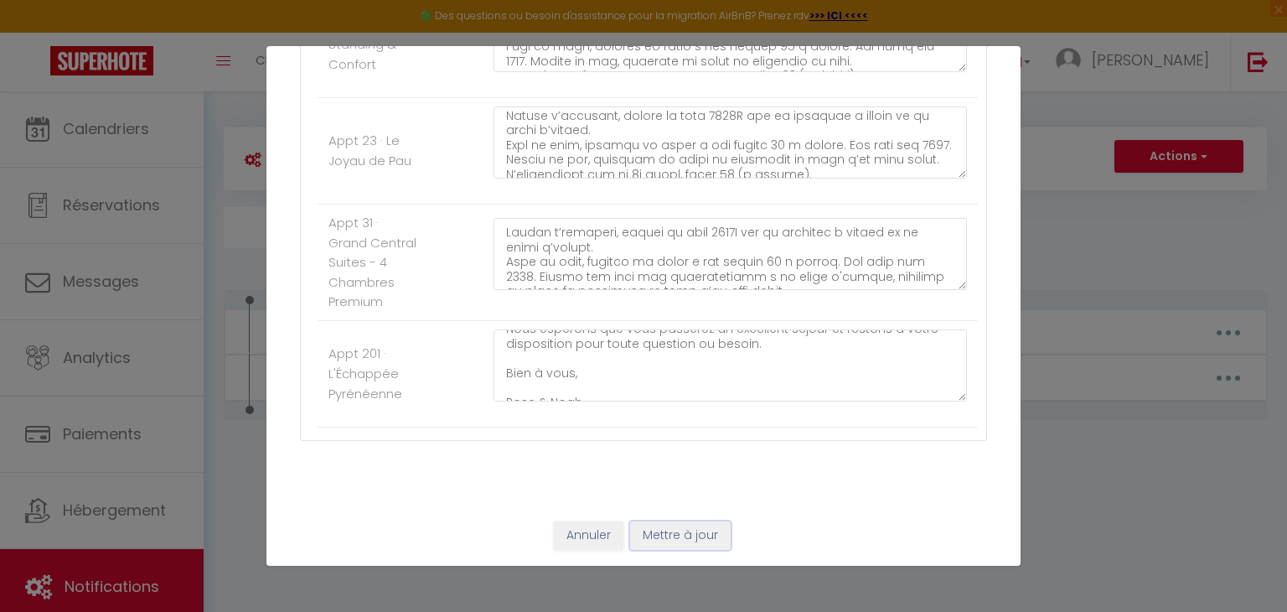
click at [699, 542] on button "Mettre à jour" at bounding box center [680, 535] width 101 height 28
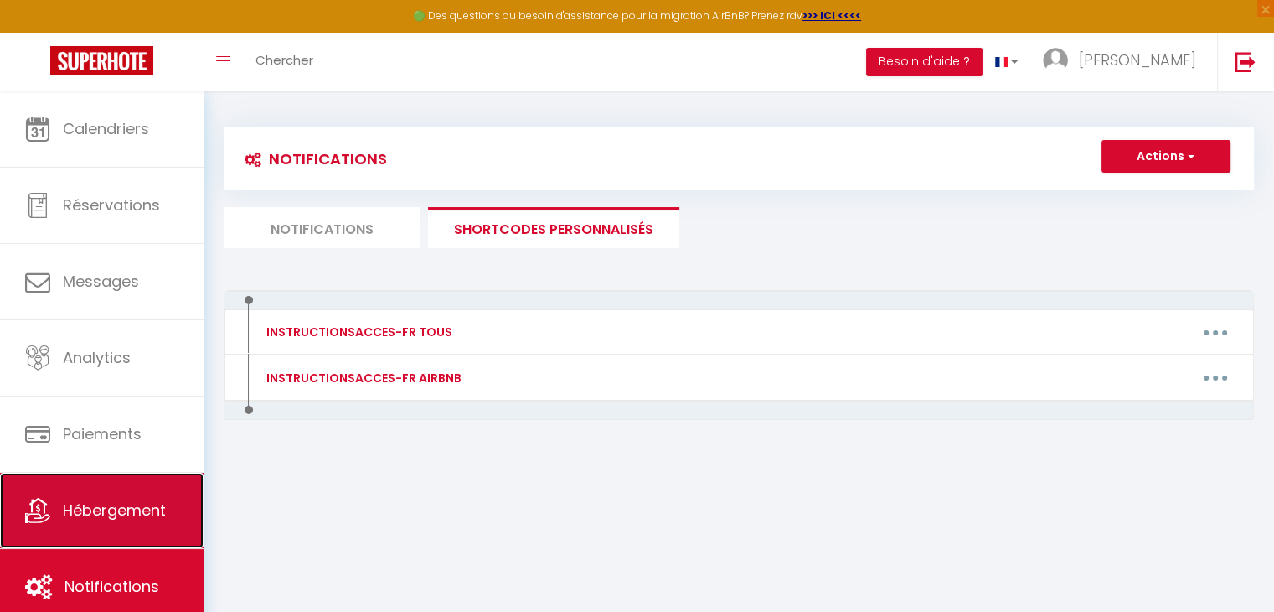
click at [105, 484] on link "Hébergement" at bounding box center [102, 510] width 204 height 75
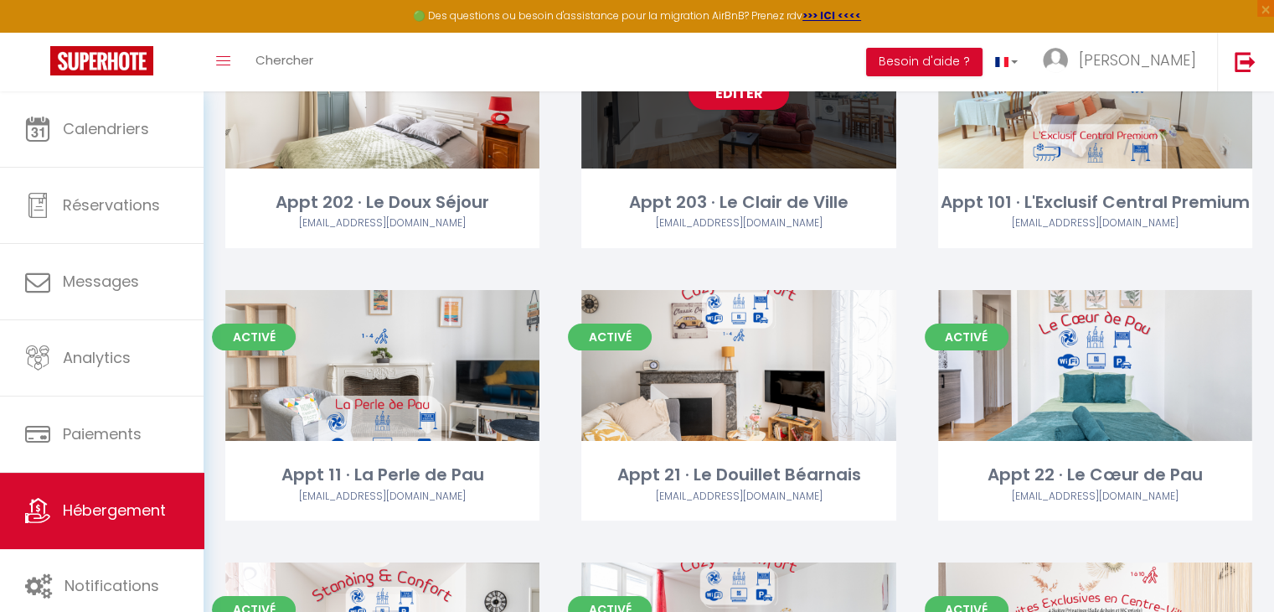
scroll to position [199, 0]
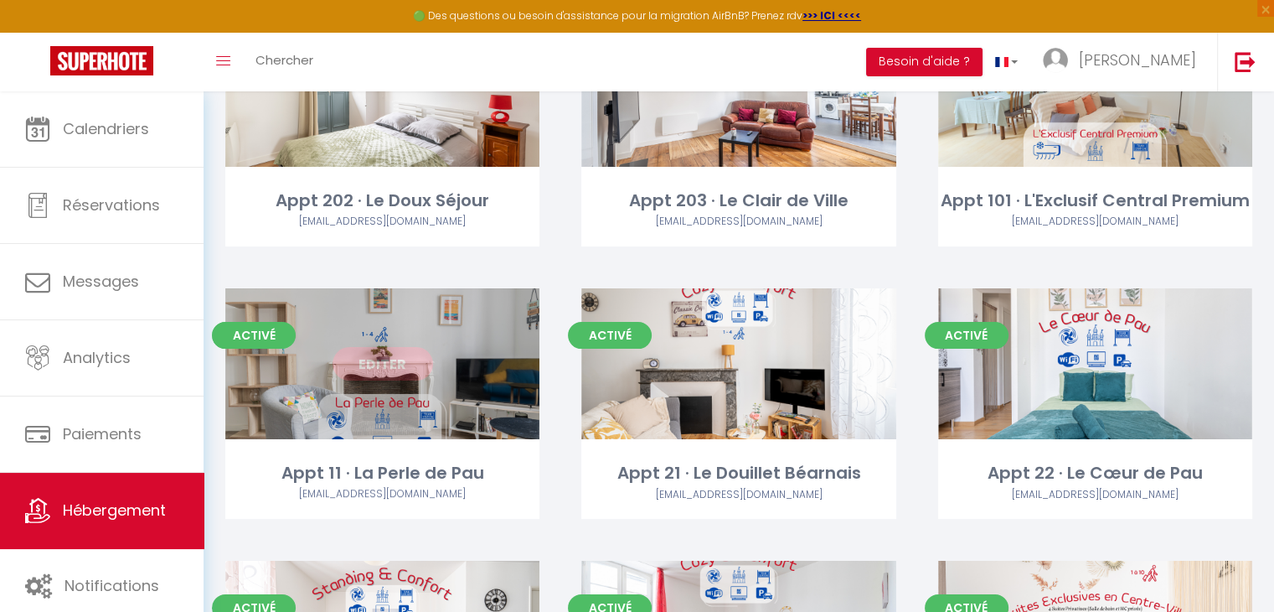
click at [397, 356] on link "Editer" at bounding box center [383, 364] width 101 height 34
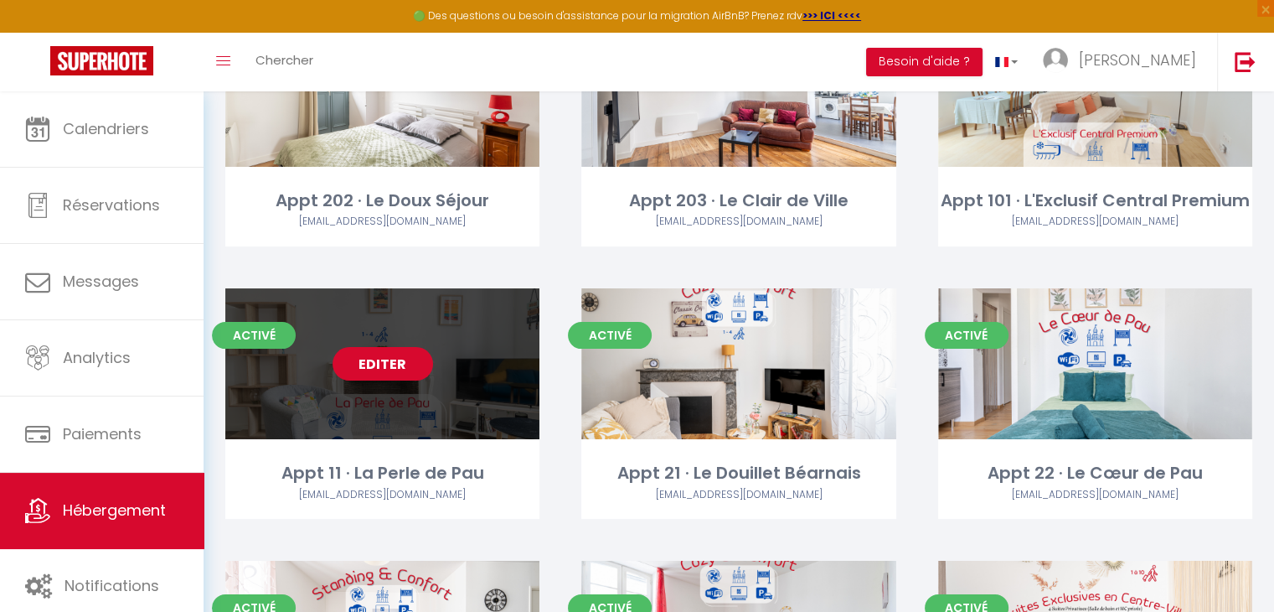
click at [382, 363] on link "Editer" at bounding box center [383, 364] width 101 height 34
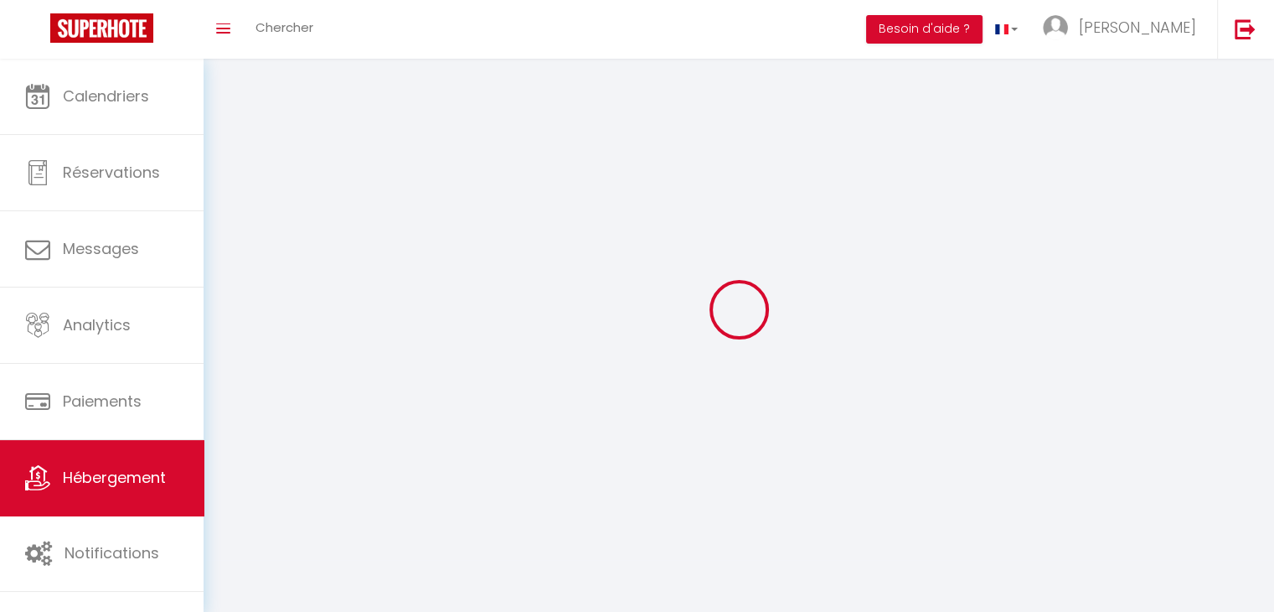
select select "1"
select select
select select "28"
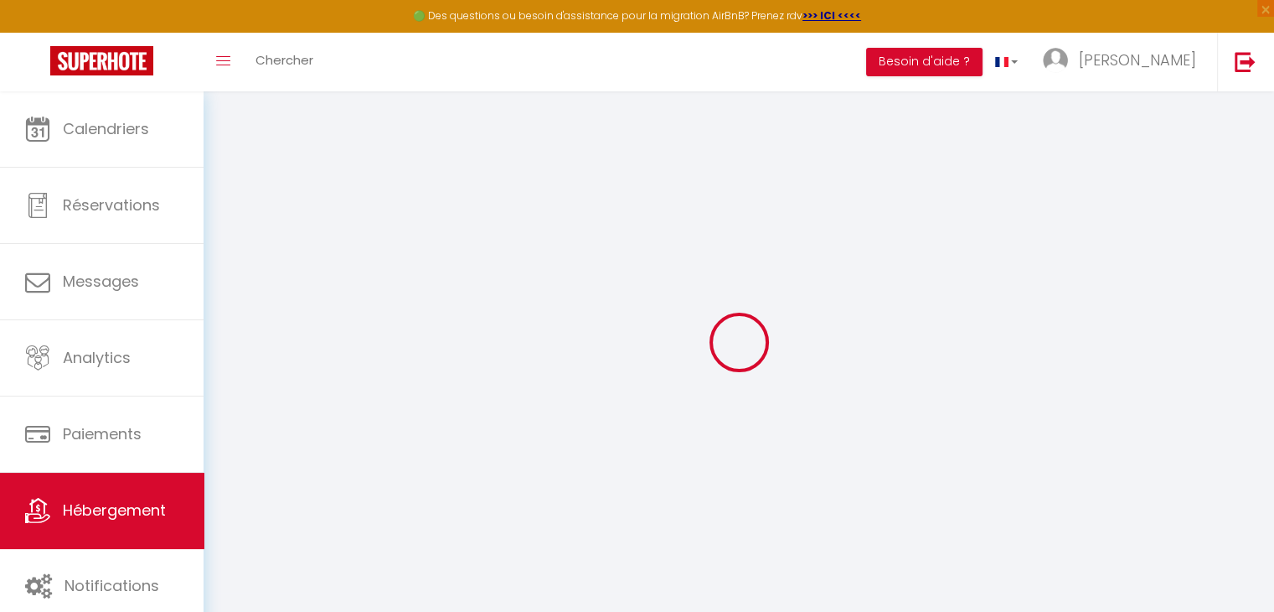
select select
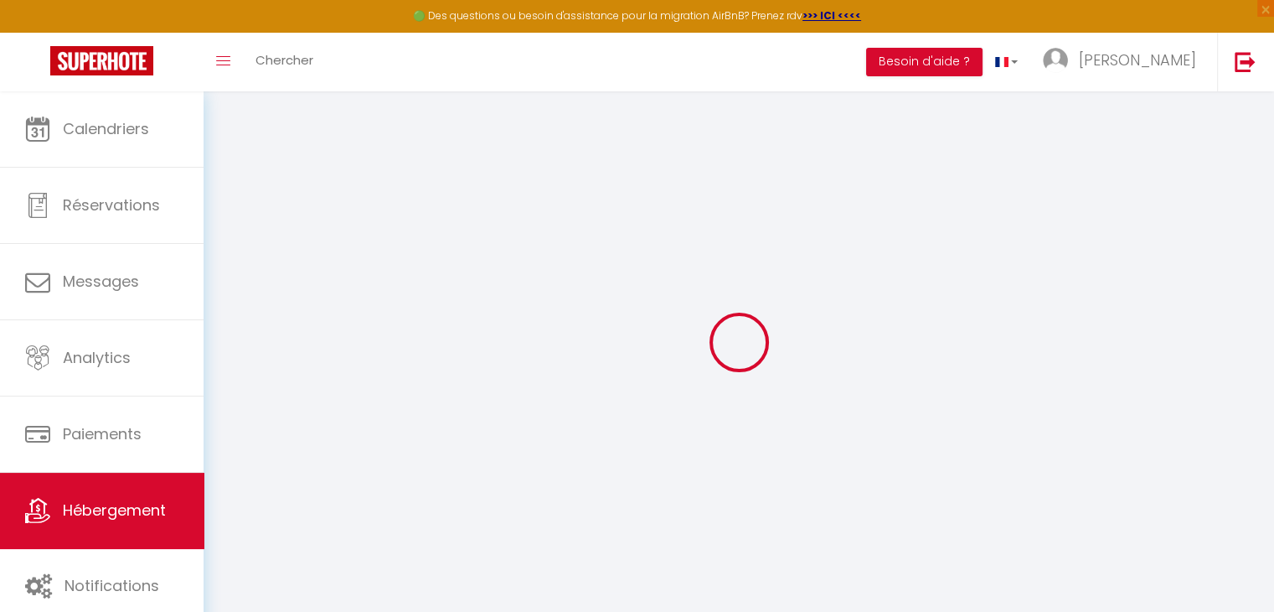
select select
checkbox input "false"
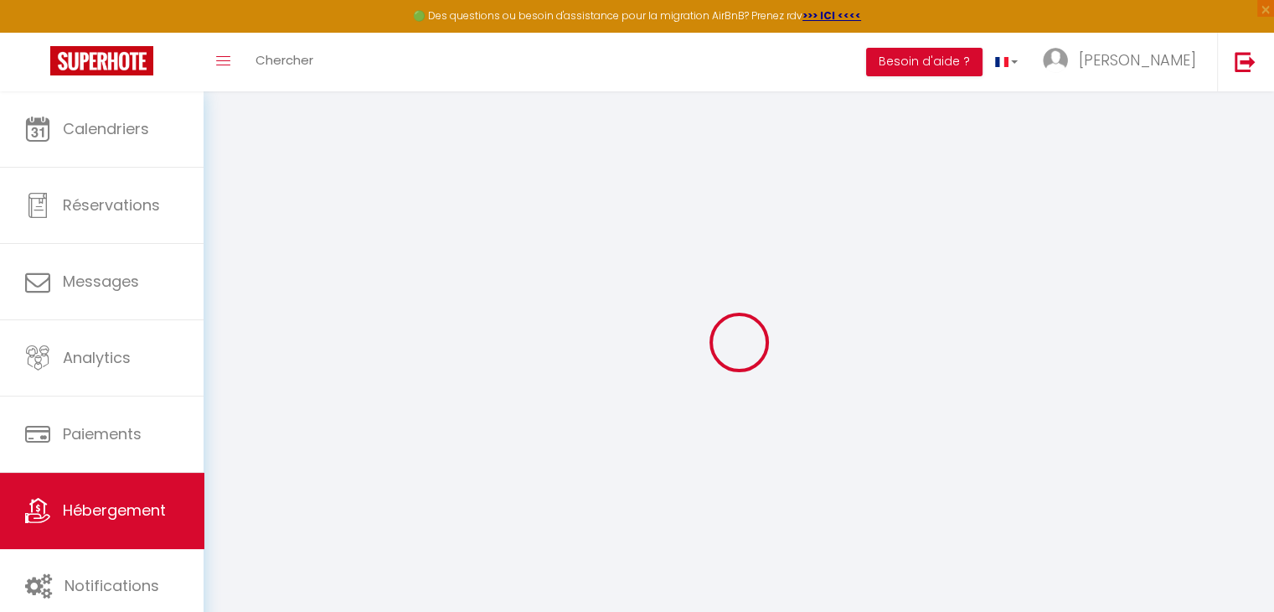
select select
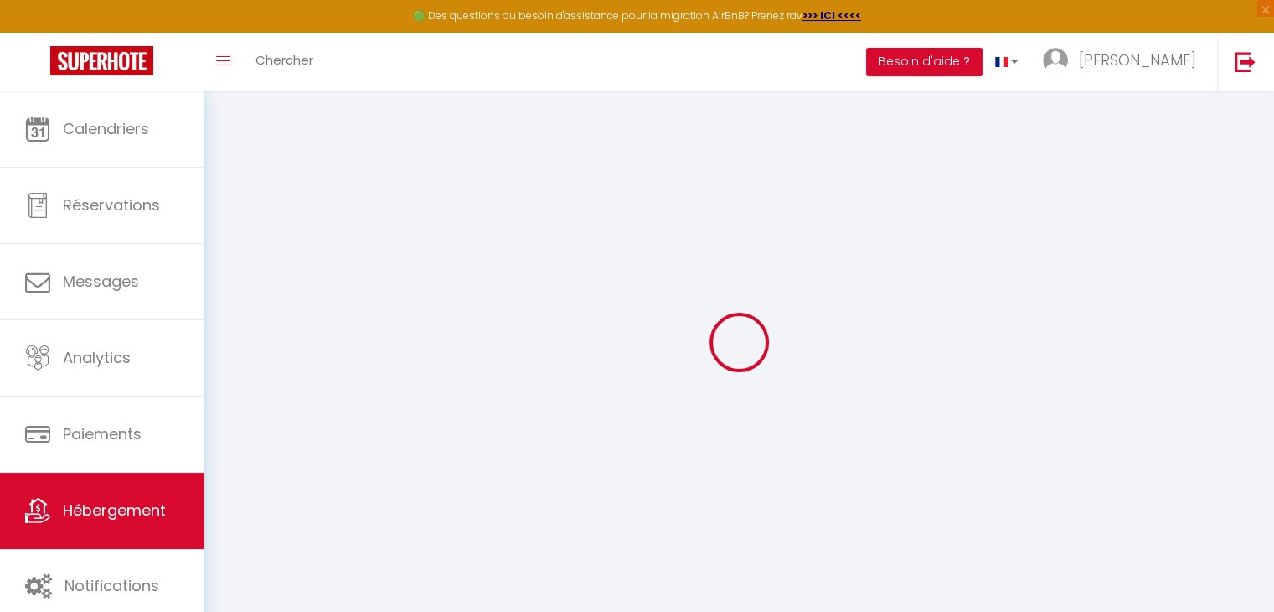
select select
checkbox input "false"
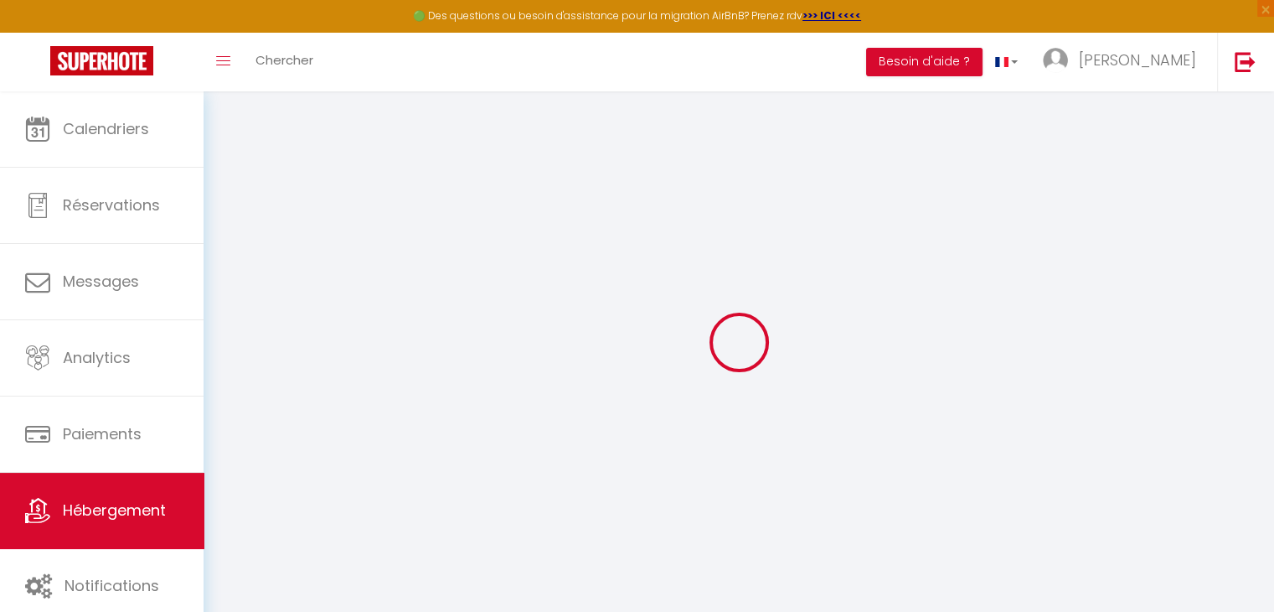
checkbox input "false"
select select
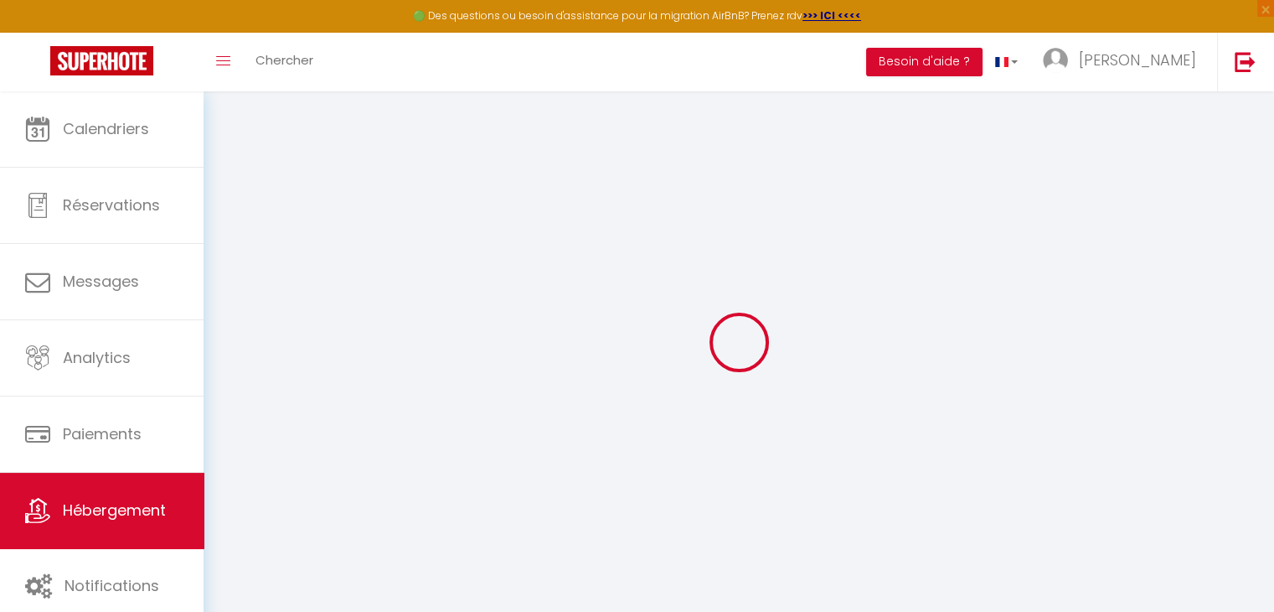
select select
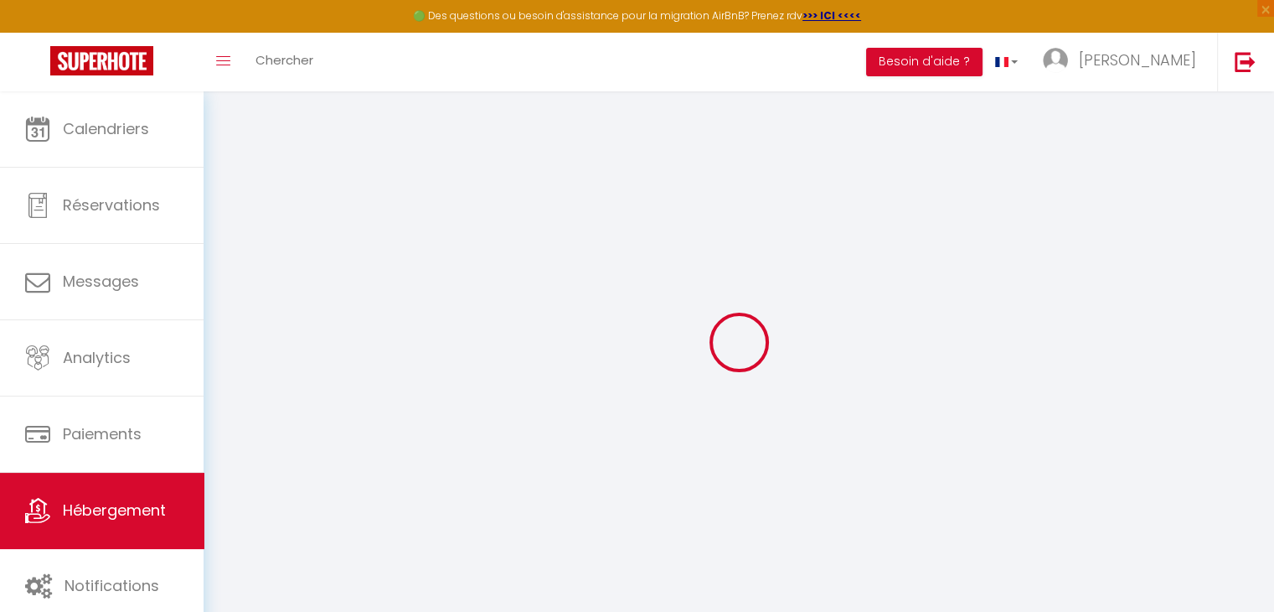
checkbox input "false"
select select
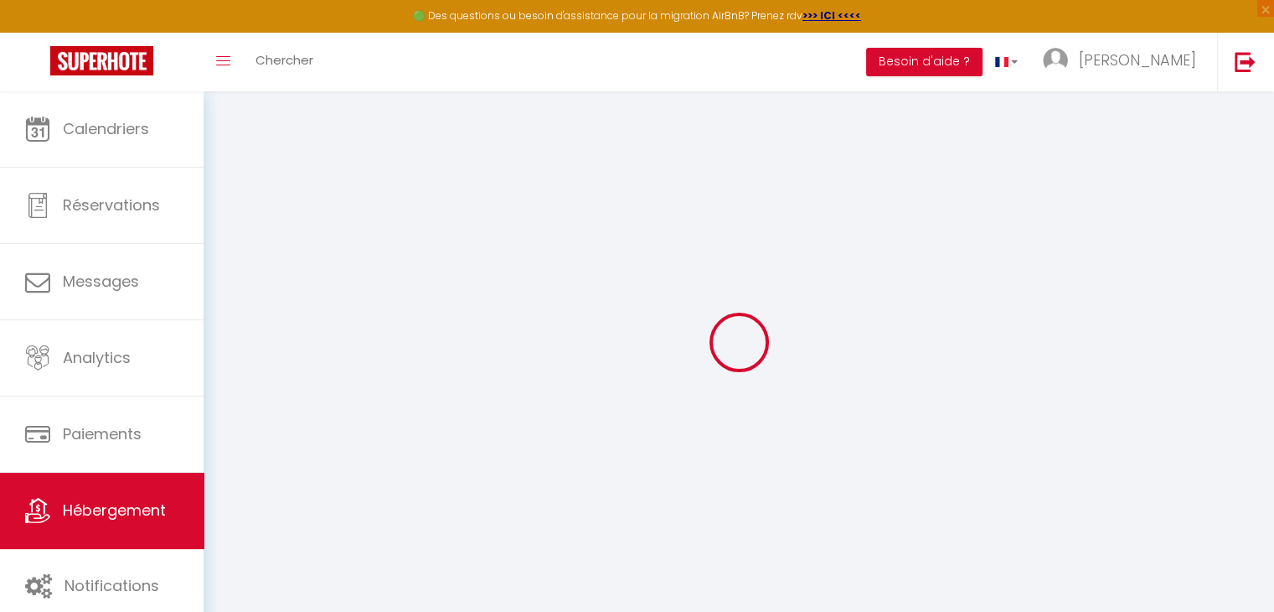
select select
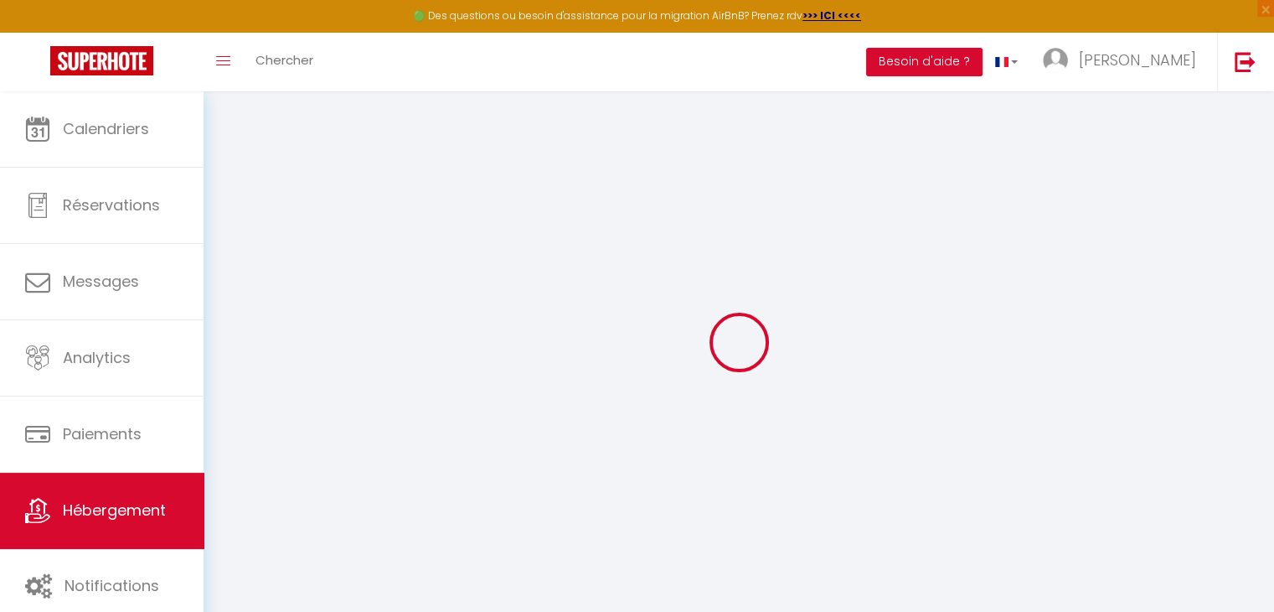
select select
checkbox input "false"
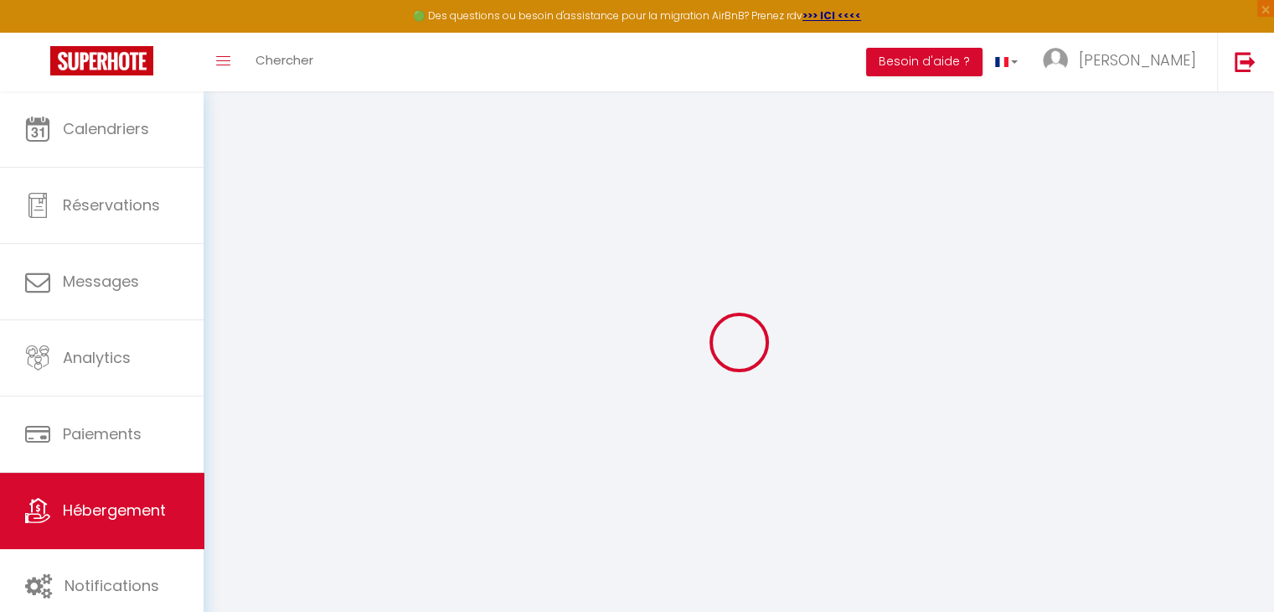
checkbox input "false"
select select
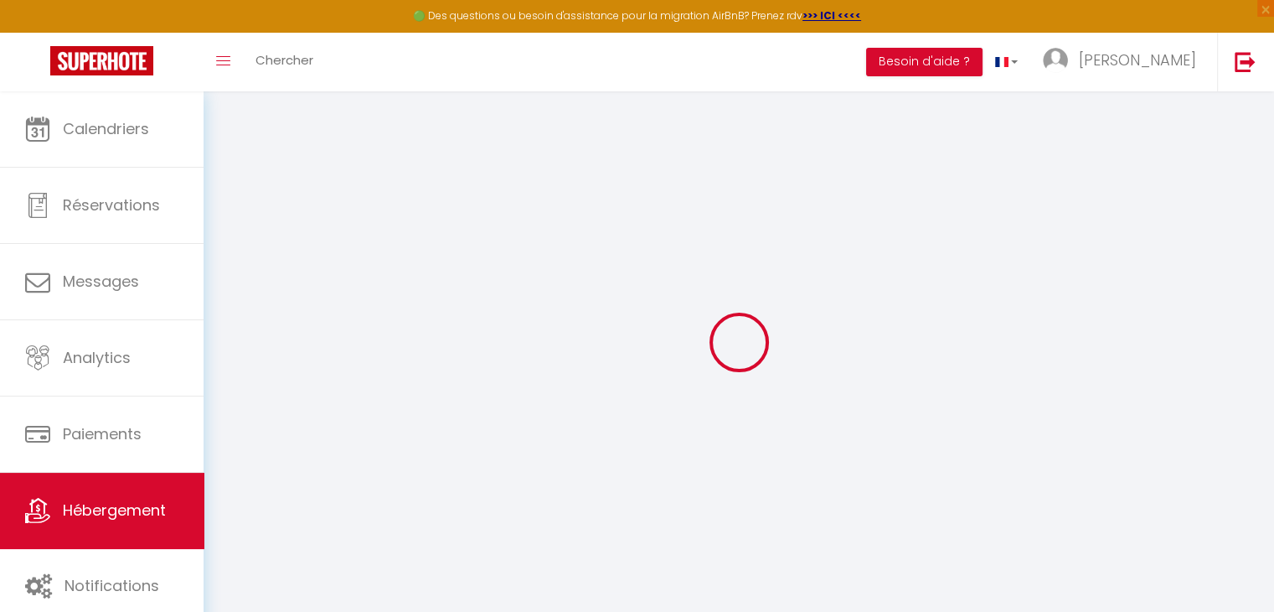
select select
checkbox input "false"
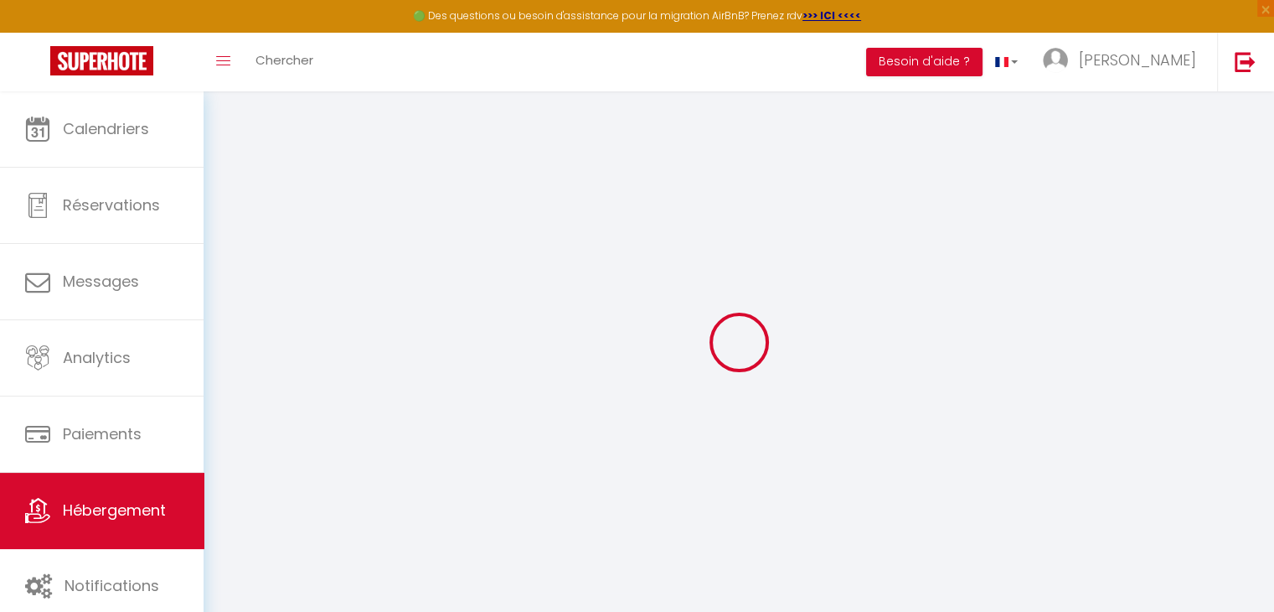
checkbox input "false"
select select
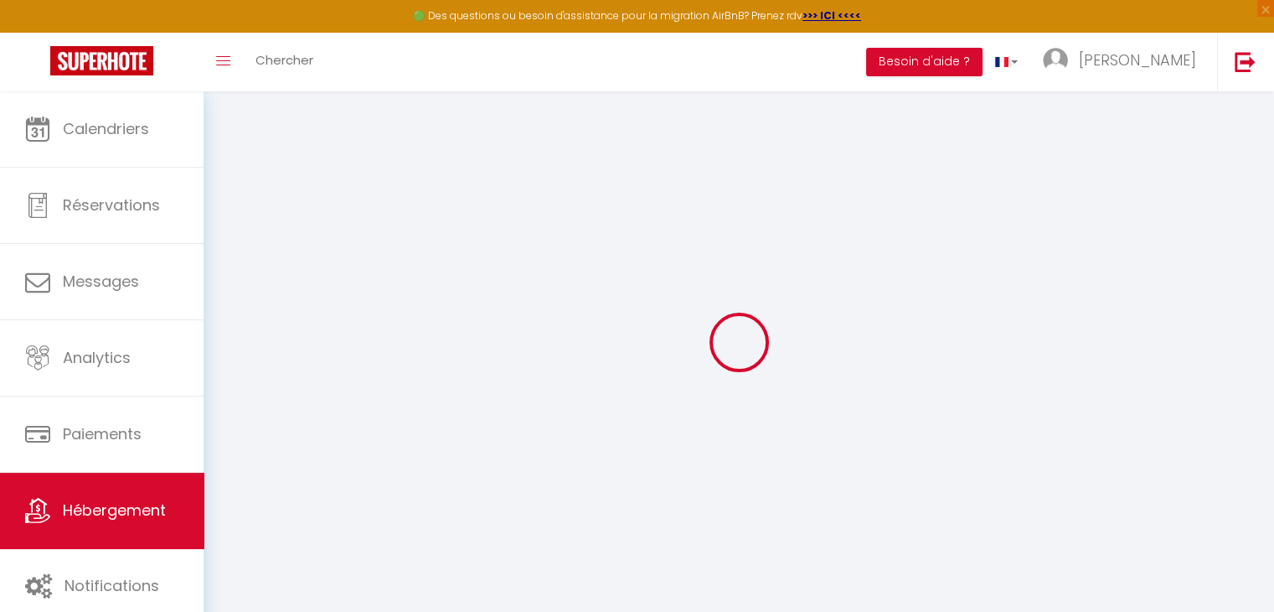
type input "Appt 11 · La Perle de Pau"
type input "[PERSON_NAME] &"
type input "[PERSON_NAME]"
type input "[STREET_ADDRESS][PERSON_NAME]"
type input "64000"
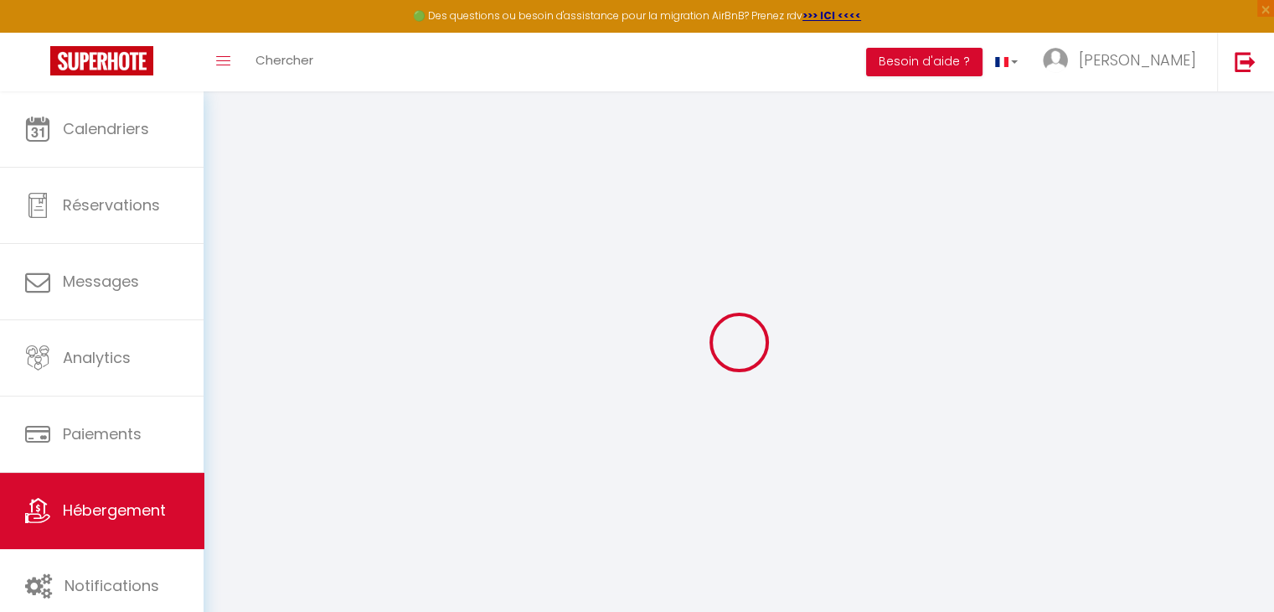
type input "Pau"
select select "2"
type input "50"
type input "30"
type input "7.2"
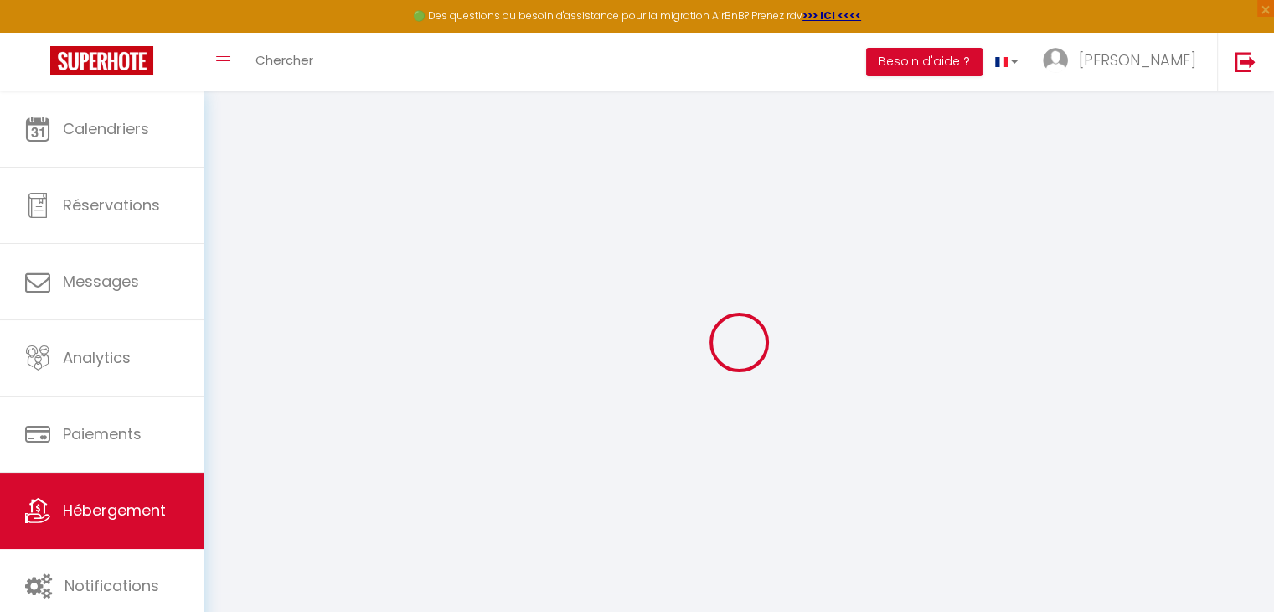
type input "6.62"
type input "300"
select select
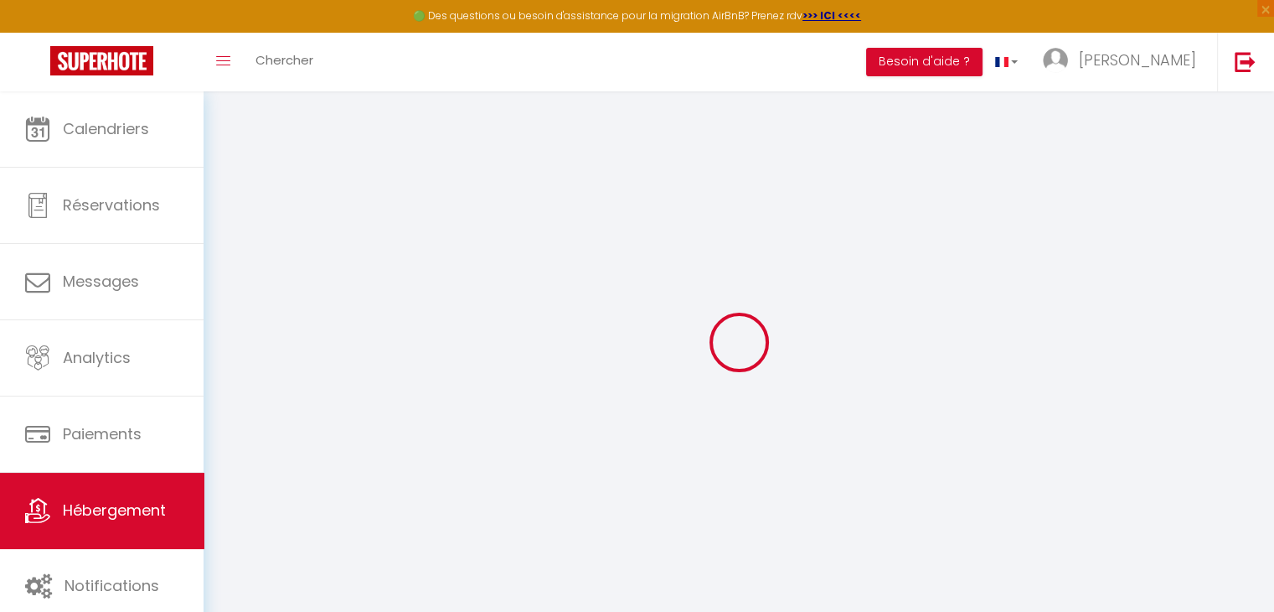
select select
type input "[STREET_ADDRESS][PERSON_NAME]"
type input "64000"
type input "Pau"
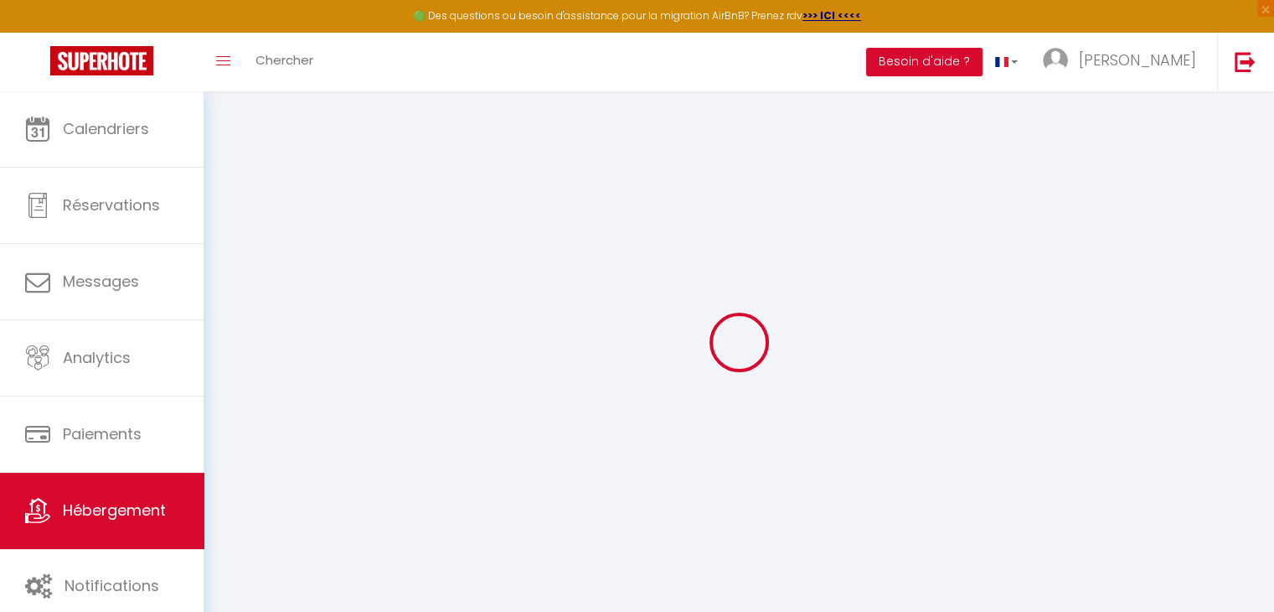
type input "[EMAIL_ADDRESS][DOMAIN_NAME]"
select select "9815"
checkbox input "false"
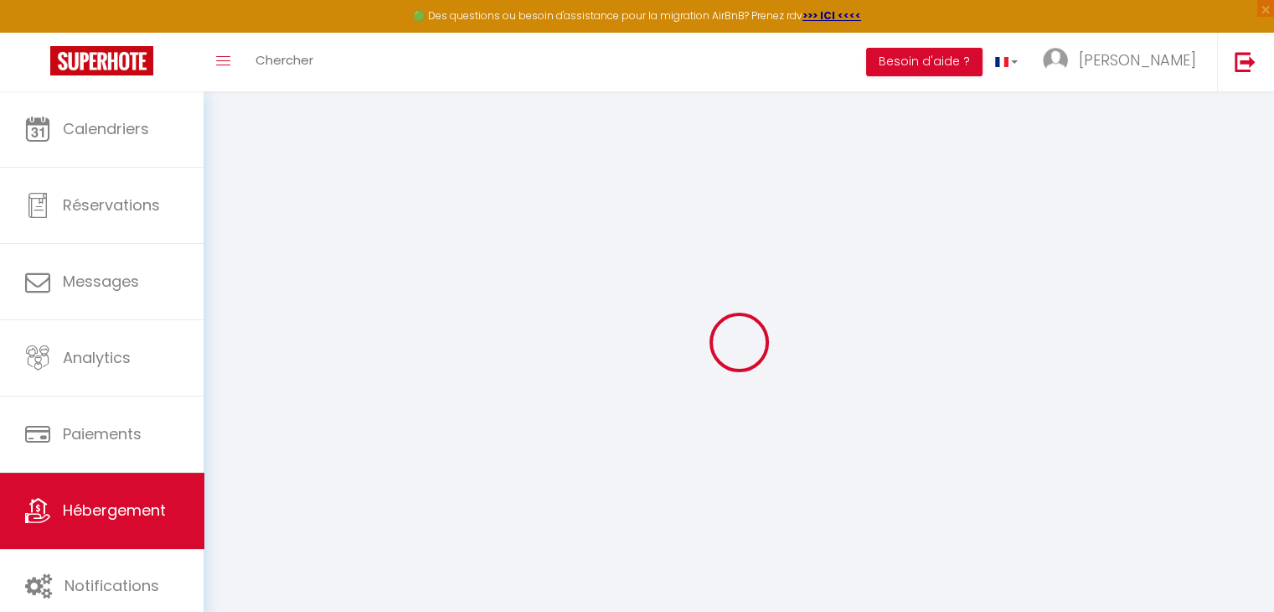
checkbox input "false"
radio input "true"
type input "0"
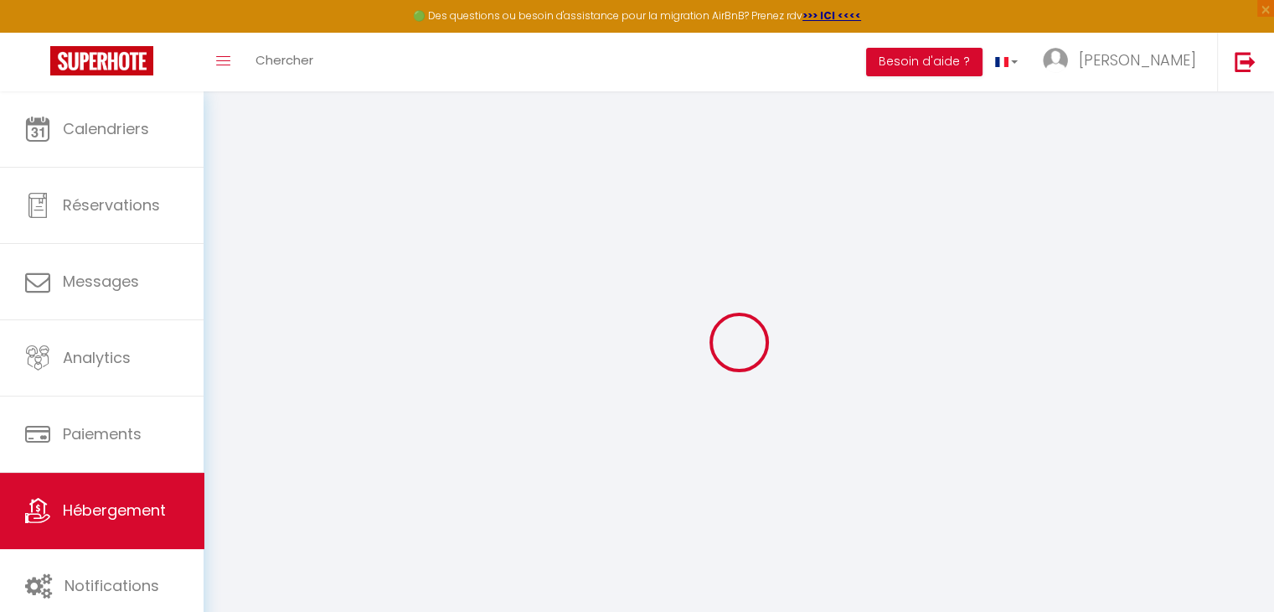
type input "0"
select select
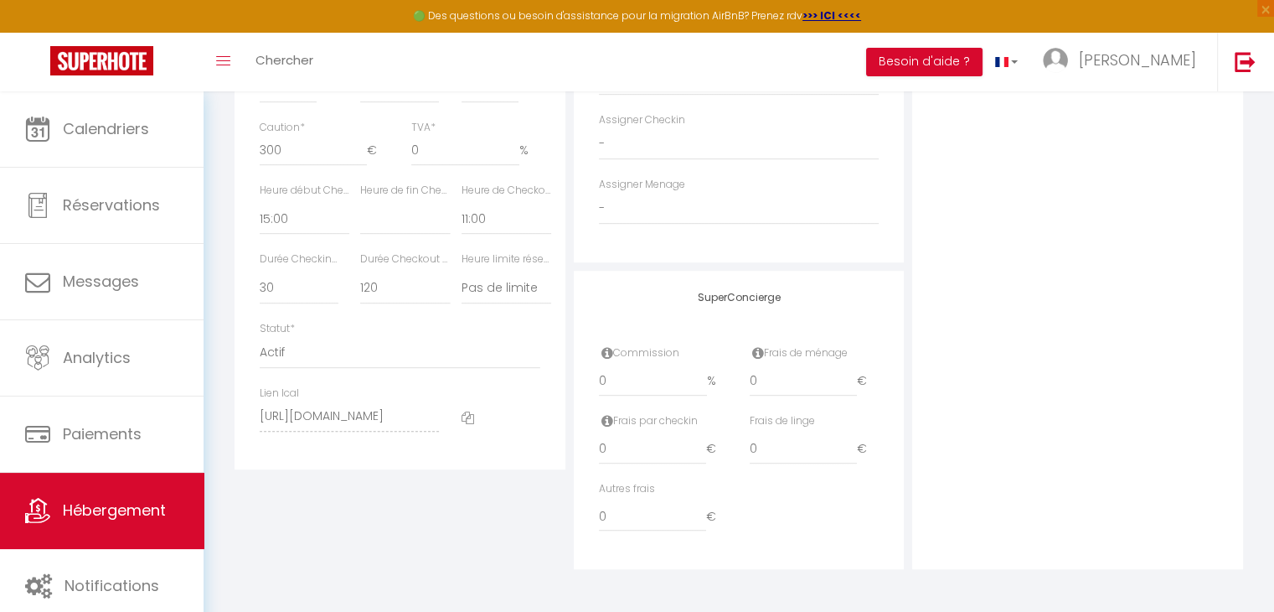
scroll to position [868, 0]
click at [475, 430] on div at bounding box center [501, 416] width 101 height 63
click at [468, 424] on icon at bounding box center [468, 417] width 13 height 13
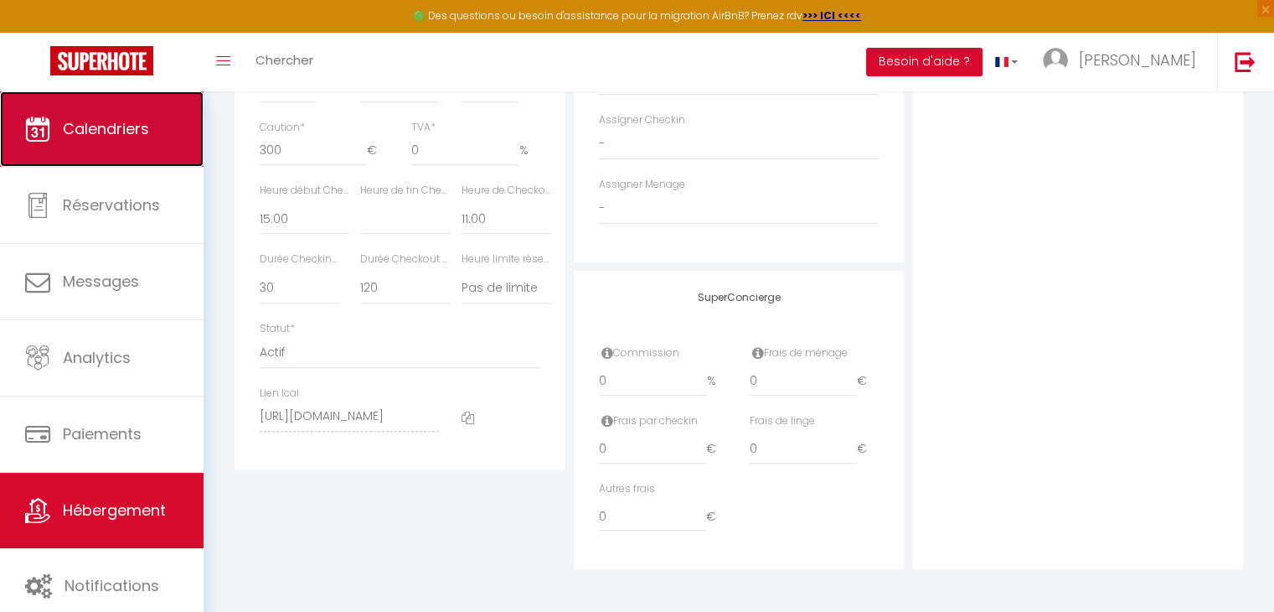
click at [113, 151] on link "Calendriers" at bounding box center [102, 128] width 204 height 75
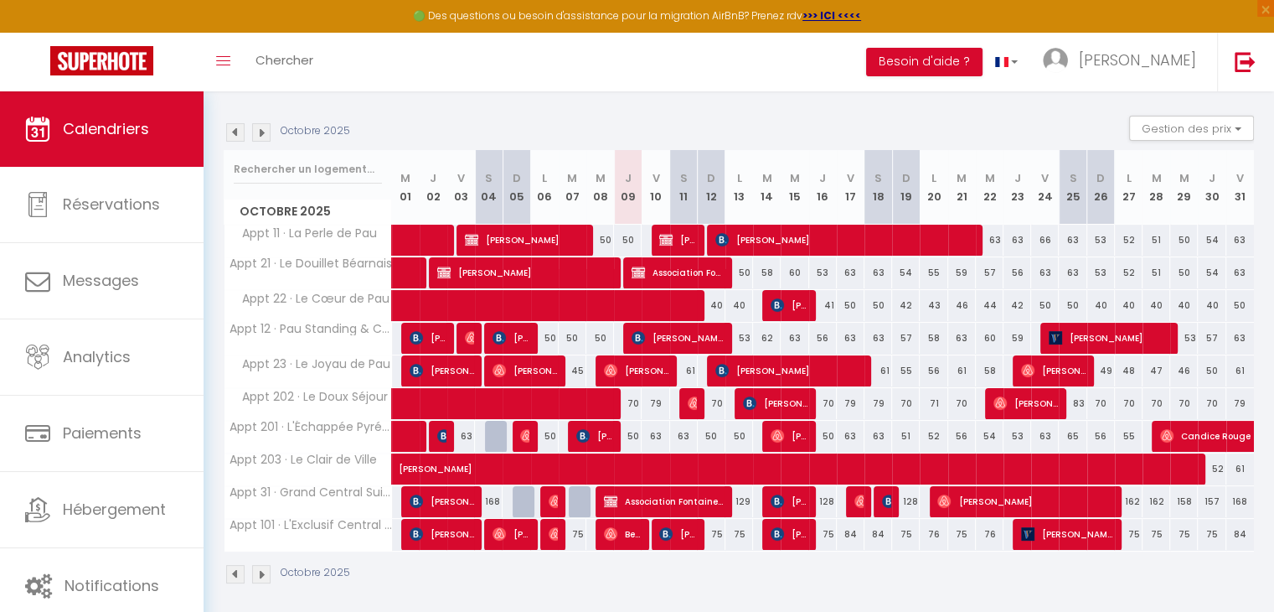
scroll to position [164, 0]
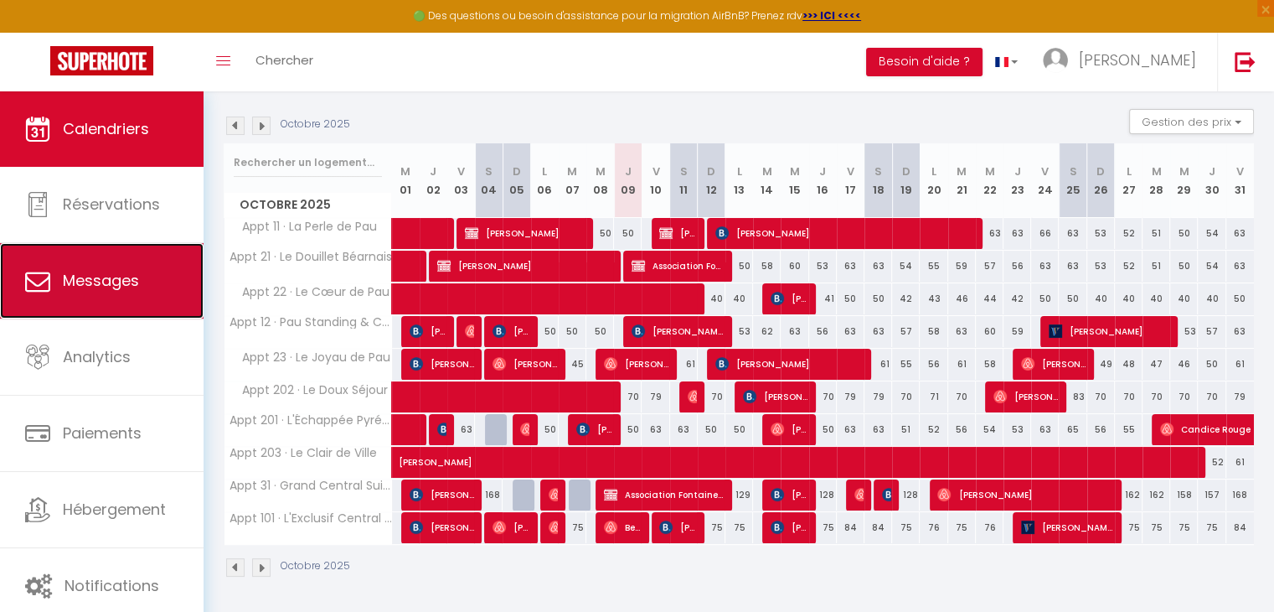
click at [141, 269] on link "Messages" at bounding box center [102, 280] width 204 height 75
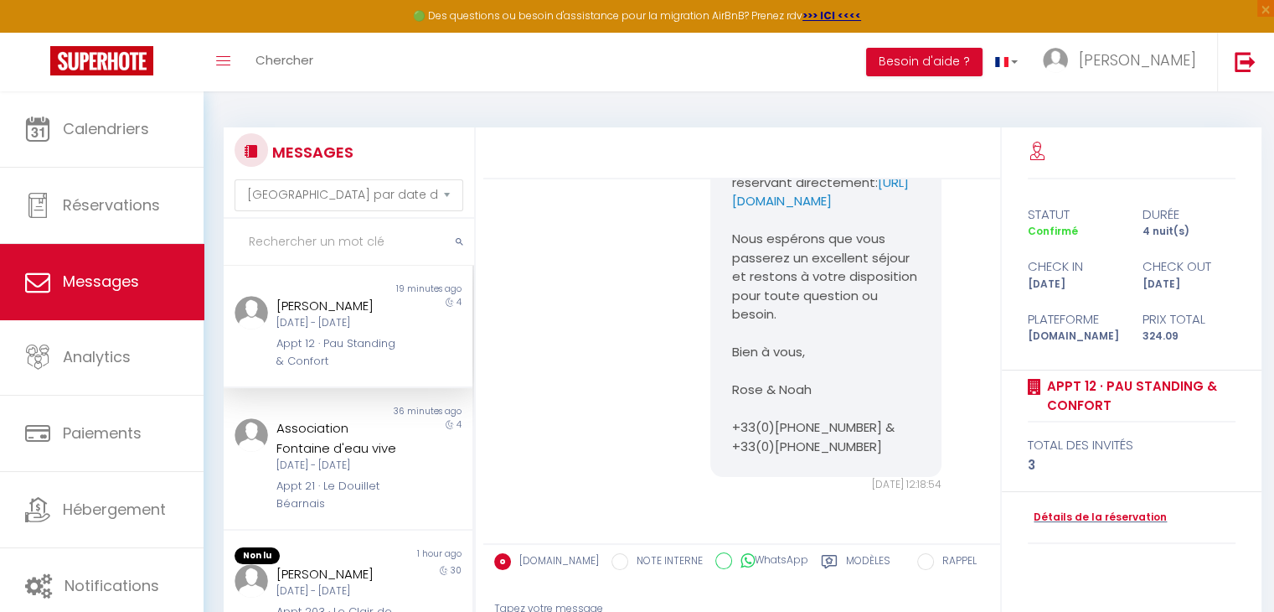
scroll to position [49, 0]
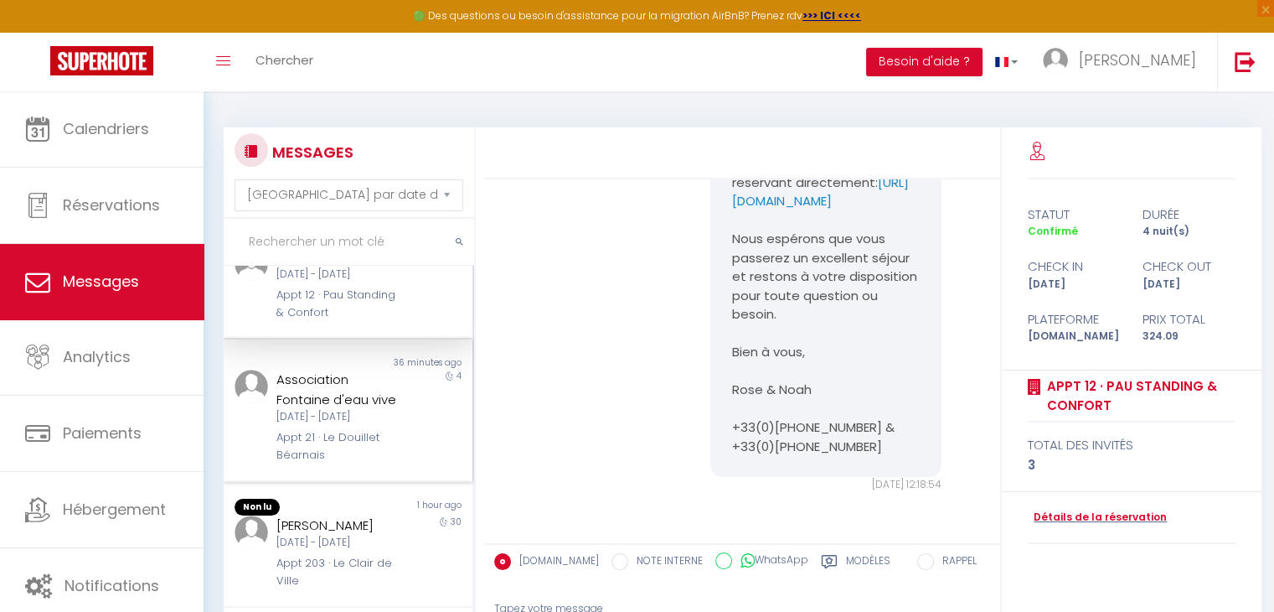
click at [377, 409] on div "Association Fontaine d'eau vive" at bounding box center [337, 388] width 123 height 39
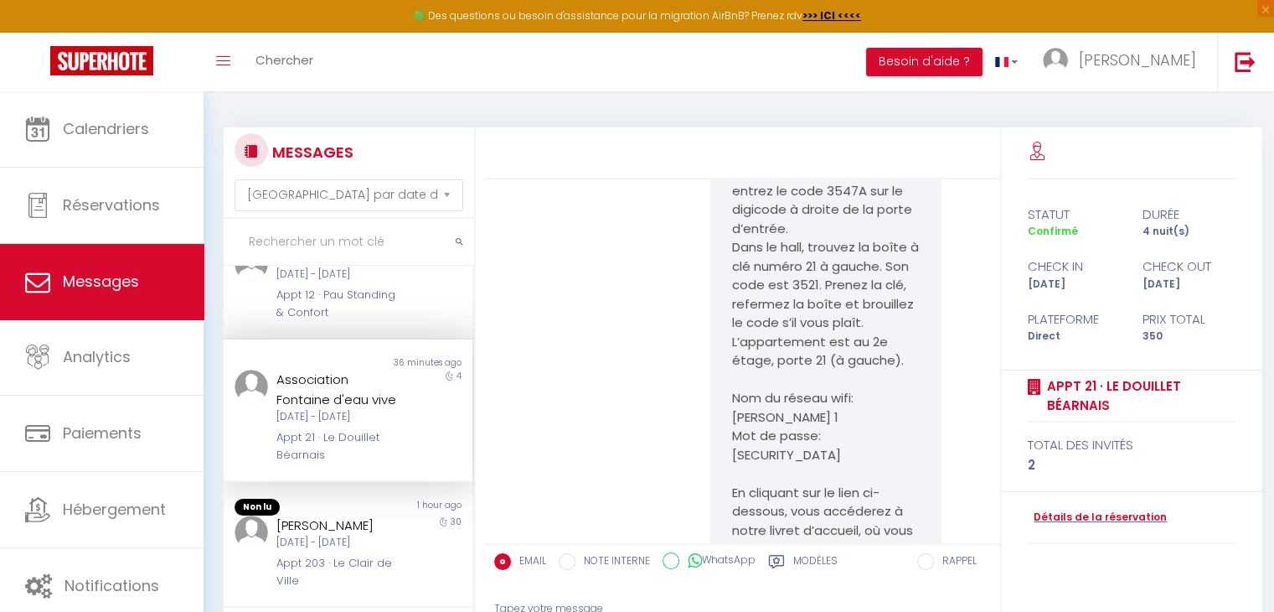
scroll to position [3100, 0]
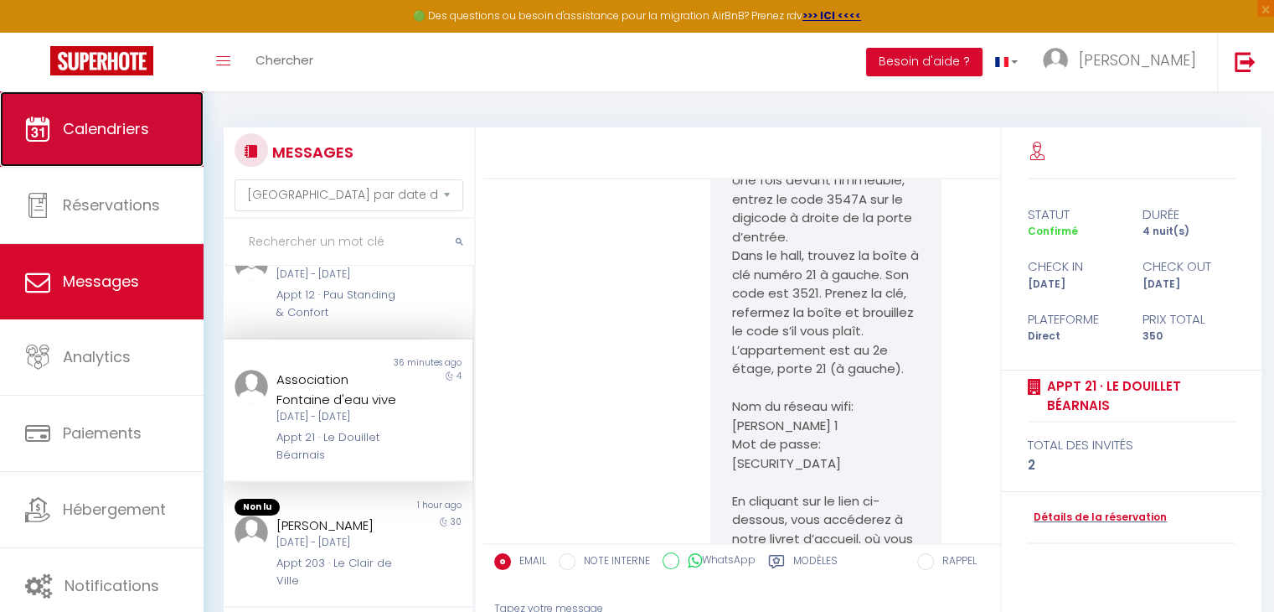
click at [83, 148] on link "Calendriers" at bounding box center [102, 128] width 204 height 75
